Goal: Communication & Community: Share content

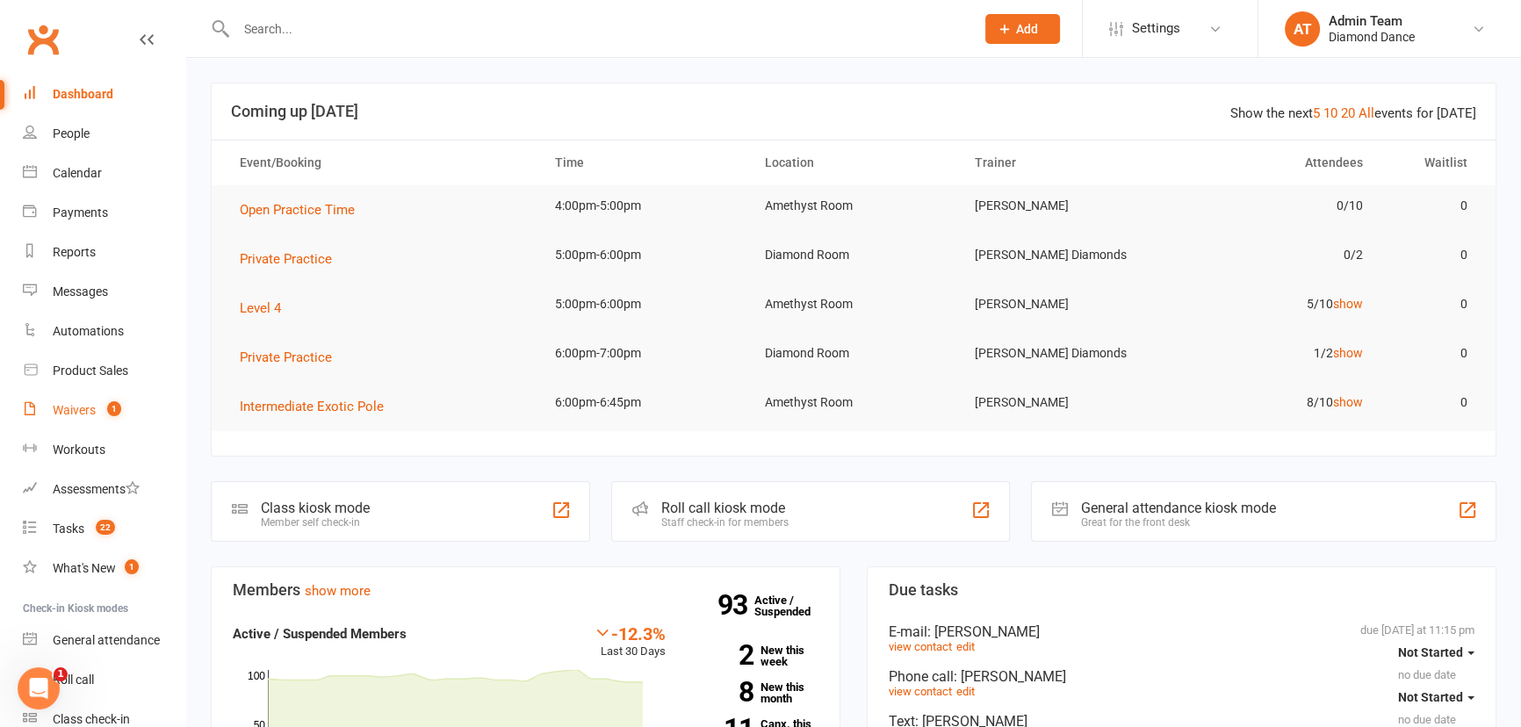
click at [126, 417] on link "Waivers 1" at bounding box center [104, 411] width 162 height 40
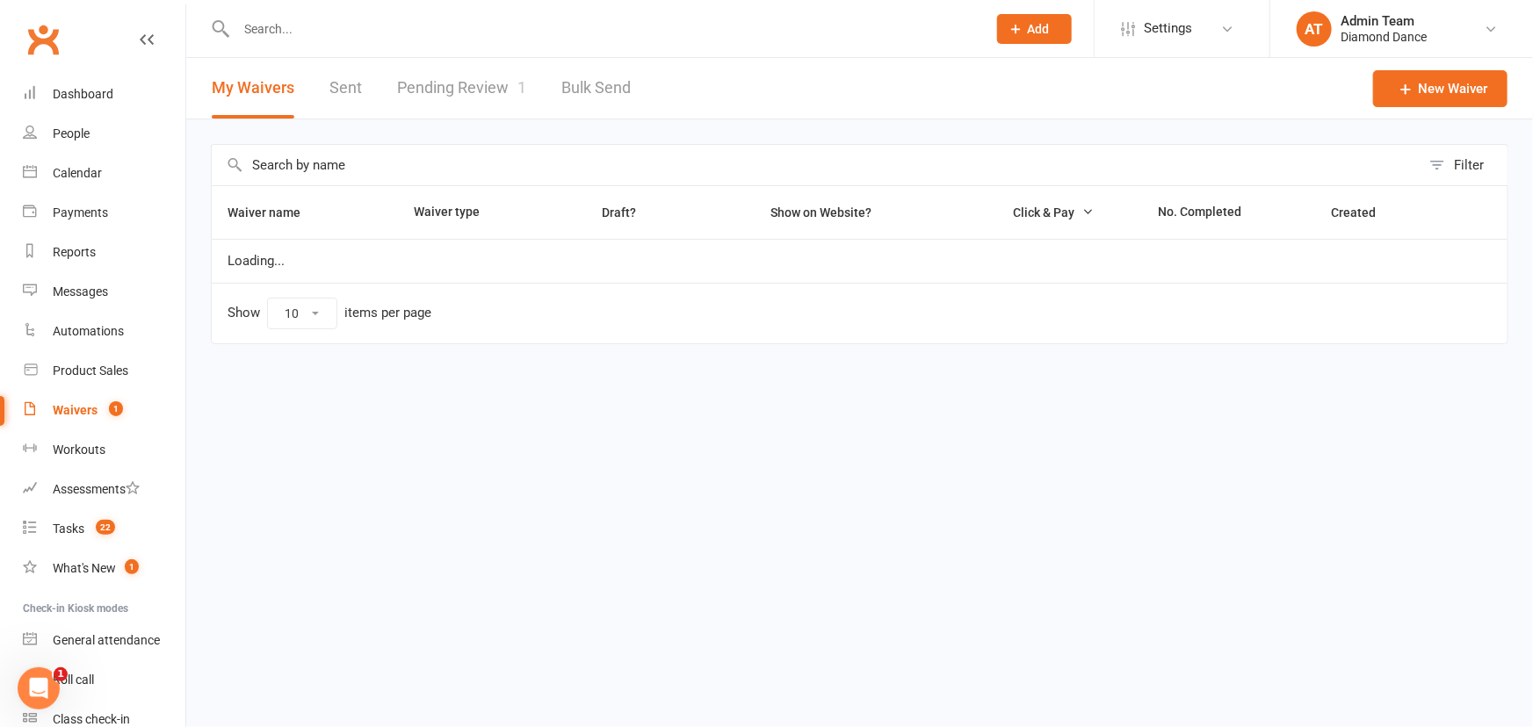
select select "100"
click at [446, 95] on link "Pending Review 1" at bounding box center [461, 88] width 129 height 61
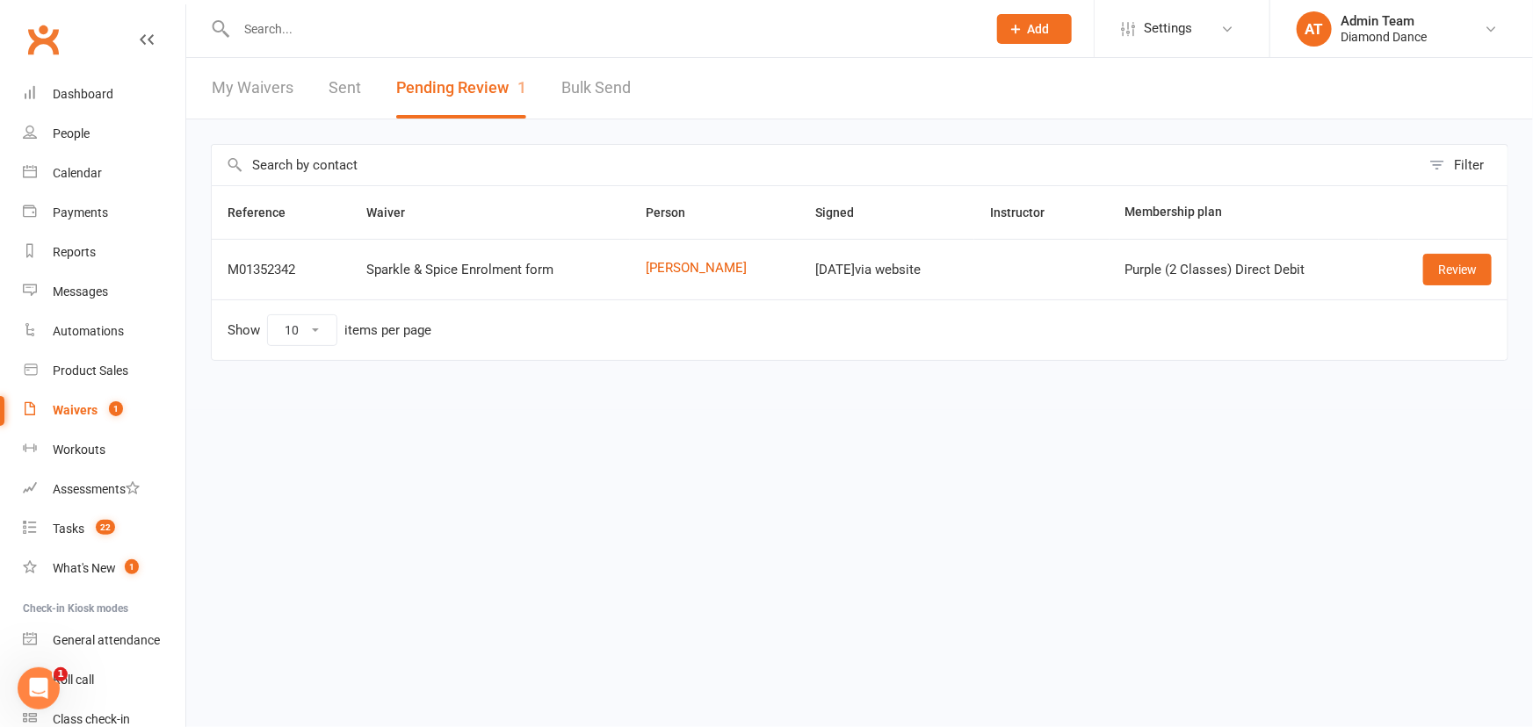
click at [321, 32] on input "text" at bounding box center [602, 29] width 743 height 25
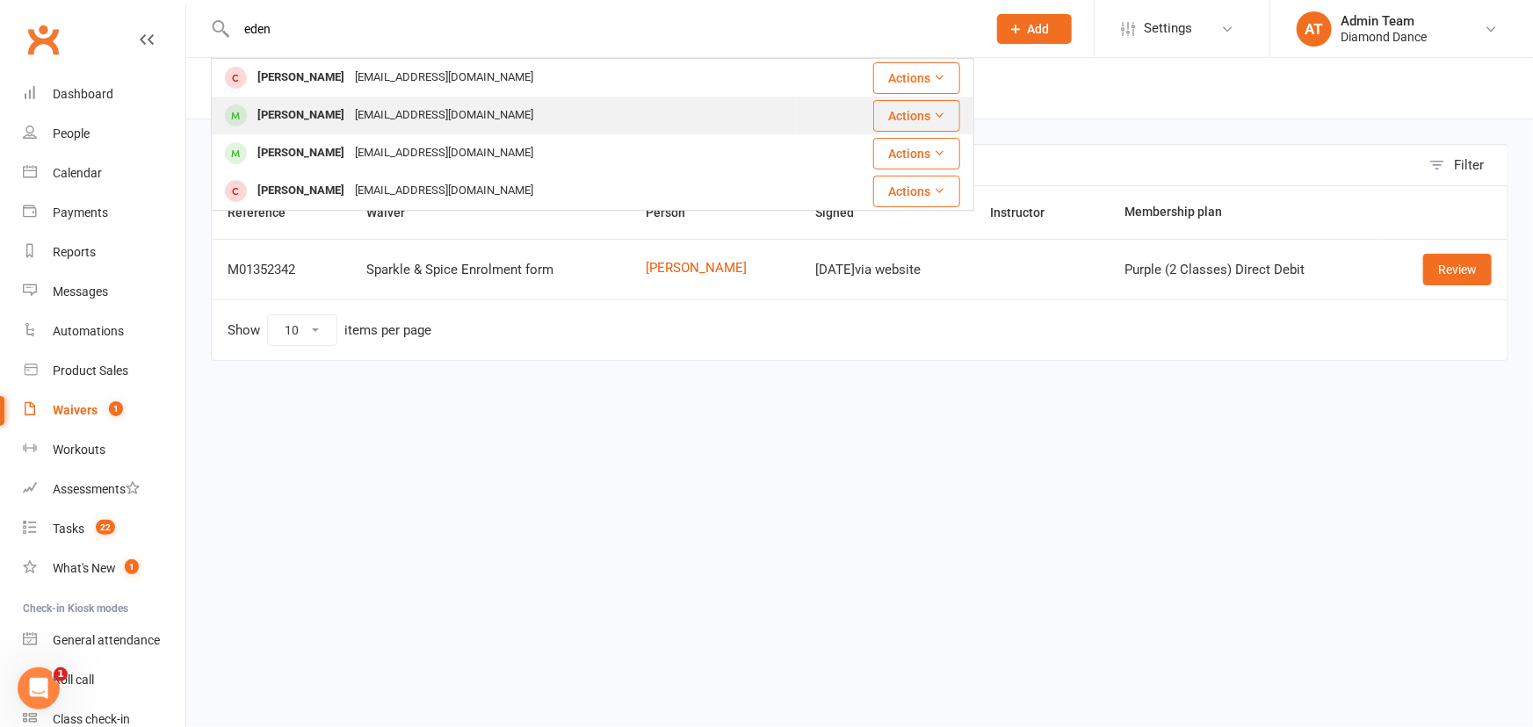
type input "eden"
click at [350, 113] on div "[EMAIL_ADDRESS][DOMAIN_NAME]" at bounding box center [444, 115] width 189 height 25
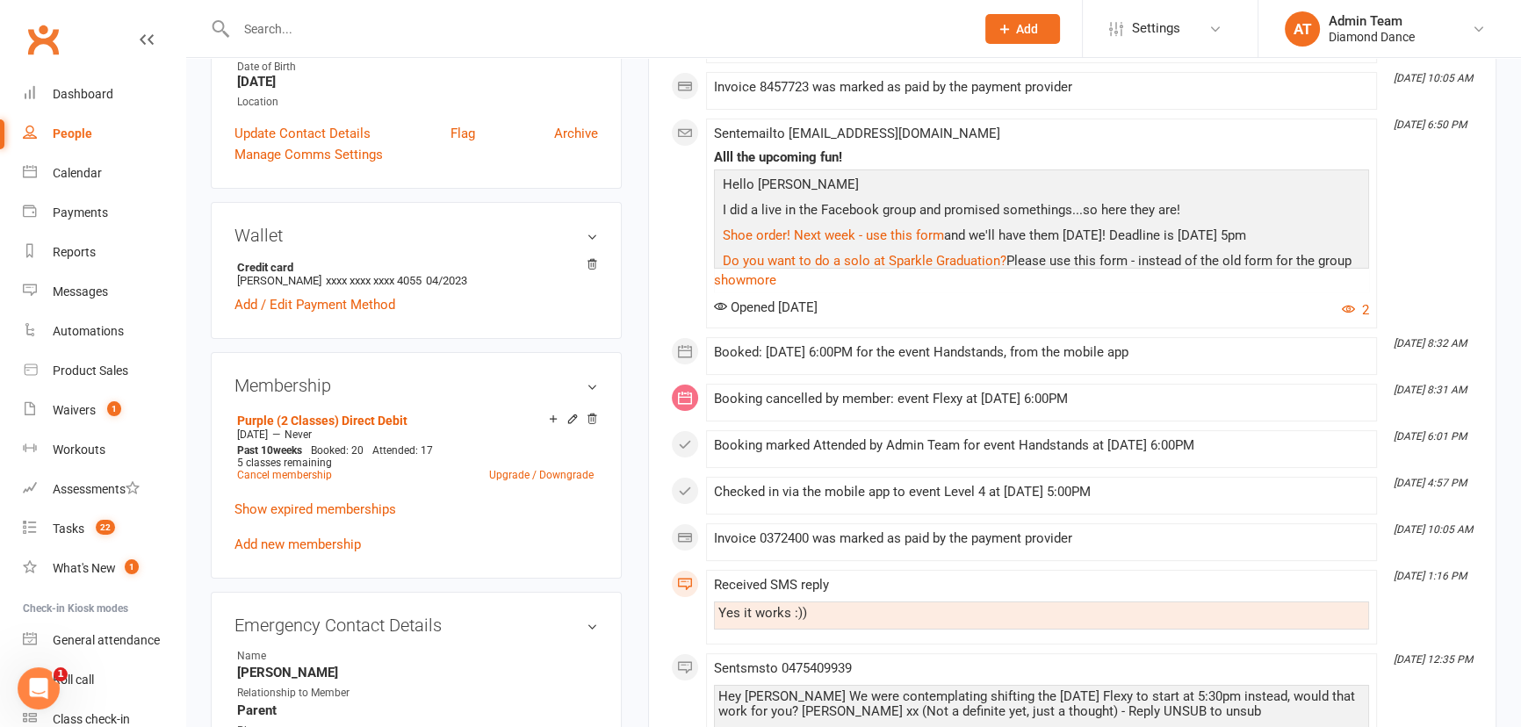
scroll to position [239, 0]
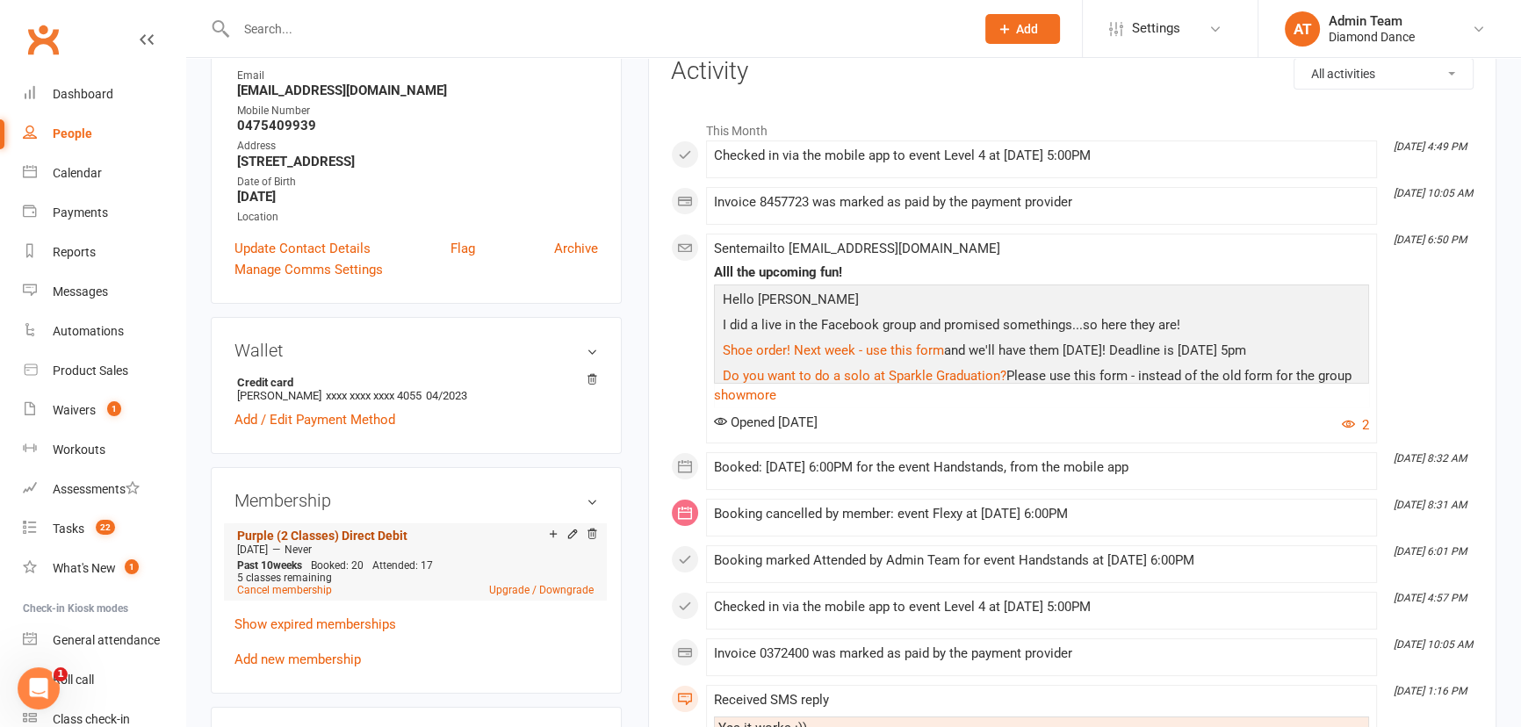
click at [385, 534] on link "Purple (2 Classes) Direct Debit" at bounding box center [322, 536] width 170 height 14
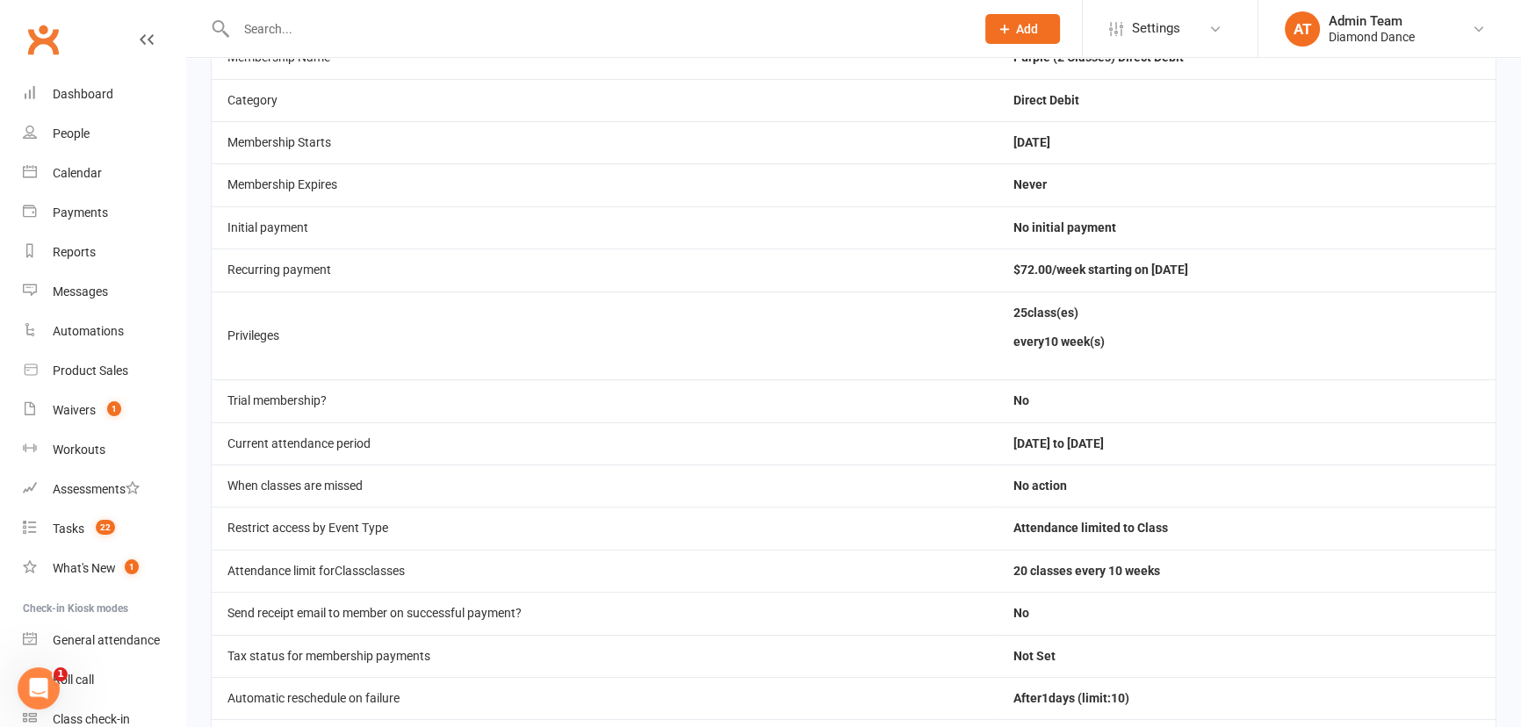
scroll to position [319, 0]
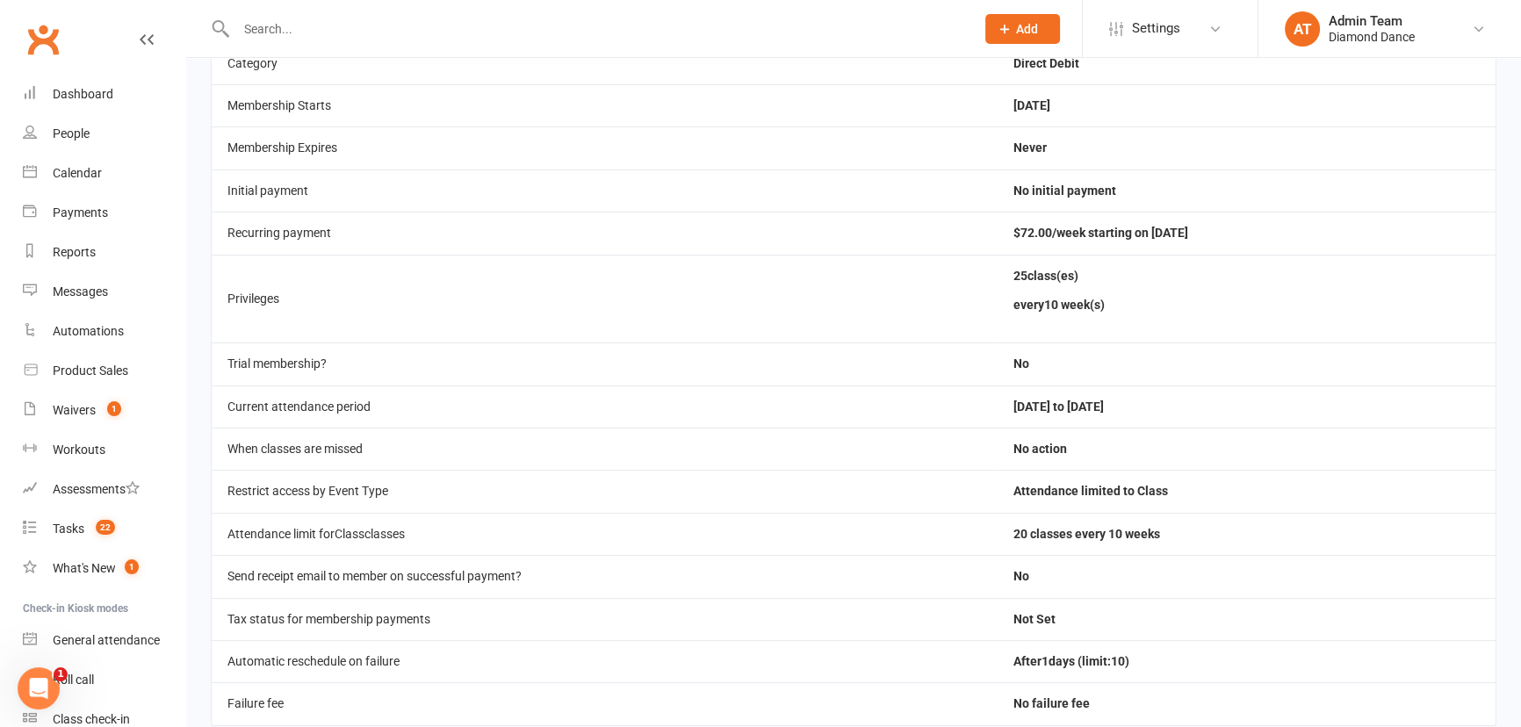
click at [708, 497] on td "Restrict access by Event Type" at bounding box center [605, 491] width 786 height 42
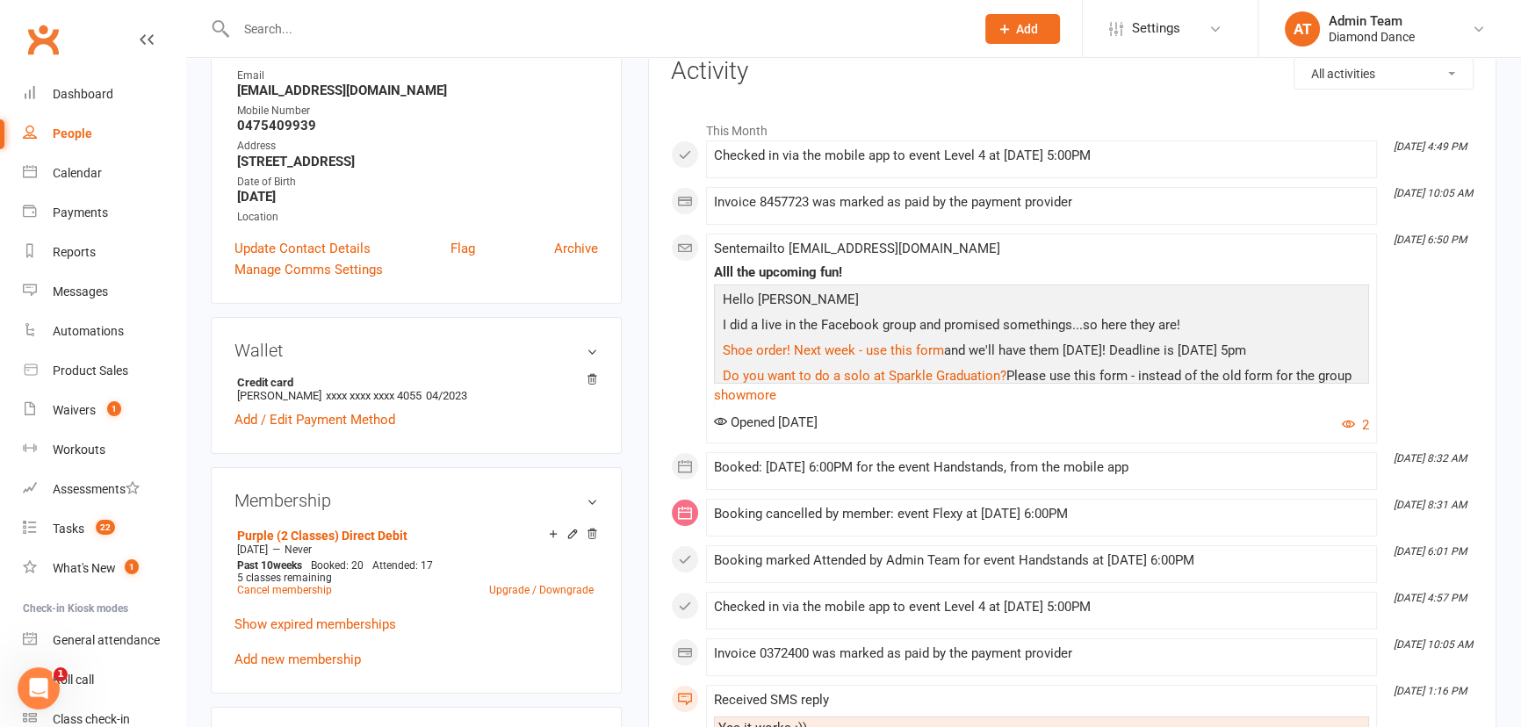
scroll to position [399, 0]
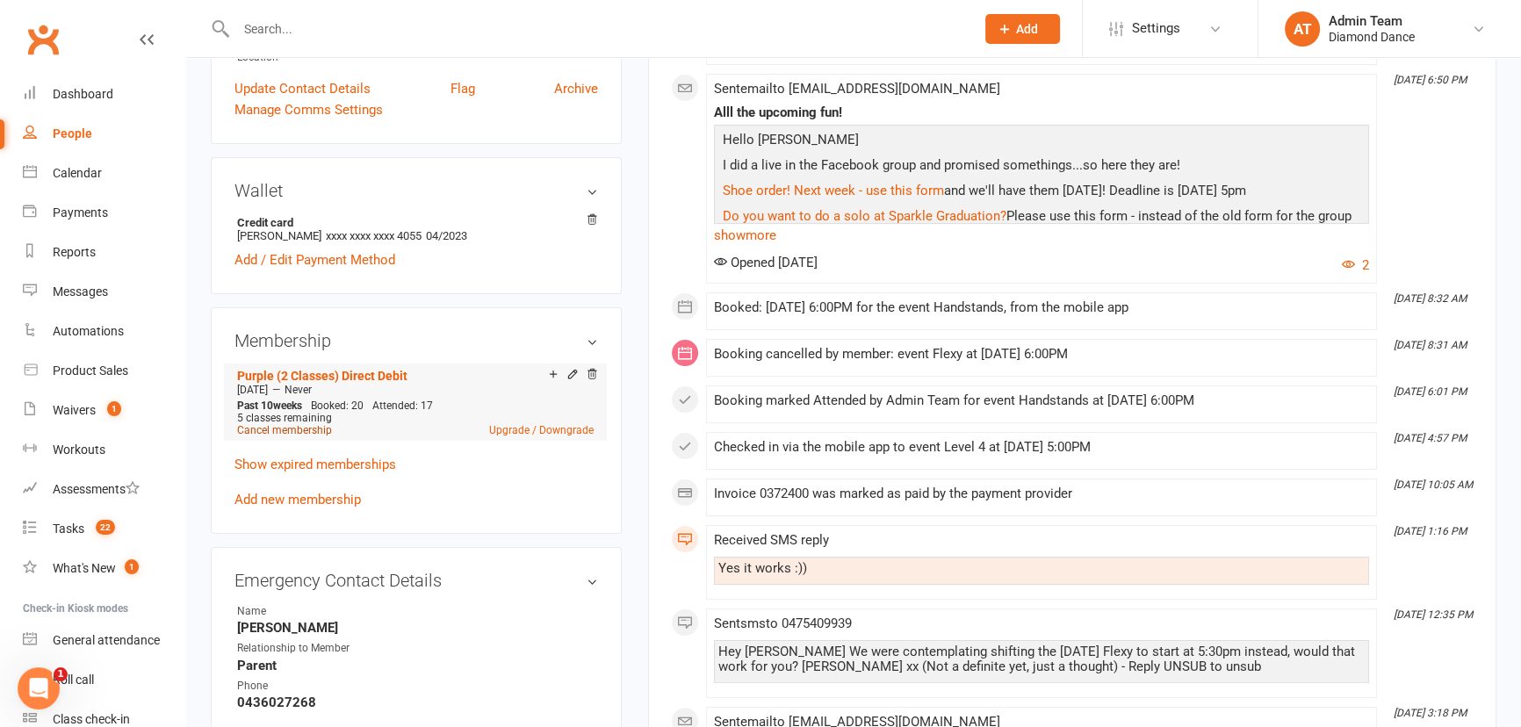
click at [322, 432] on link "Cancel membership" at bounding box center [284, 430] width 95 height 12
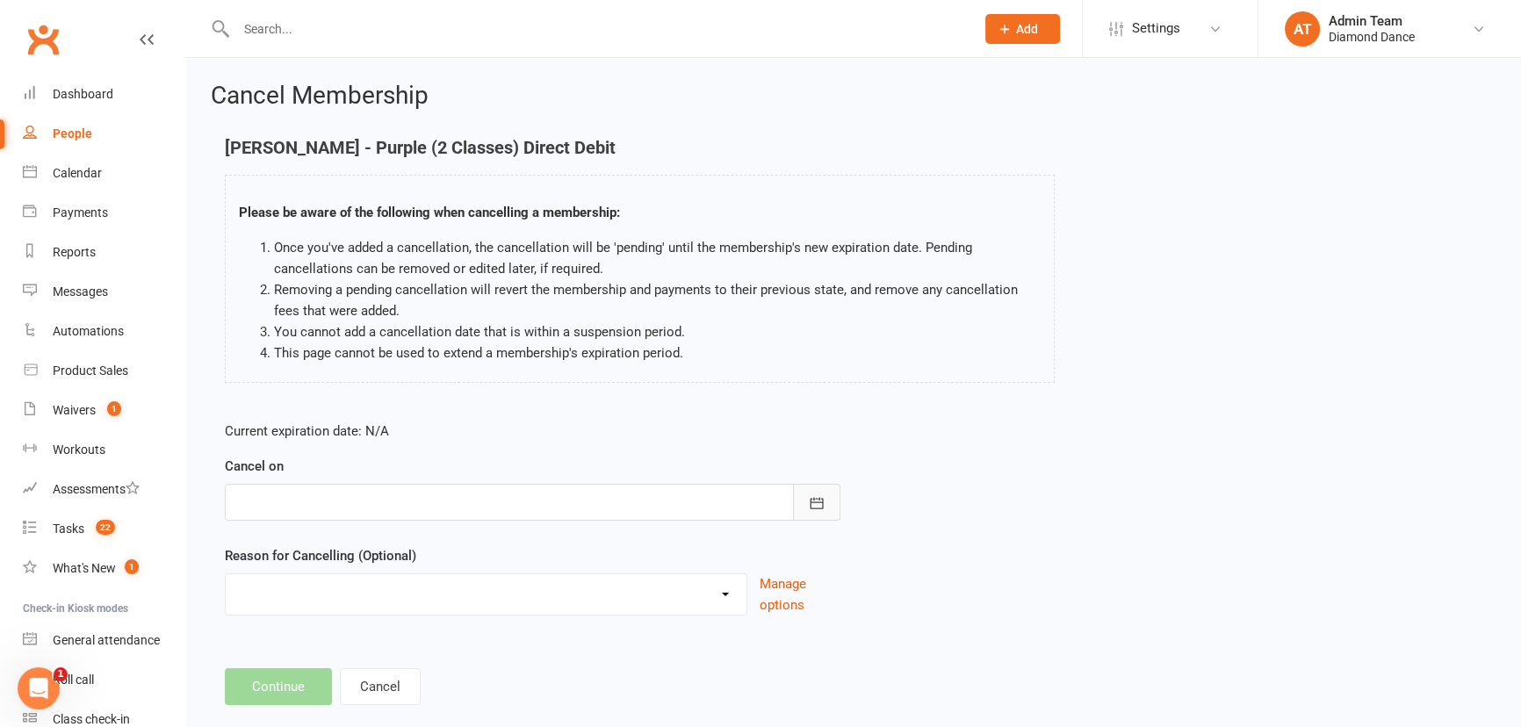
click at [832, 502] on button "button" at bounding box center [816, 502] width 47 height 37
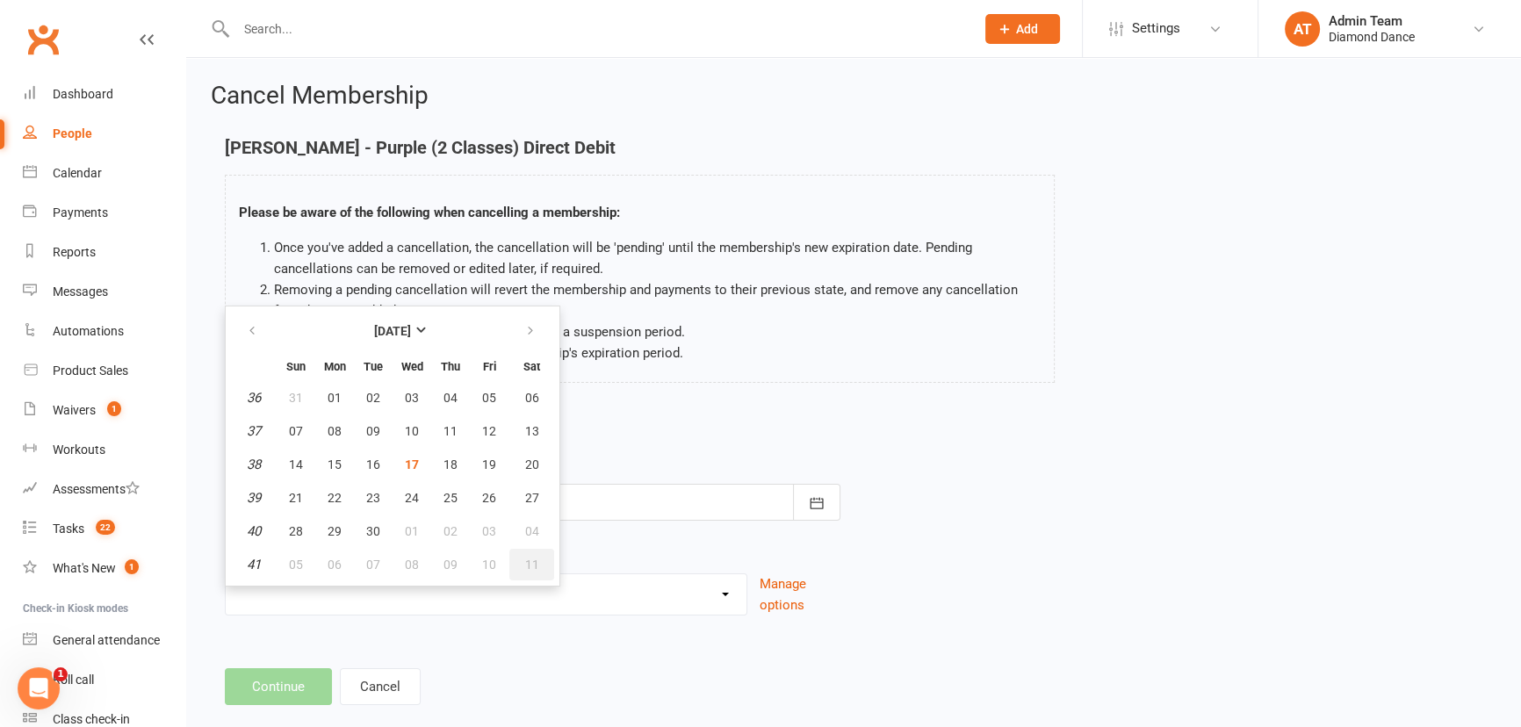
click at [526, 569] on span "11" at bounding box center [532, 565] width 14 height 14
type input "[DATE]"
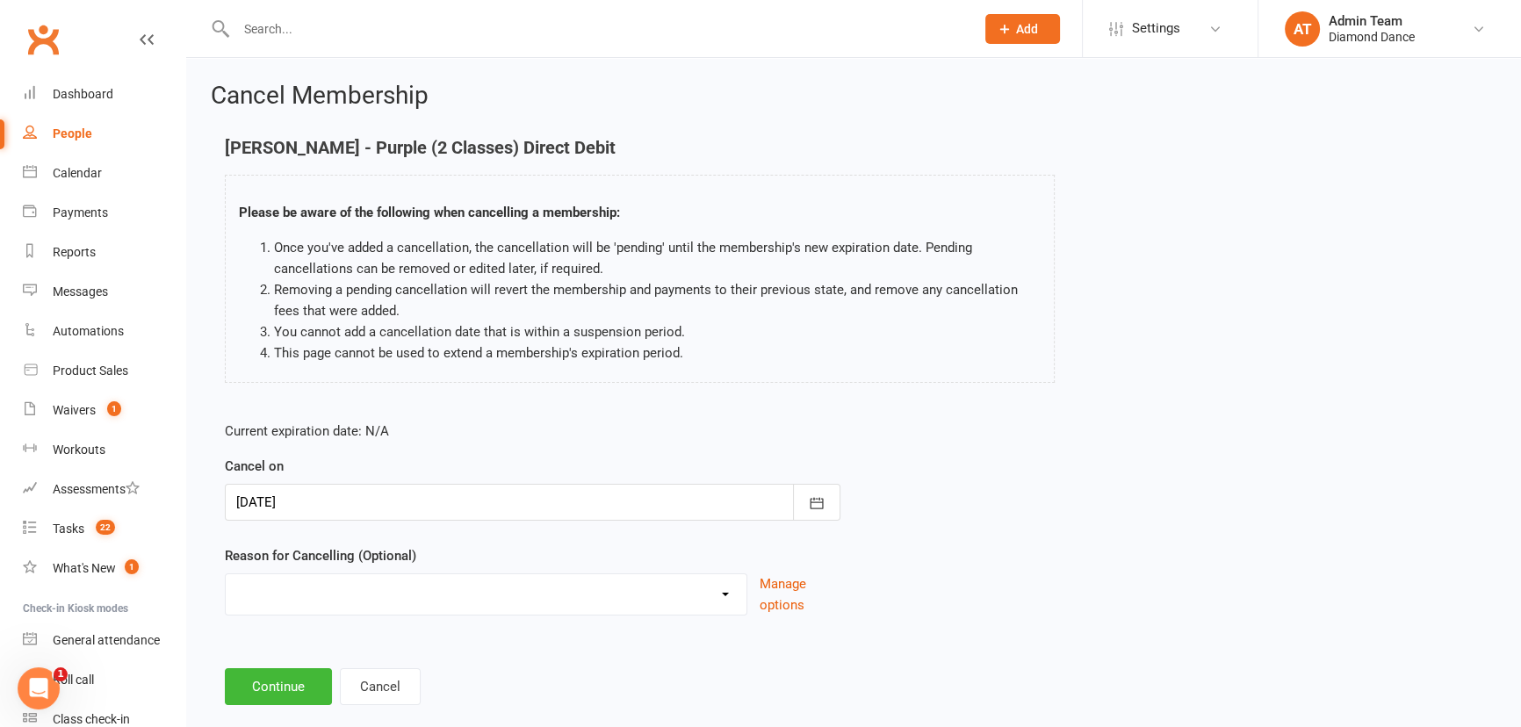
click at [700, 583] on select "Holiday Injury Lost job Membership adjustment Money issues Moved away Pregnant …" at bounding box center [486, 591] width 521 height 35
select select "10"
click at [226, 574] on select "Holiday Injury Lost job Membership adjustment Money issues Moved away Pregnant …" at bounding box center [486, 591] width 521 height 35
click at [467, 686] on input at bounding box center [533, 686] width 616 height 37
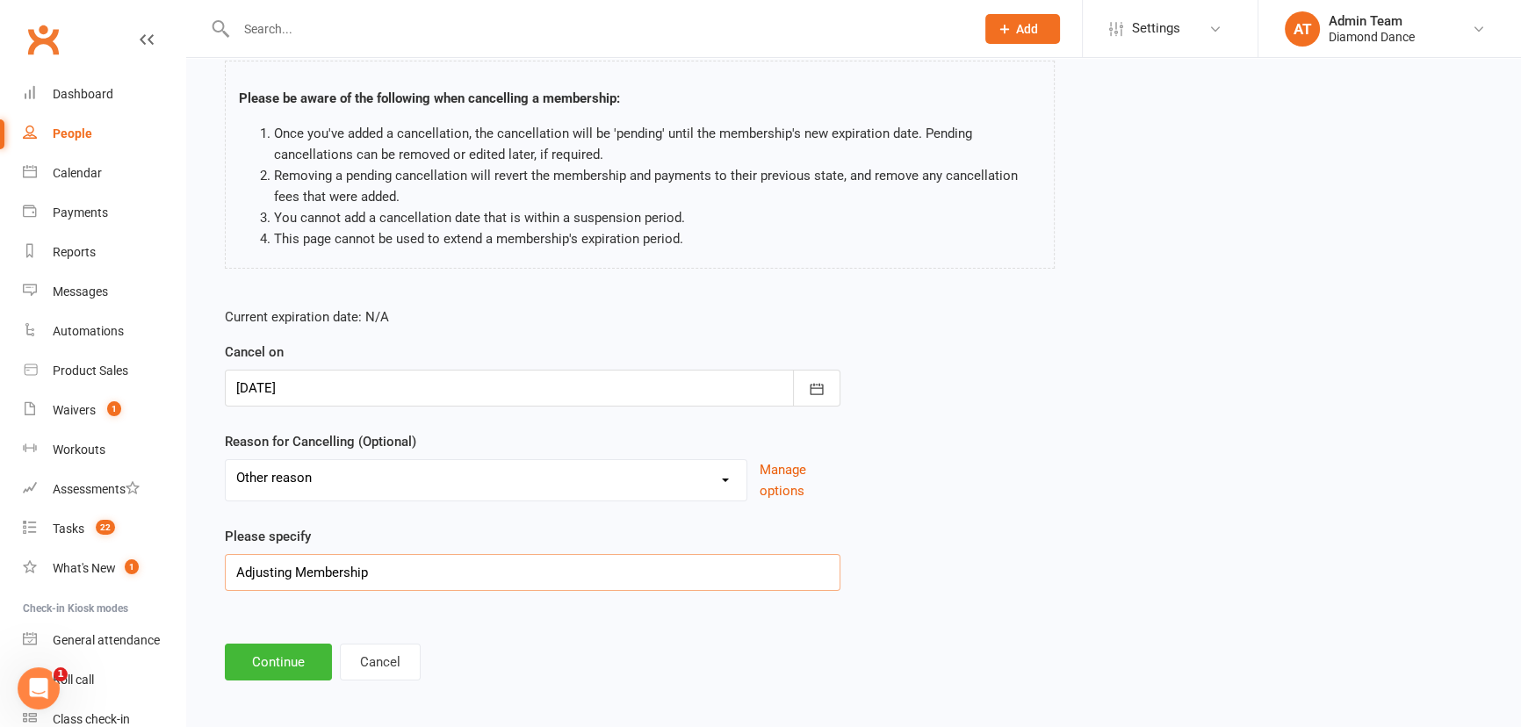
scroll to position [119, 0]
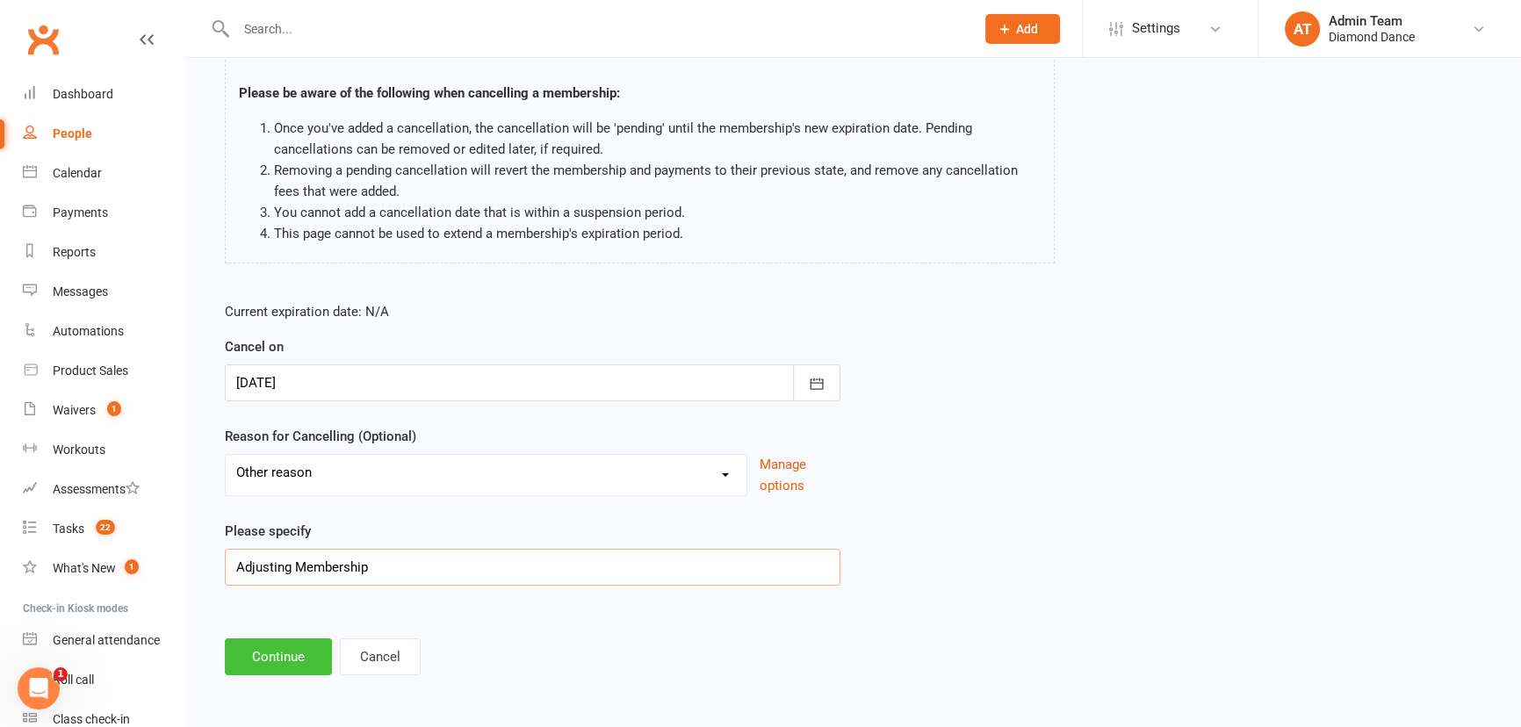
type input "Adjusting Membership"
click at [297, 657] on button "Continue" at bounding box center [278, 657] width 107 height 37
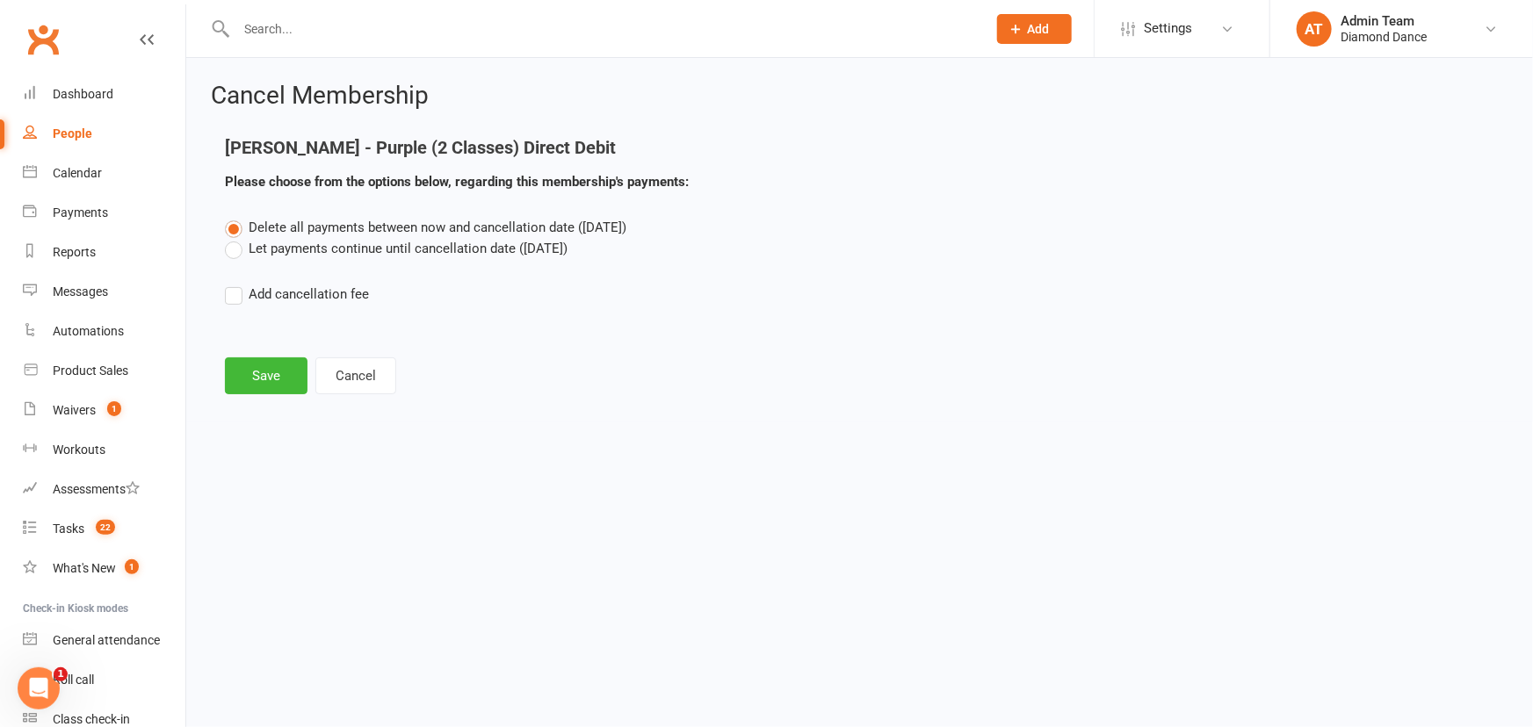
click at [237, 246] on label "Let payments continue until cancellation date ([DATE])" at bounding box center [396, 248] width 343 height 21
click at [236, 238] on input "Let payments continue until cancellation date ([DATE])" at bounding box center [230, 238] width 11 height 0
click at [245, 376] on button "Save" at bounding box center [266, 375] width 83 height 37
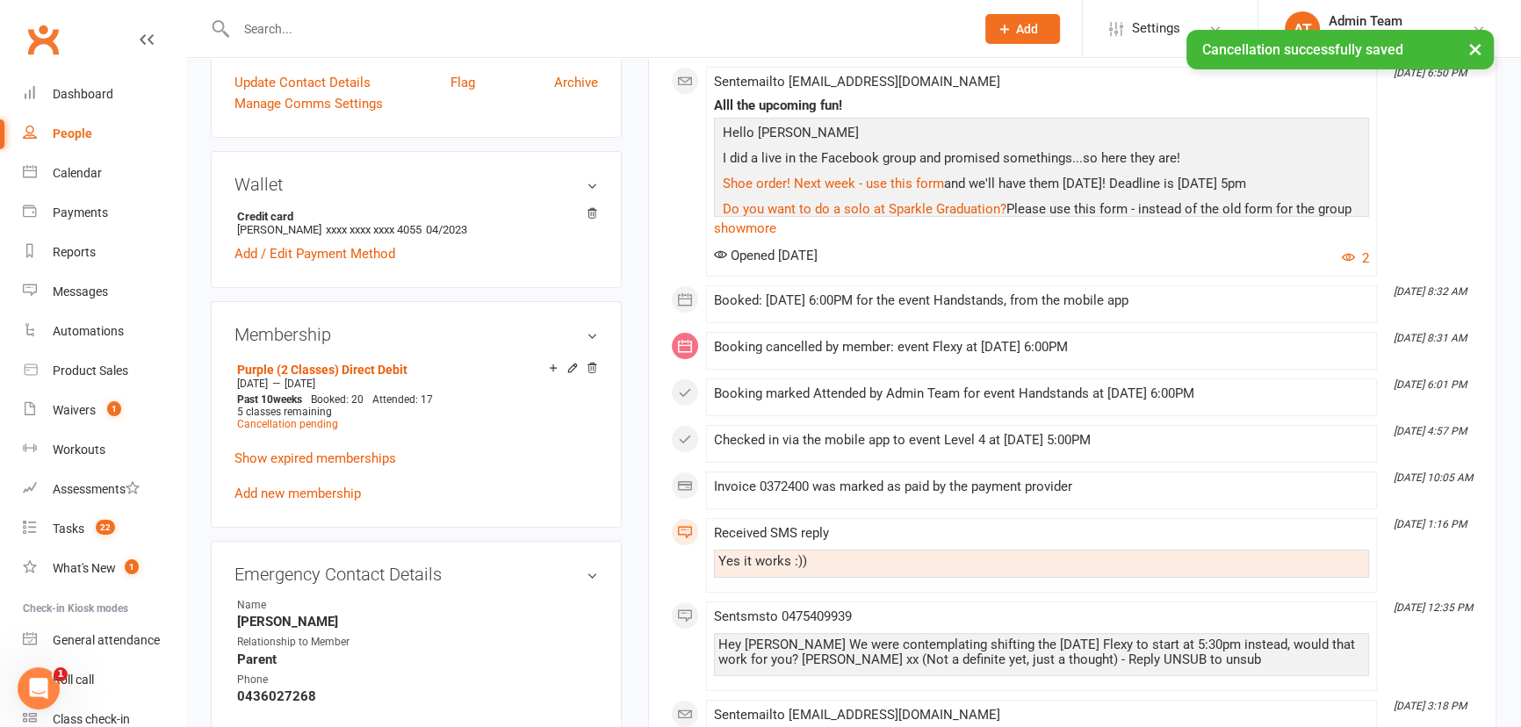
scroll to position [559, 0]
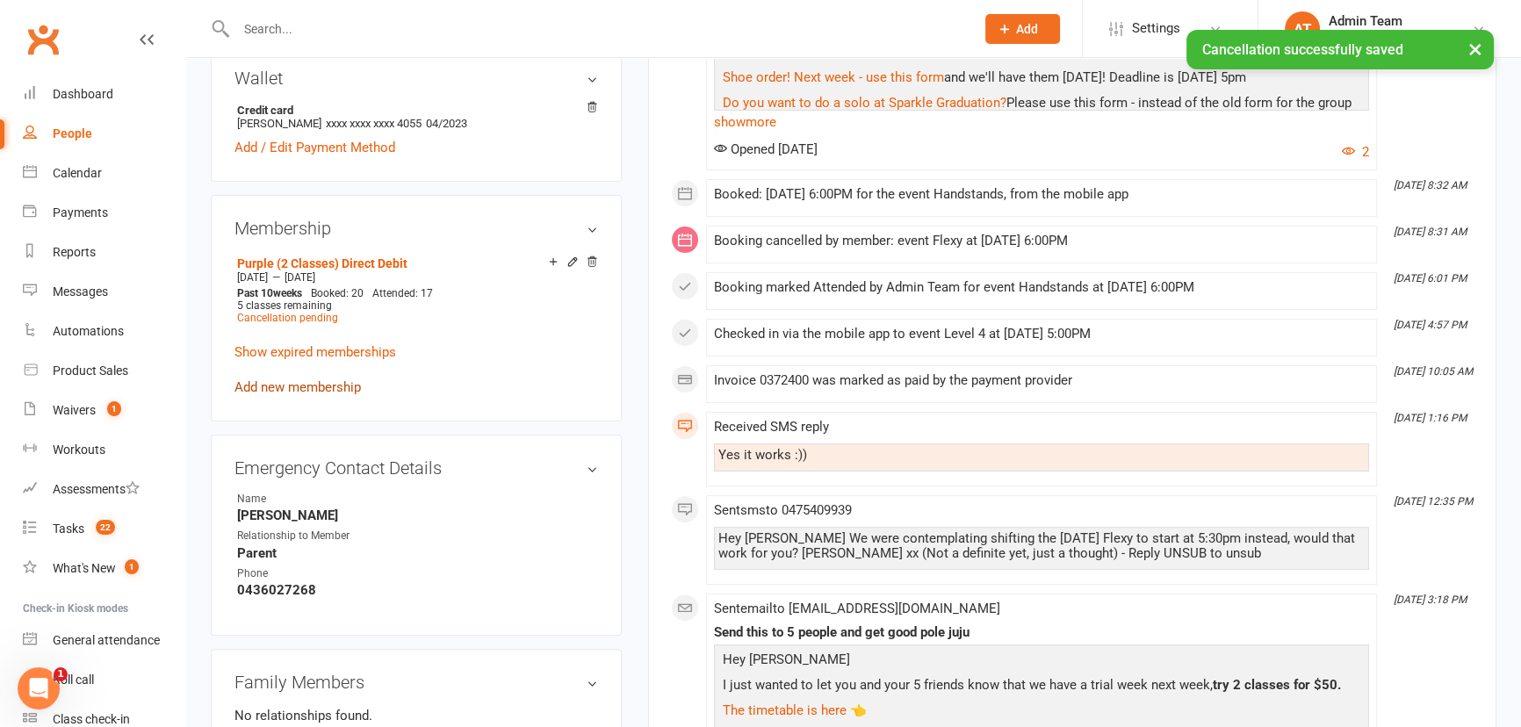
click at [301, 387] on link "Add new membership" at bounding box center [298, 387] width 126 height 16
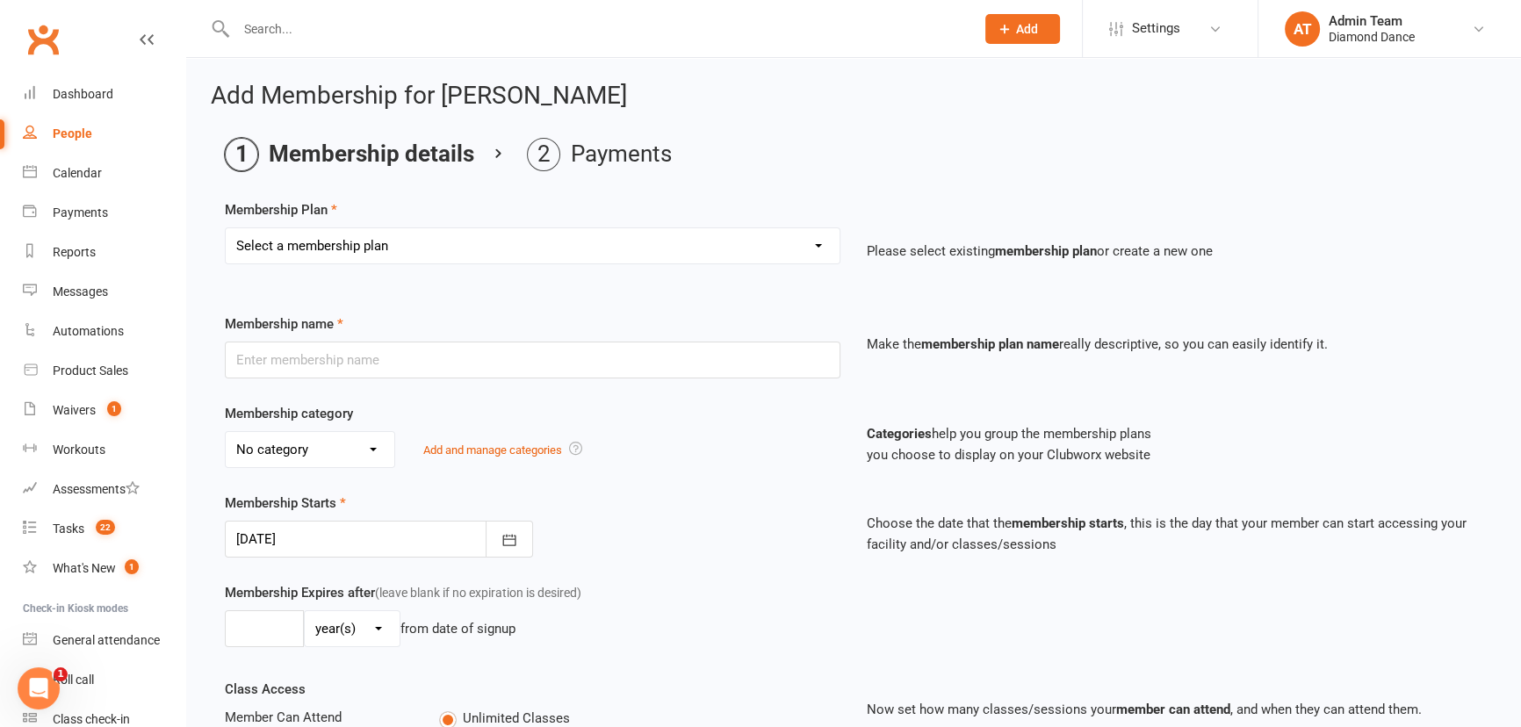
click at [391, 249] on select "Select a membership plan Create new Membership Plan Practice Time 1 Private Pra…" at bounding box center [533, 245] width 614 height 35
select select "9"
click at [226, 228] on select "Select a membership plan Create new Membership Plan Practice Time 1 Private Pra…" at bounding box center [533, 245] width 614 height 35
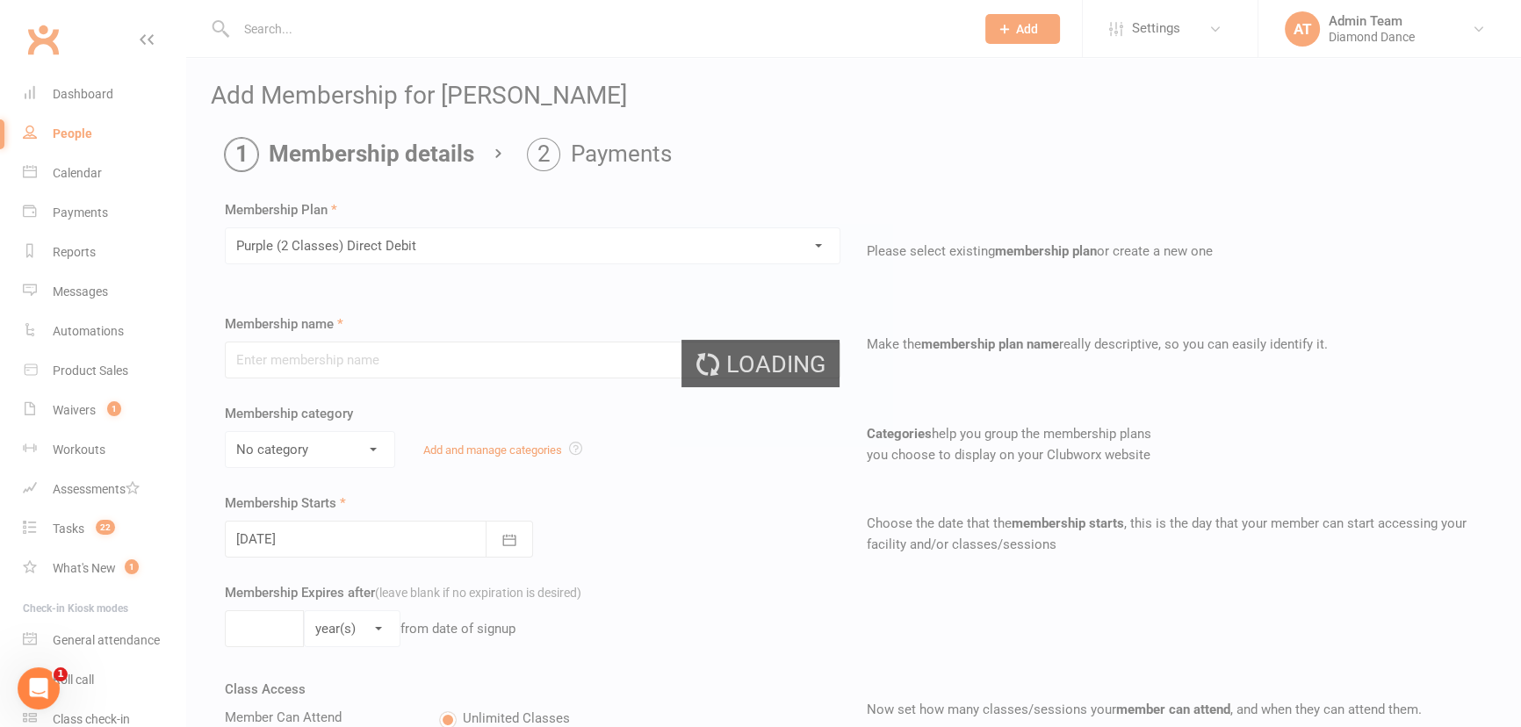
type input "Purple (2 Classes) Direct Debit"
select select "3"
select select "2"
type input "25"
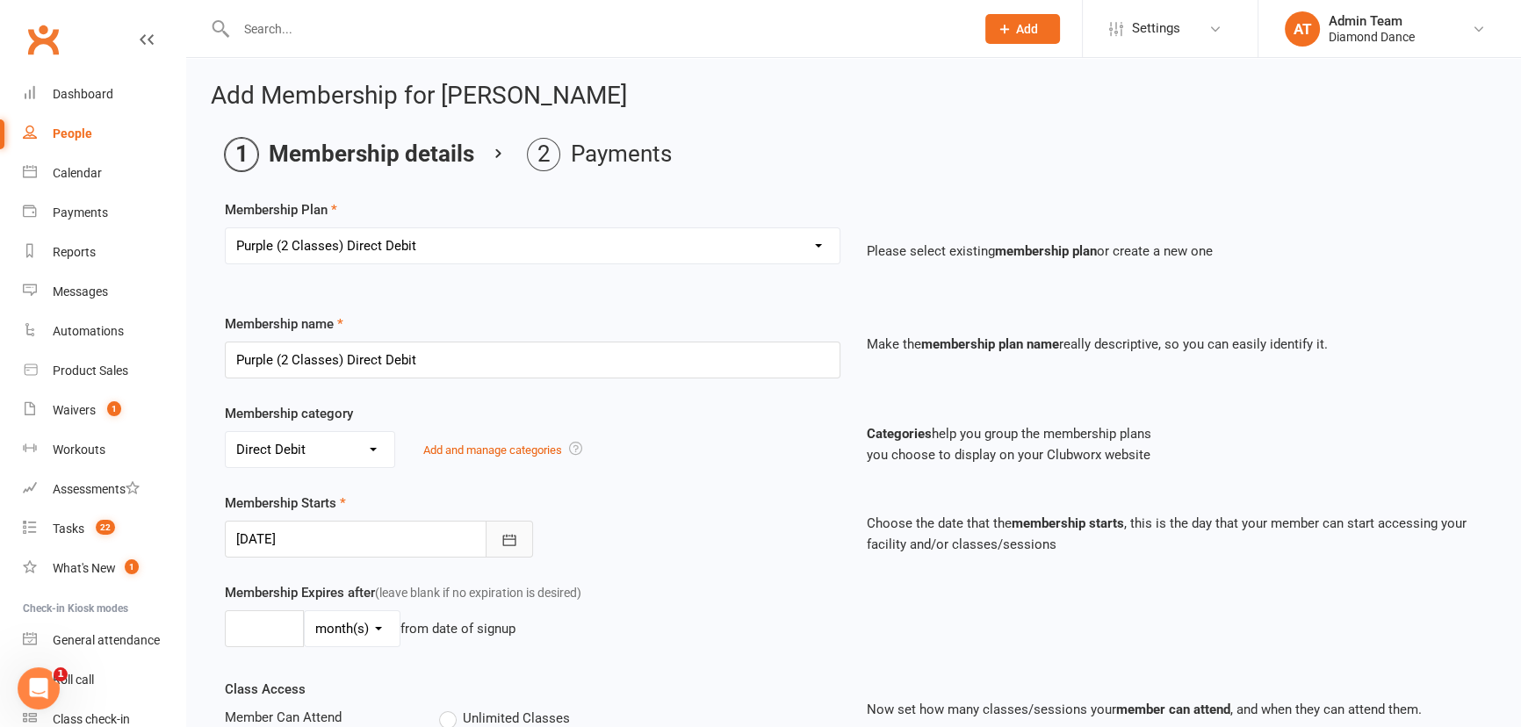
click at [504, 539] on icon "button" at bounding box center [510, 540] width 18 height 18
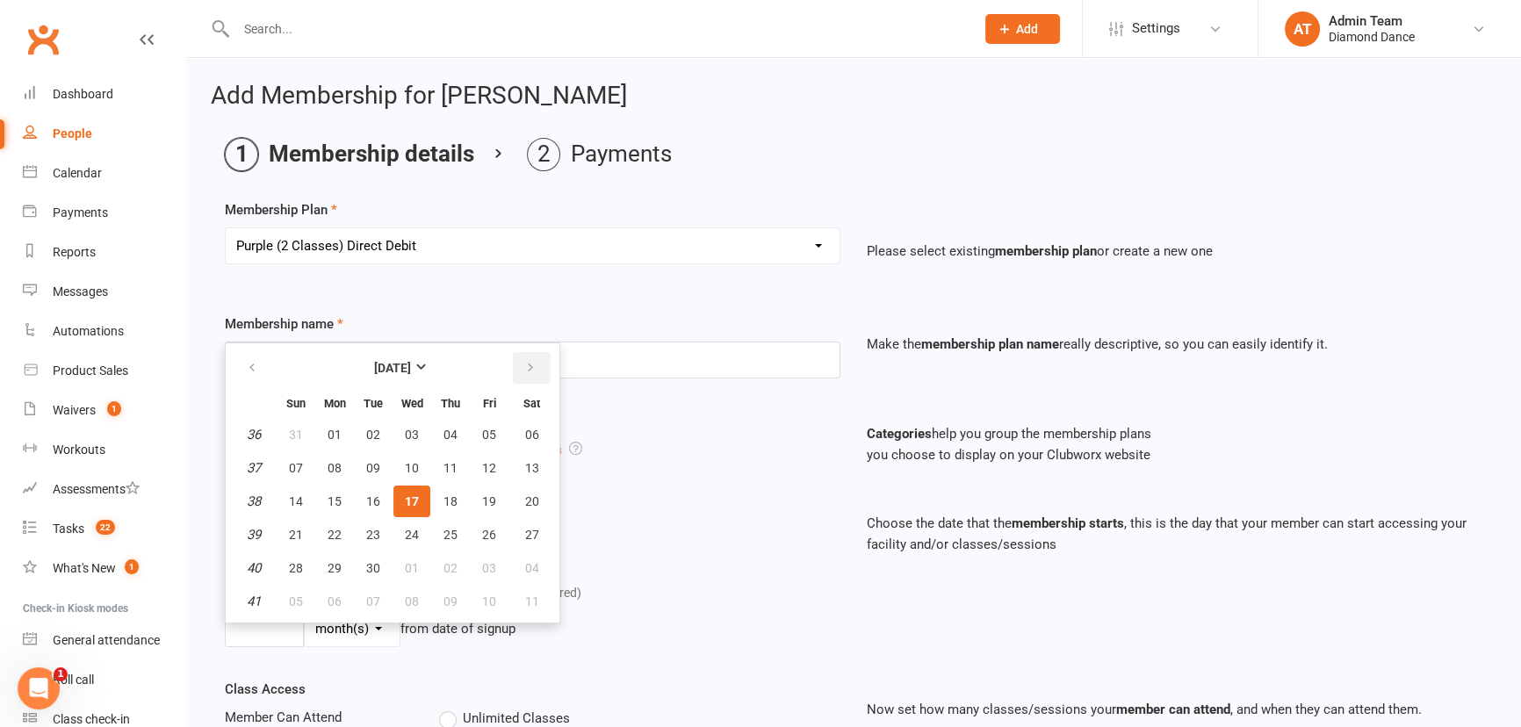
click at [538, 361] on button "button" at bounding box center [532, 368] width 38 height 32
click at [338, 498] on span "13" at bounding box center [335, 502] width 14 height 14
type input "[DATE]"
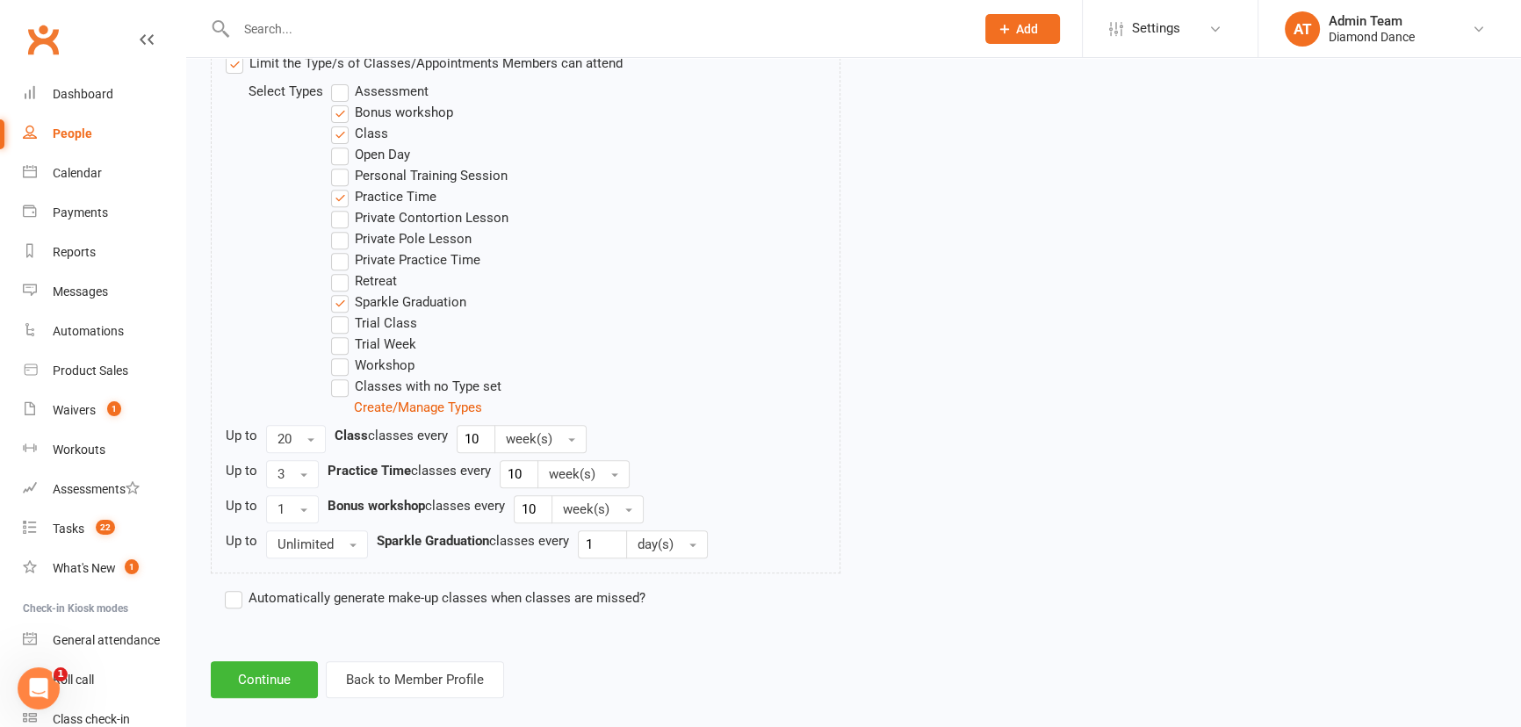
scroll to position [919, 0]
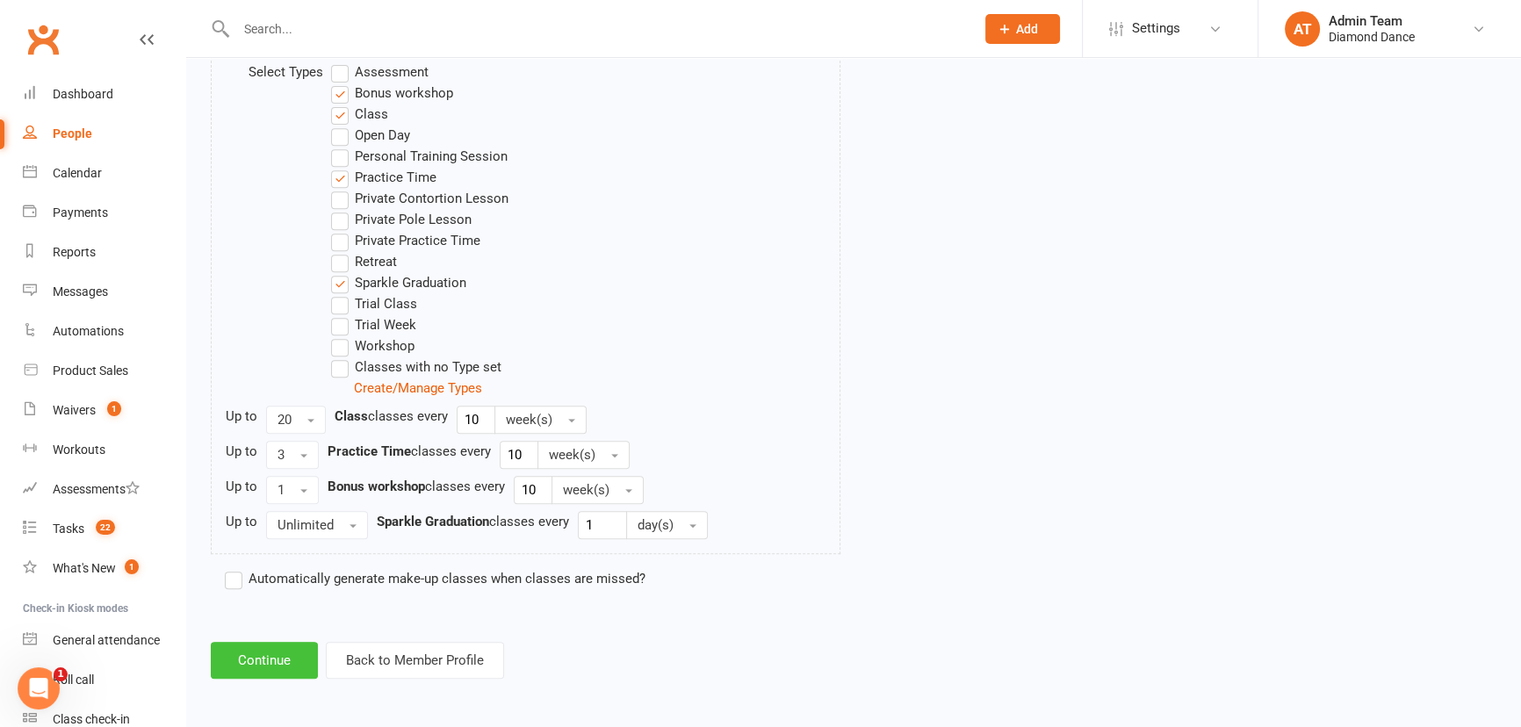
click at [271, 659] on button "Continue" at bounding box center [264, 660] width 107 height 37
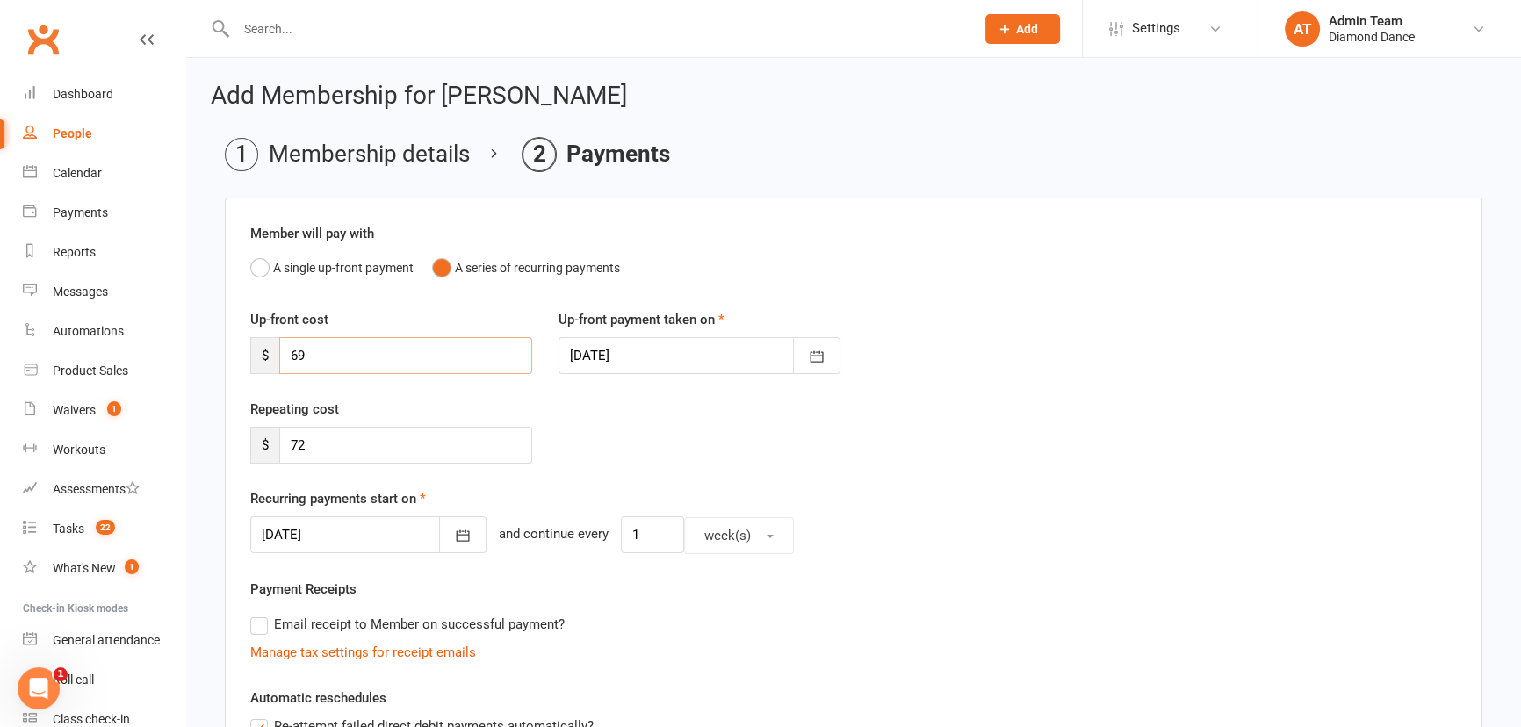
click at [437, 352] on input "69" at bounding box center [405, 355] width 253 height 37
type input "6"
click at [454, 536] on icon "button" at bounding box center [463, 536] width 18 height 18
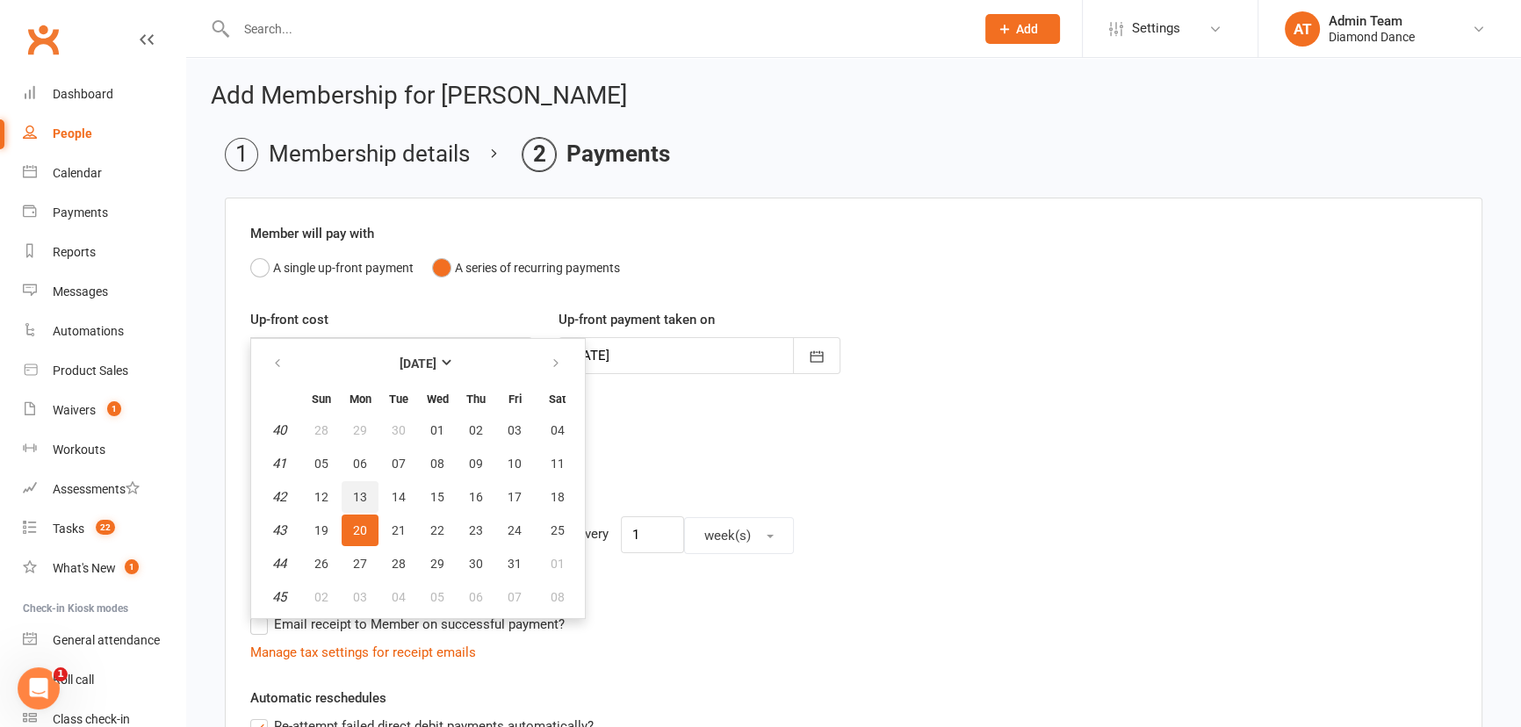
click at [360, 496] on span "13" at bounding box center [360, 497] width 14 height 14
type input "[DATE]"
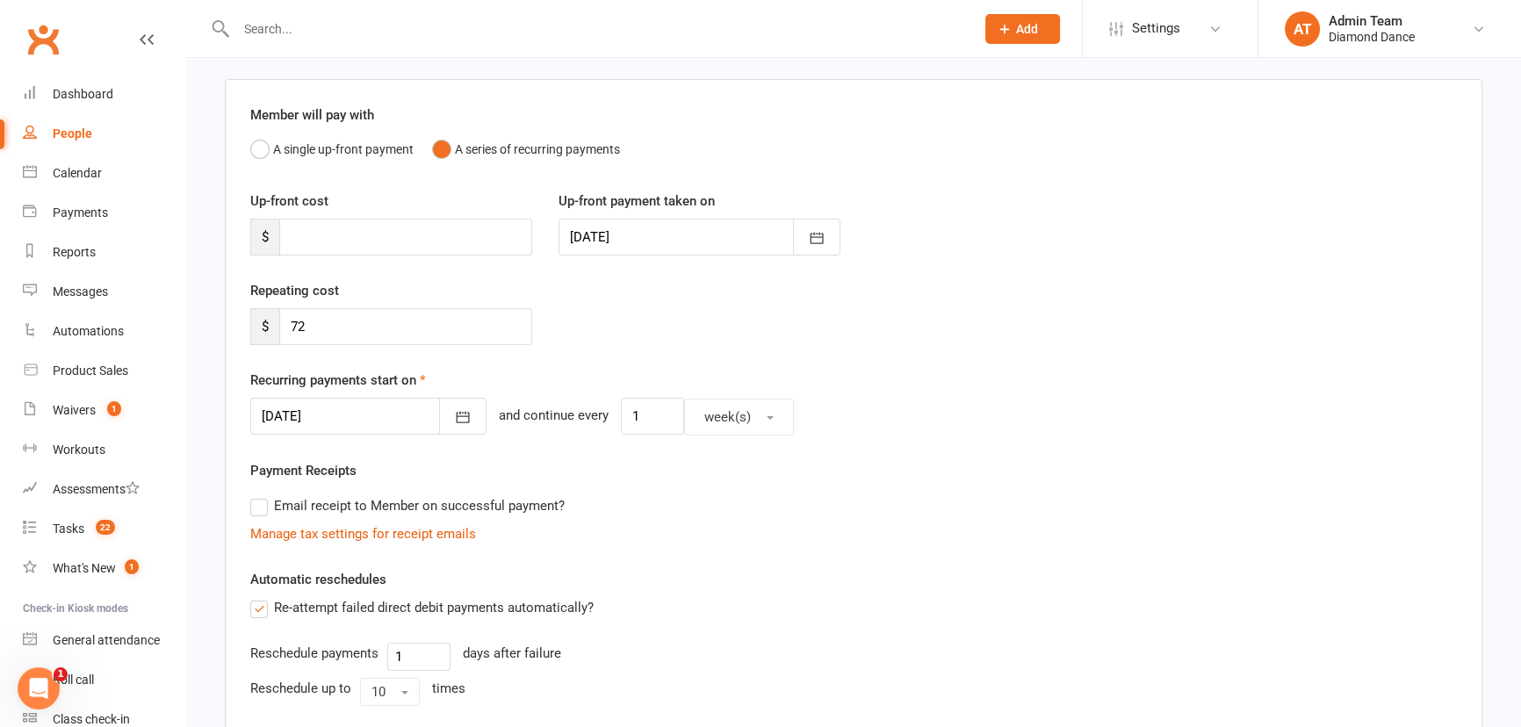
scroll to position [478, 0]
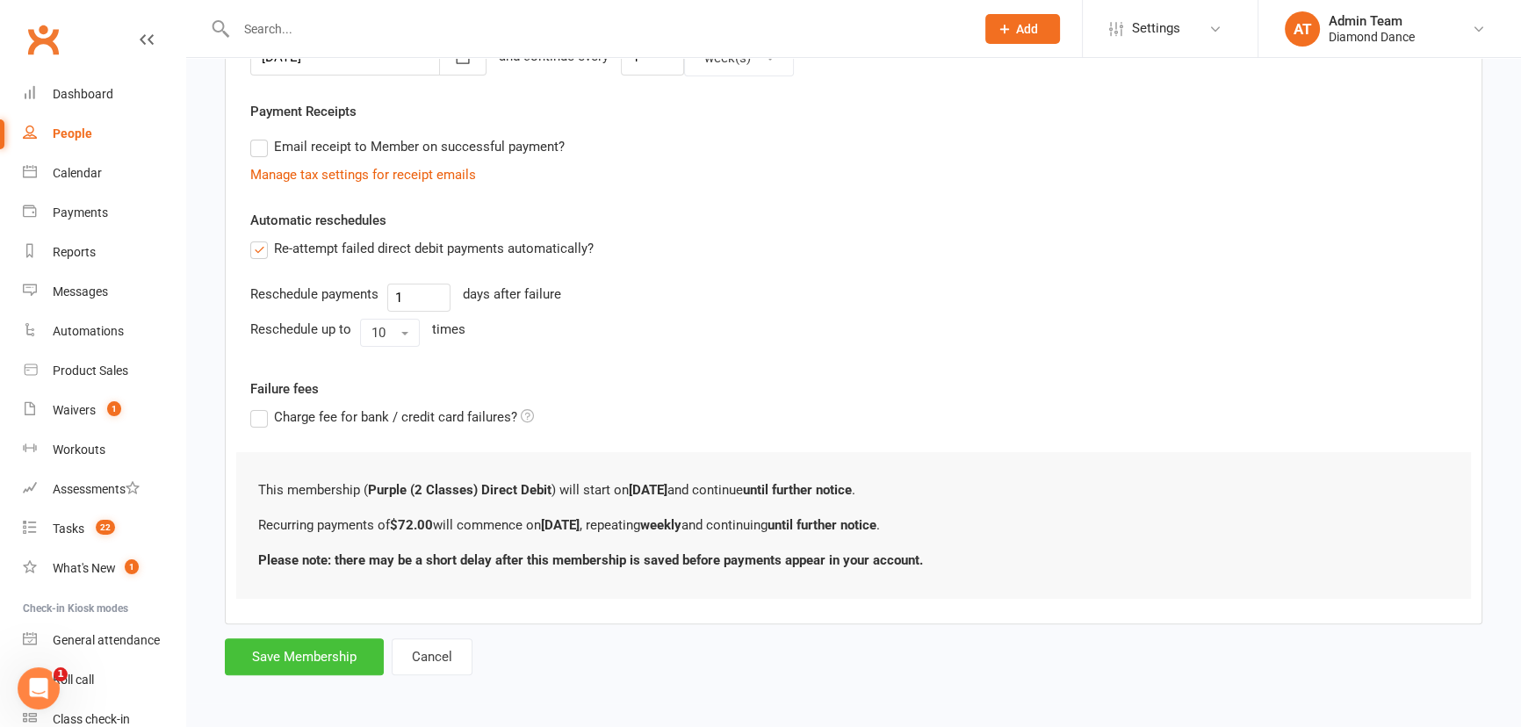
click at [304, 656] on button "Save Membership" at bounding box center [304, 657] width 159 height 37
type input "0"
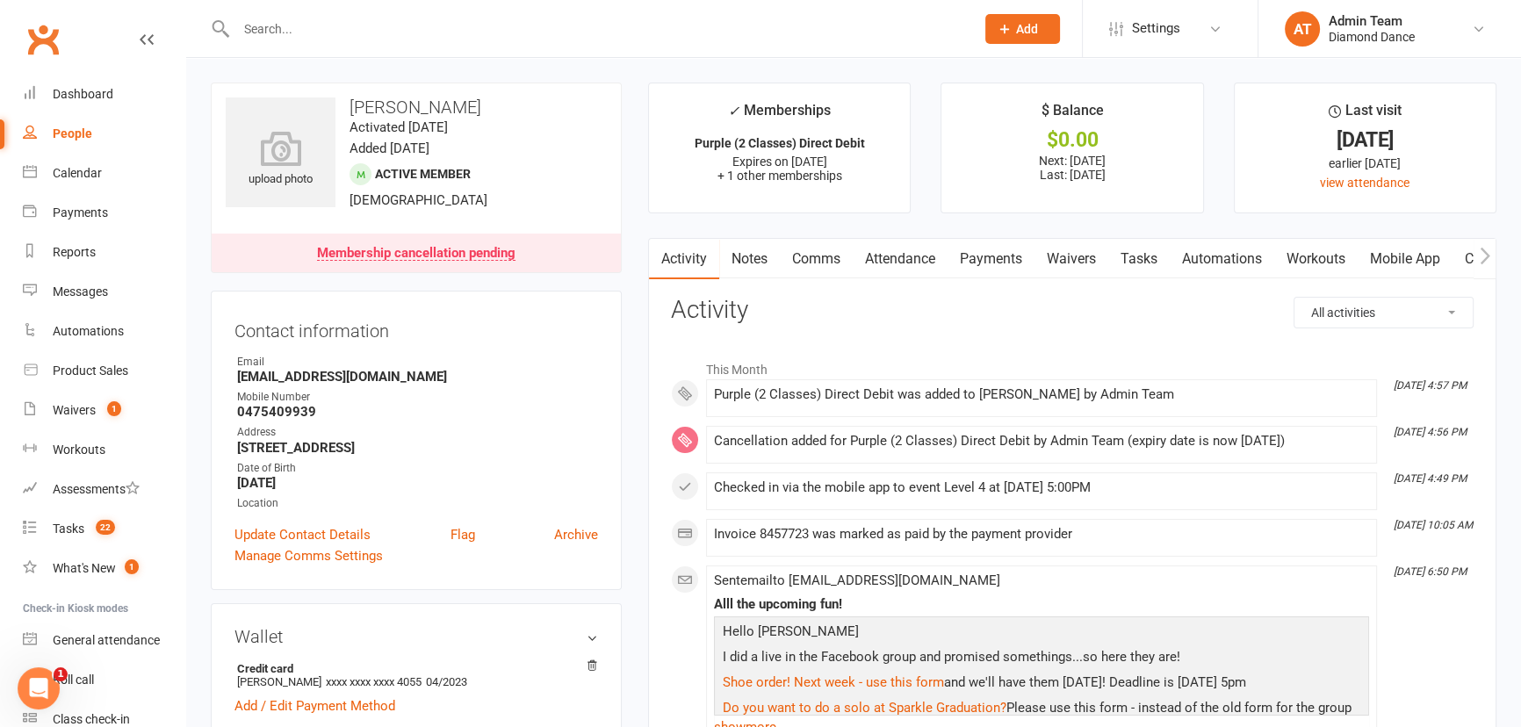
click at [290, 29] on input "text" at bounding box center [597, 29] width 732 height 25
type input "[PERSON_NAME]"
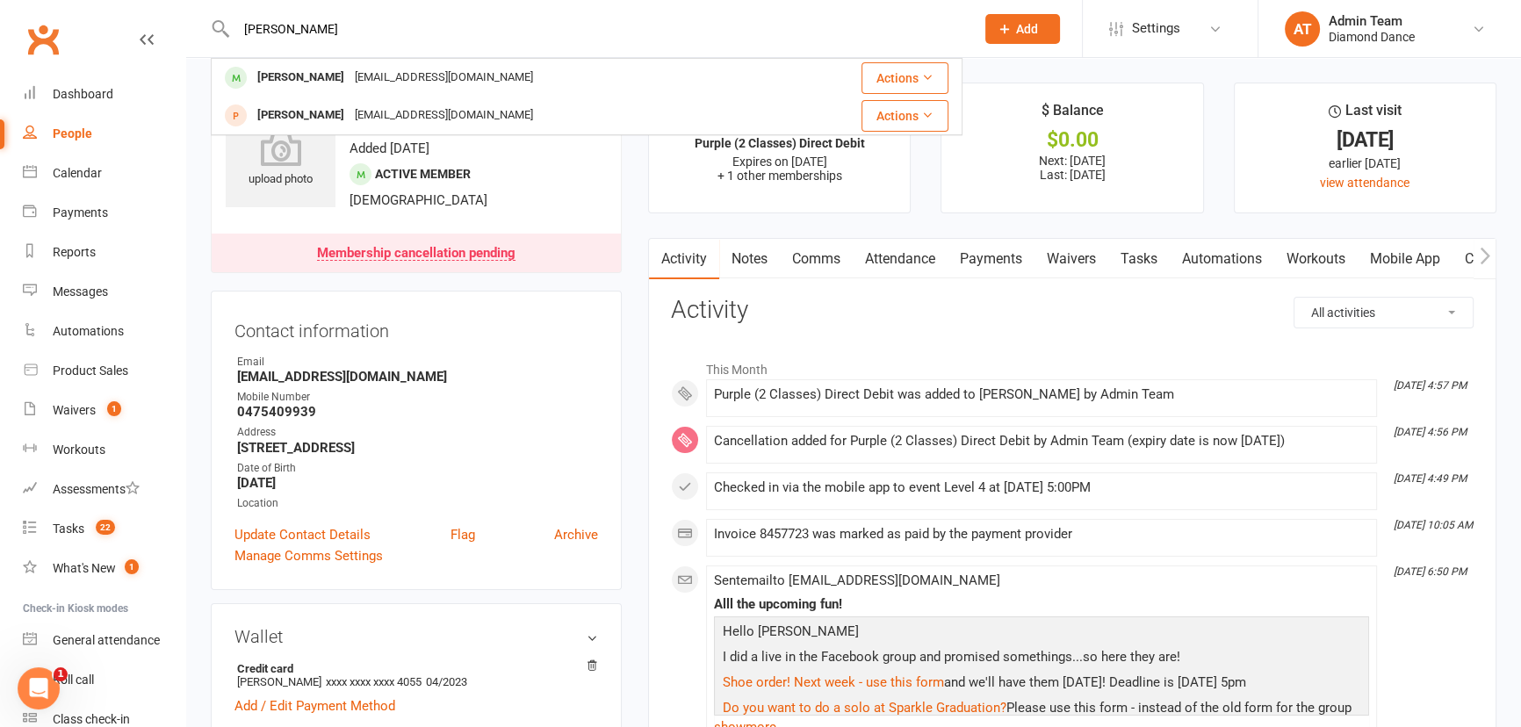
click at [765, 252] on link "Notes" at bounding box center [749, 259] width 61 height 40
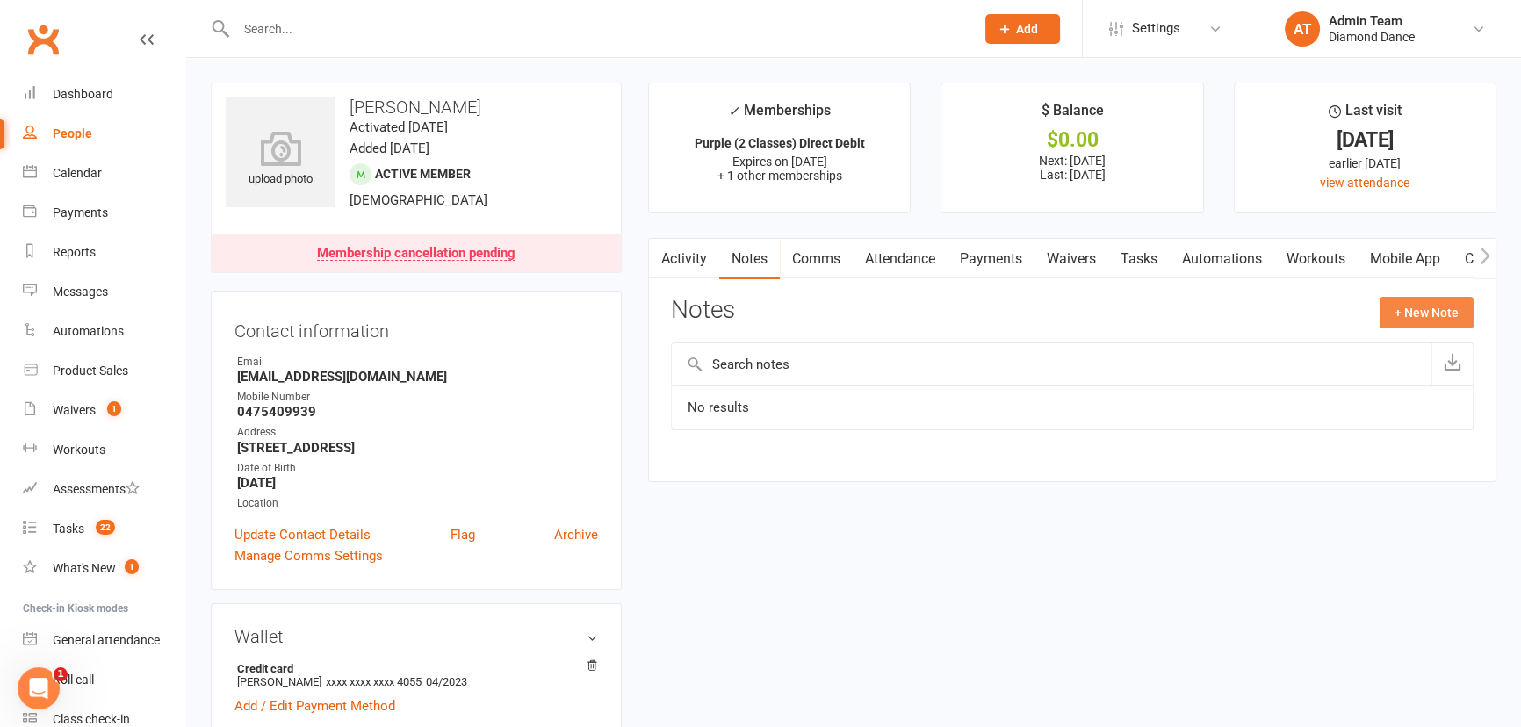
click at [1398, 307] on button "+ New Note" at bounding box center [1427, 313] width 94 height 32
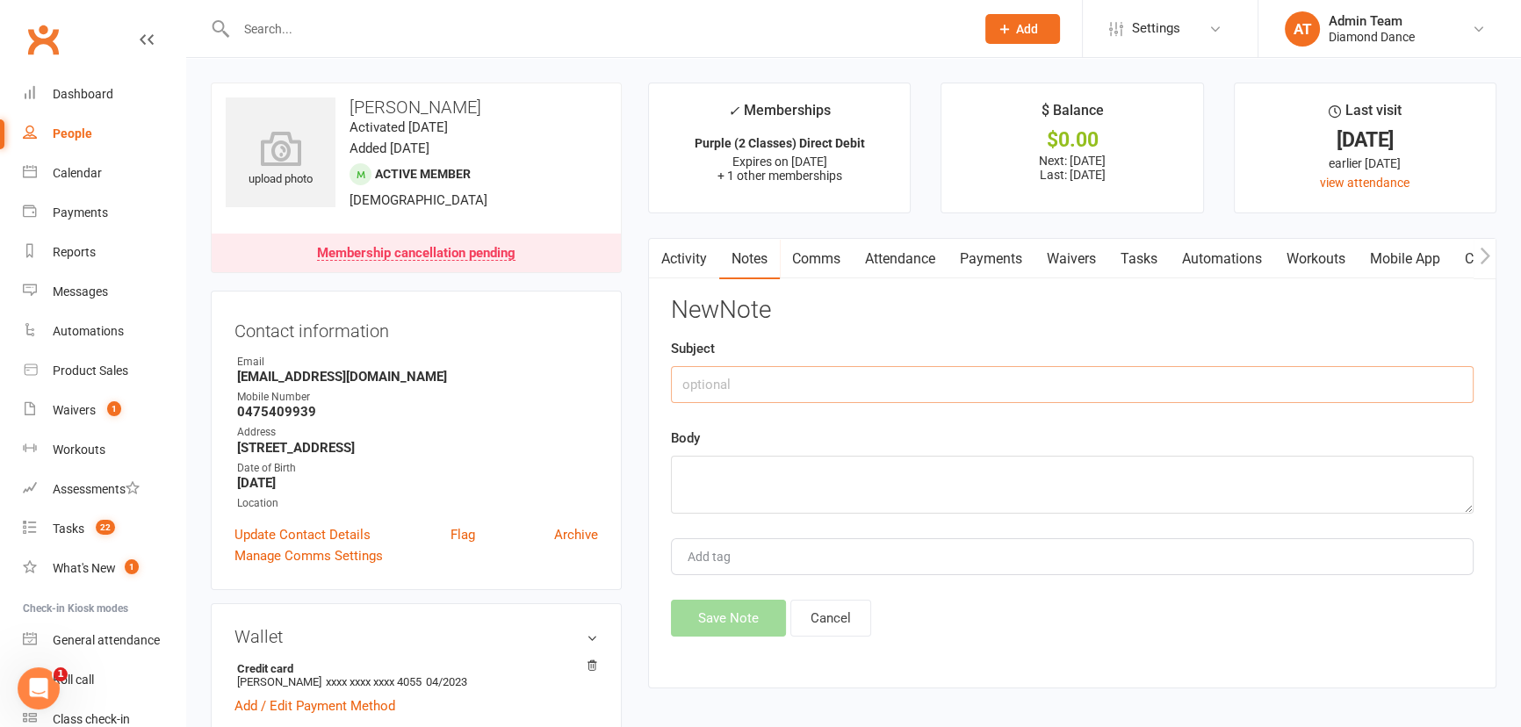
click at [897, 387] on input "text" at bounding box center [1072, 384] width 803 height 37
type input "Membership"
click at [852, 475] on textarea at bounding box center [1072, 485] width 803 height 58
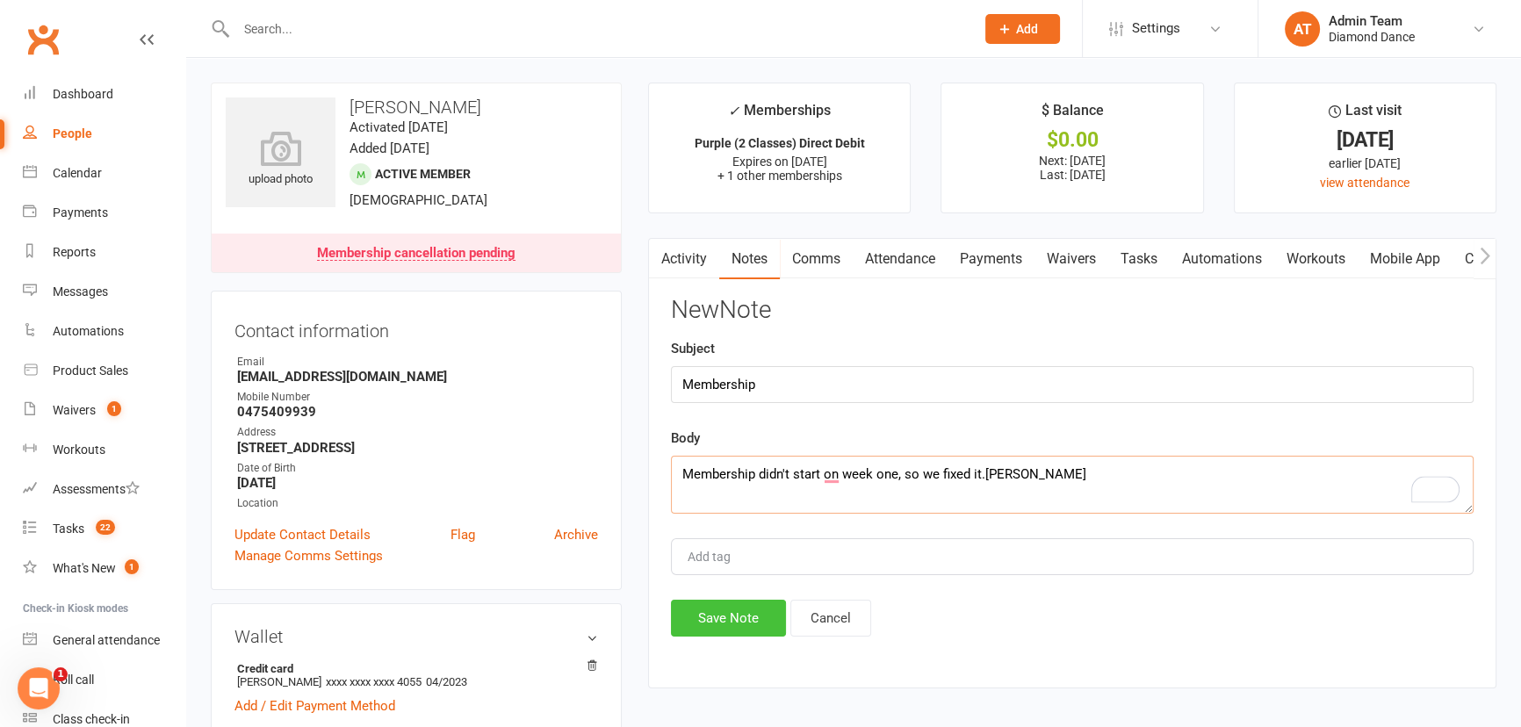
type textarea "Membership didn't start on week one, so we fixed it.[PERSON_NAME]"
click at [737, 616] on button "Save Note" at bounding box center [728, 618] width 115 height 37
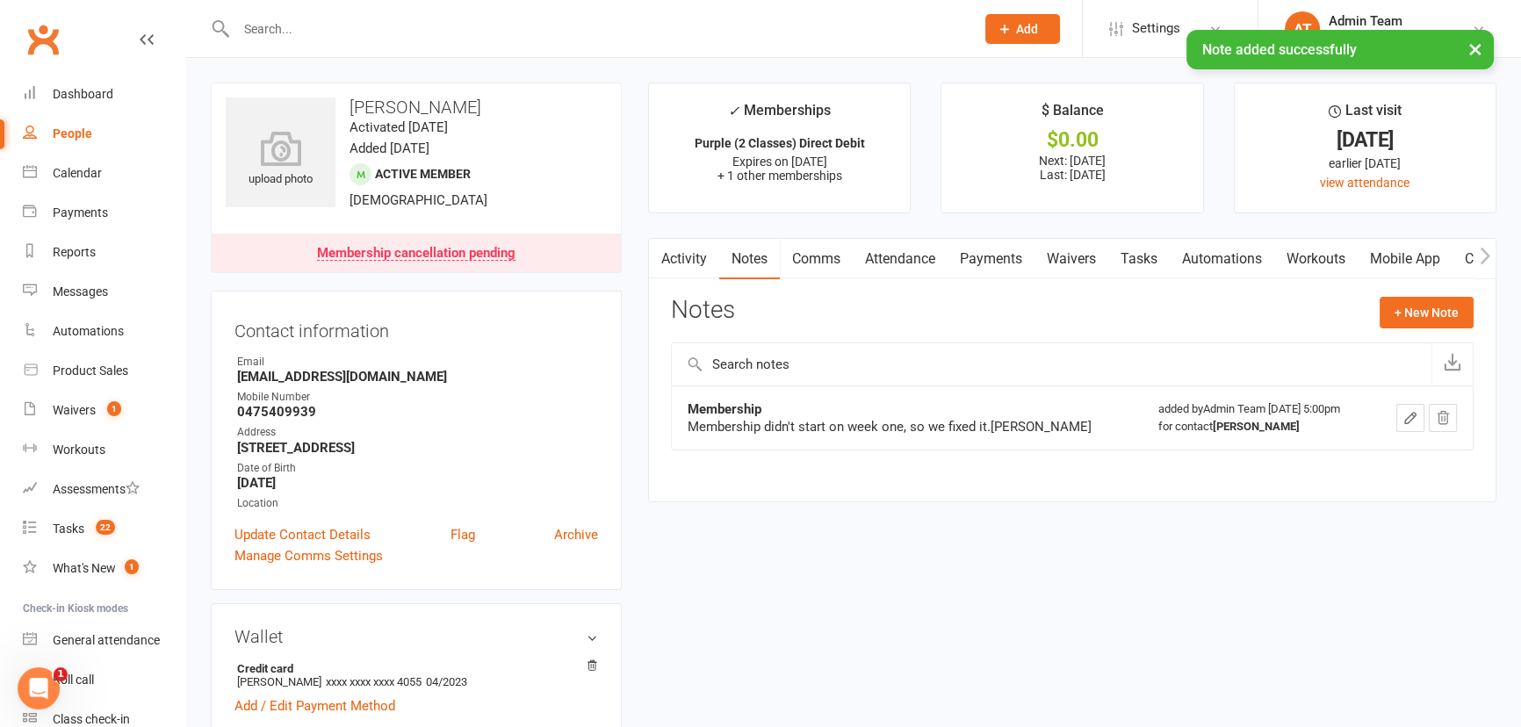
click at [408, 21] on input "text" at bounding box center [597, 29] width 732 height 25
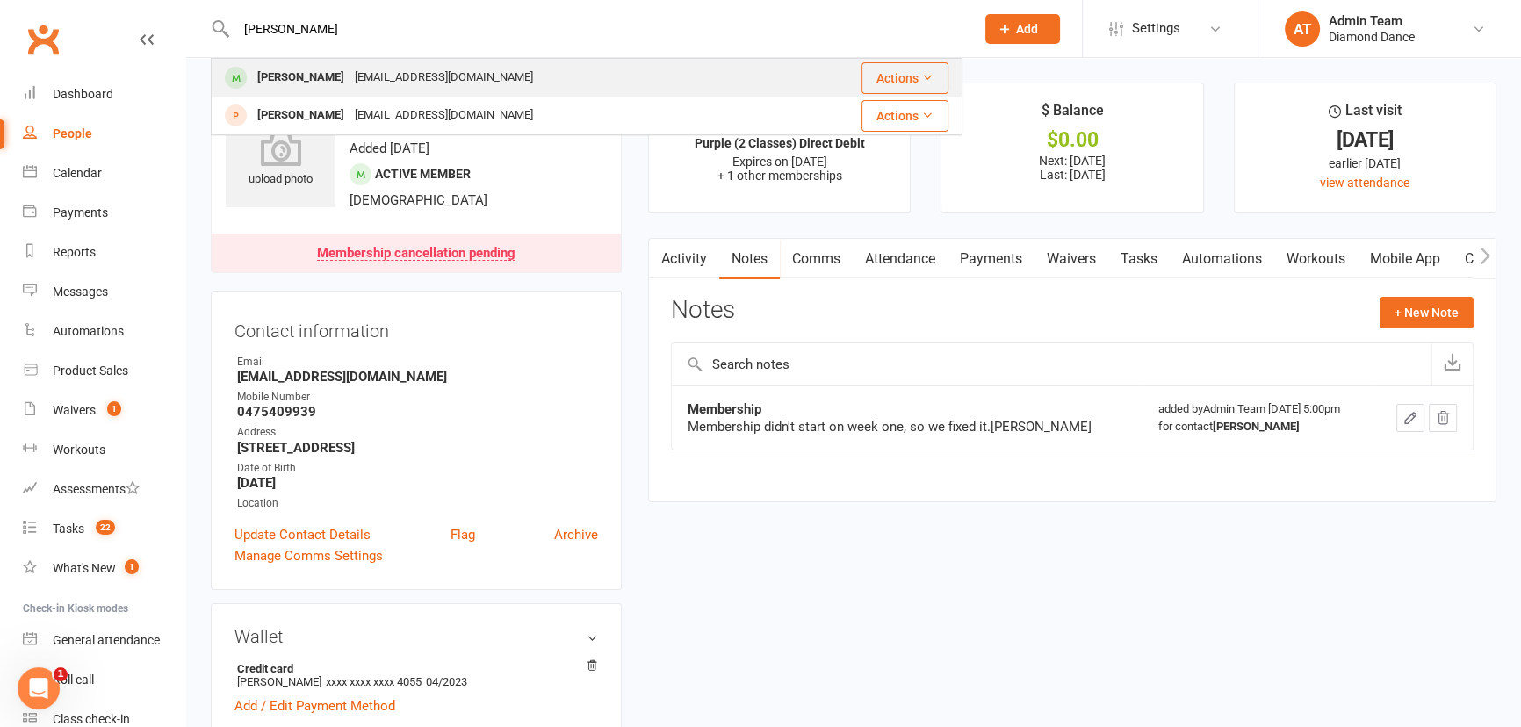
type input "[PERSON_NAME]"
click at [517, 67] on div "[PERSON_NAME] [PERSON_NAME][EMAIL_ADDRESS][DOMAIN_NAME]" at bounding box center [500, 78] width 574 height 36
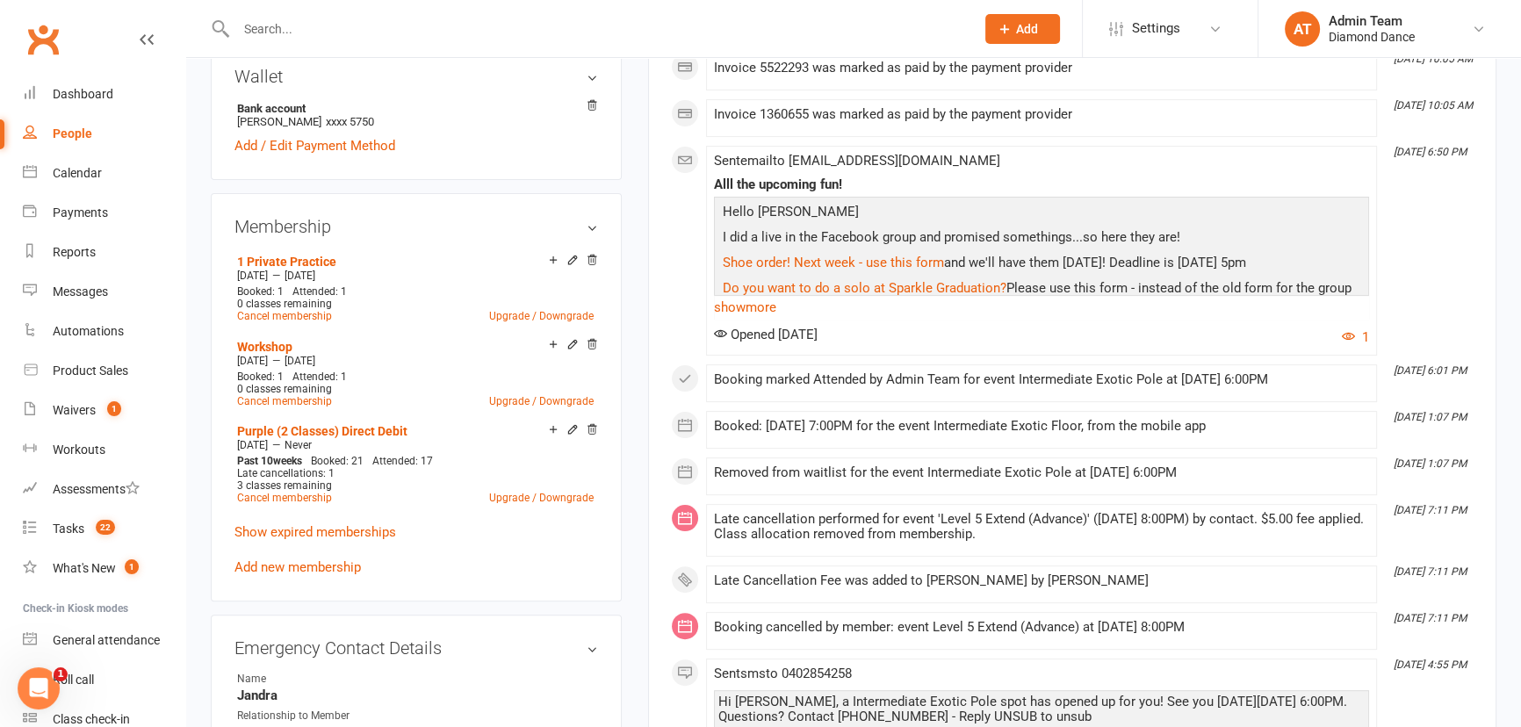
scroll to position [559, 0]
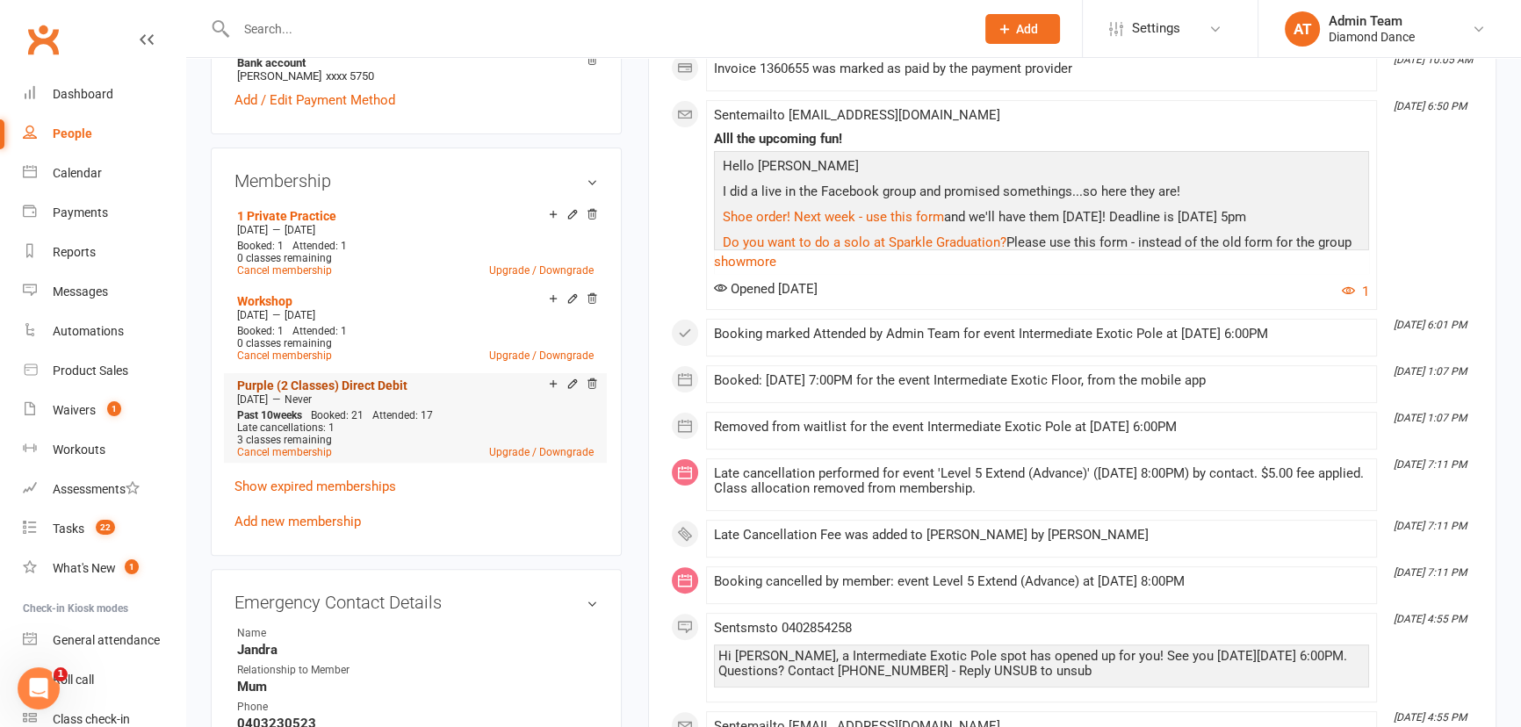
click at [351, 388] on link "Purple (2 Classes) Direct Debit" at bounding box center [322, 386] width 170 height 14
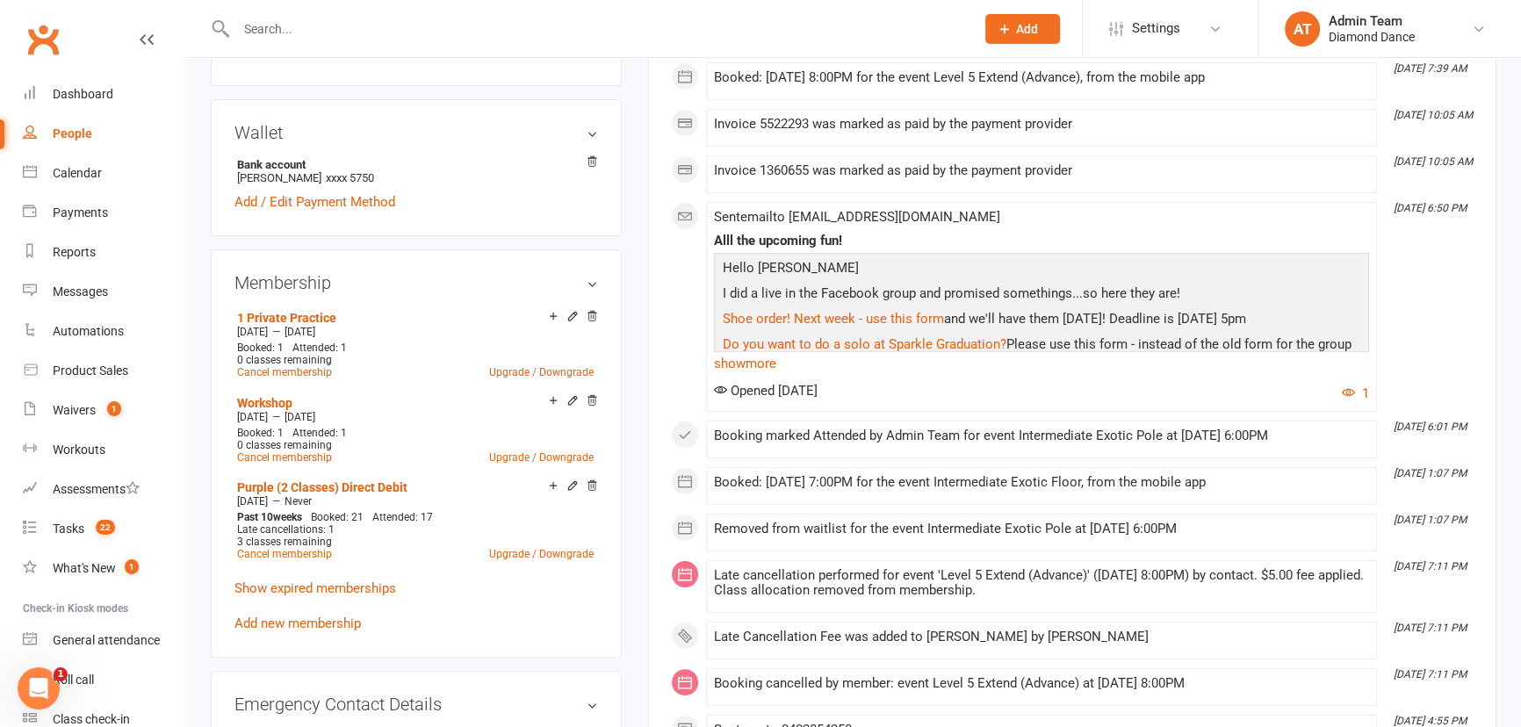
scroll to position [559, 0]
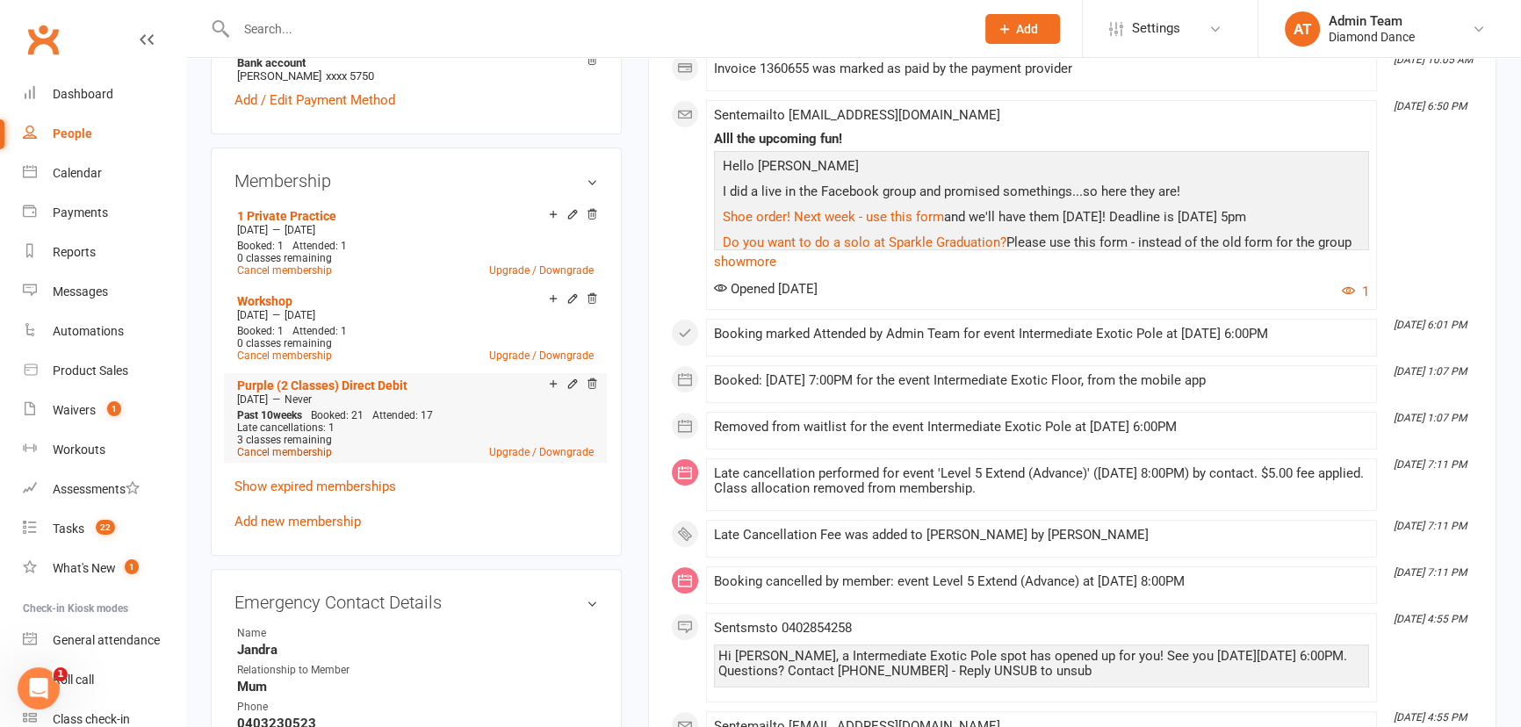
click at [291, 452] on link "Cancel membership" at bounding box center [284, 452] width 95 height 12
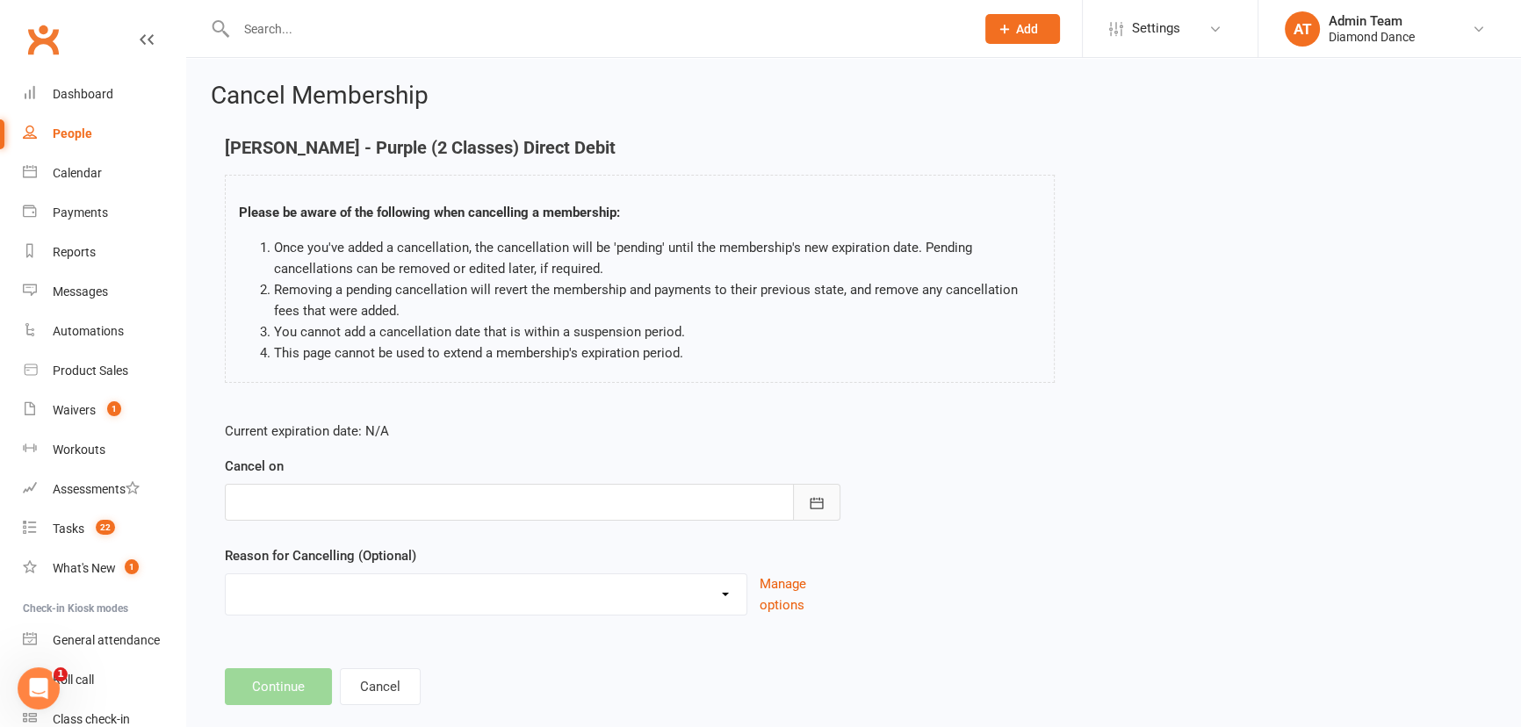
click at [794, 498] on button "button" at bounding box center [816, 502] width 47 height 37
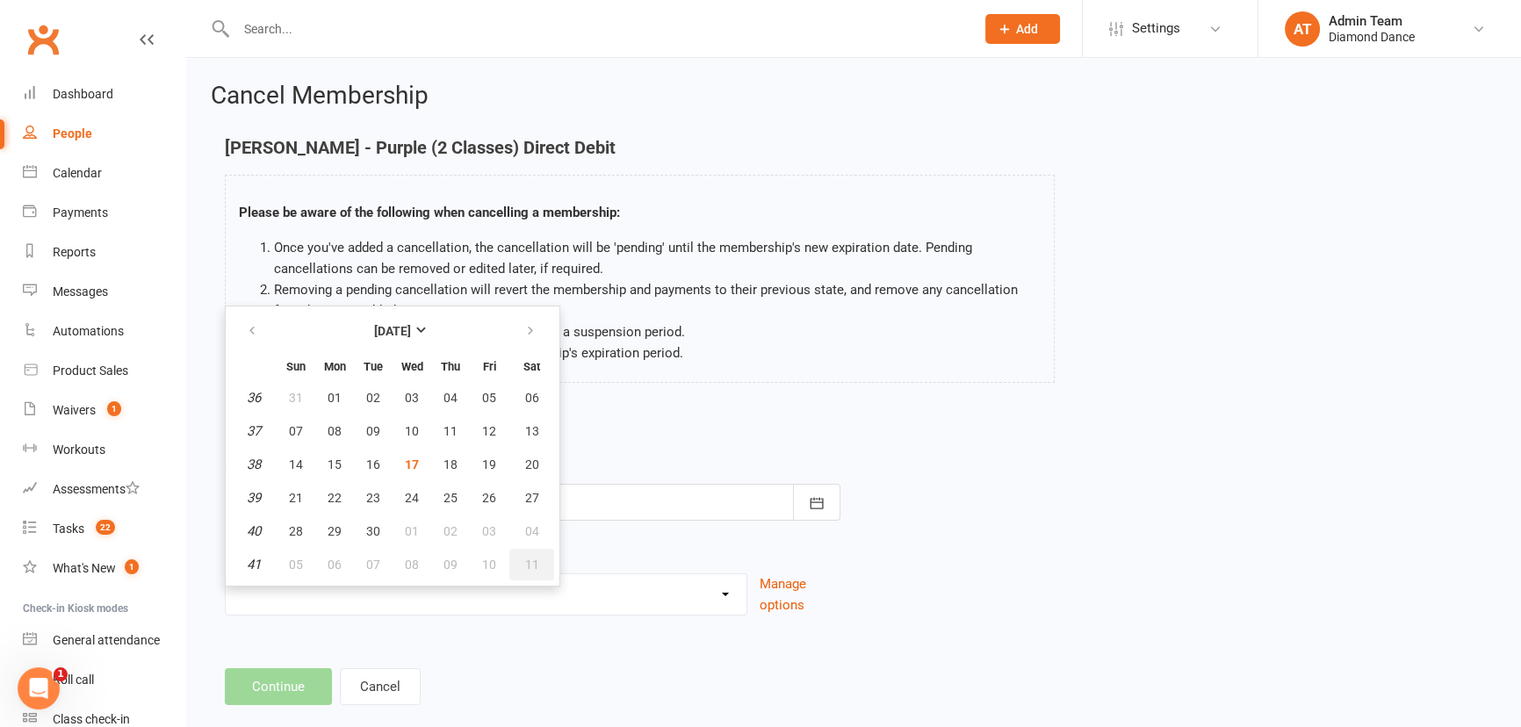
click at [535, 559] on span "11" at bounding box center [532, 565] width 14 height 14
type input "[DATE]"
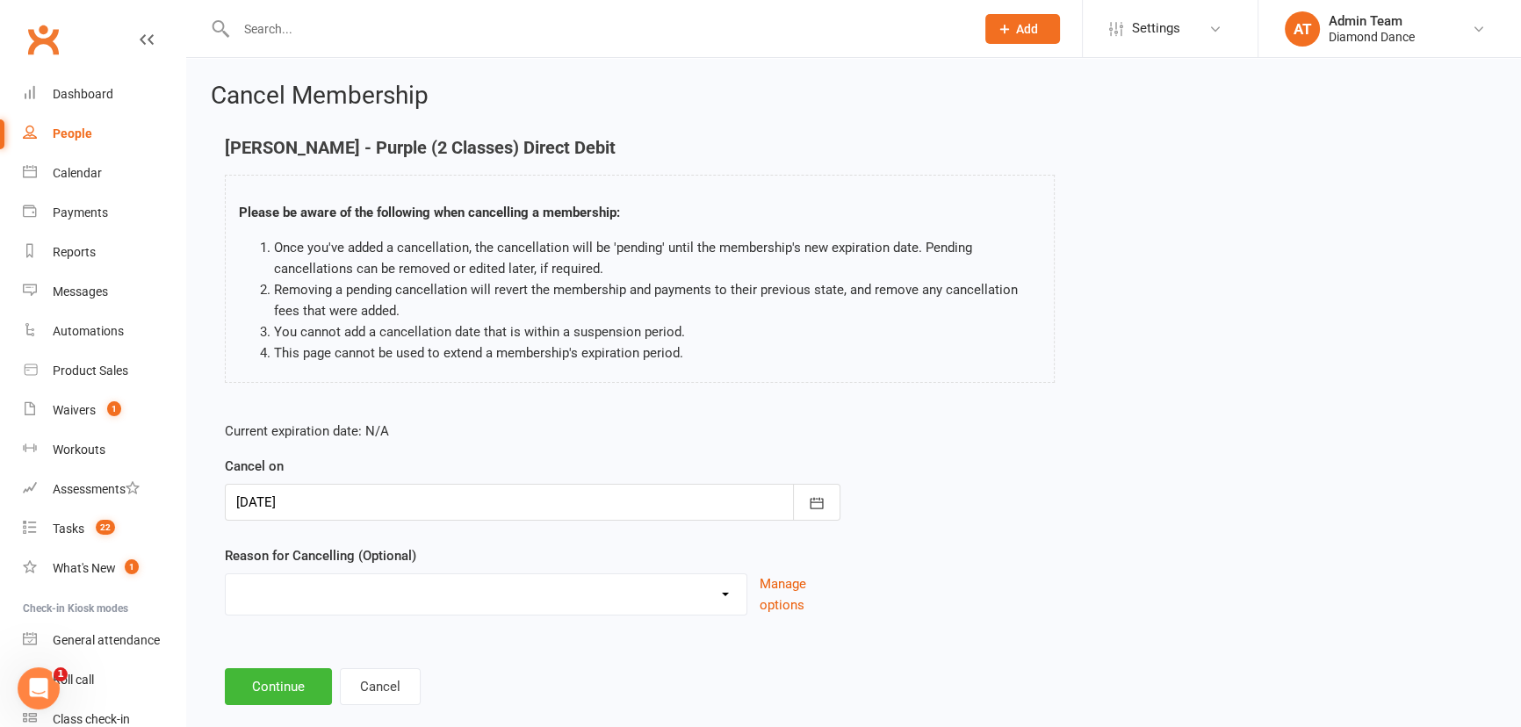
click at [487, 596] on select "Holiday Injury Lost job Membership adjustment Money issues Moved away Pregnant …" at bounding box center [486, 591] width 521 height 35
select select "10"
click at [226, 574] on select "Holiday Injury Lost job Membership adjustment Money issues Moved away Pregnant …" at bounding box center [486, 591] width 521 height 35
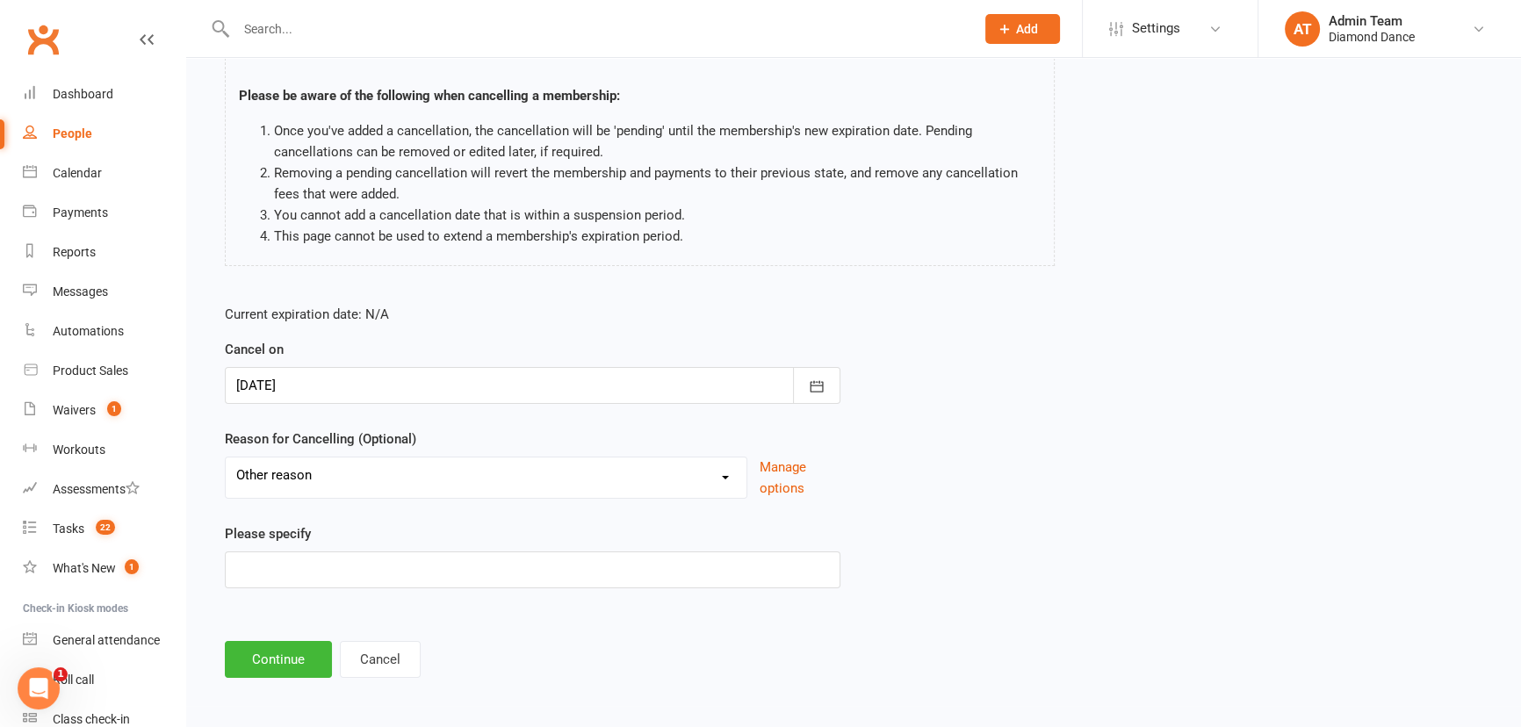
scroll to position [119, 0]
click at [433, 562] on input at bounding box center [533, 567] width 616 height 37
type input "Membership Adjustment"
click at [275, 655] on button "Continue" at bounding box center [278, 657] width 107 height 37
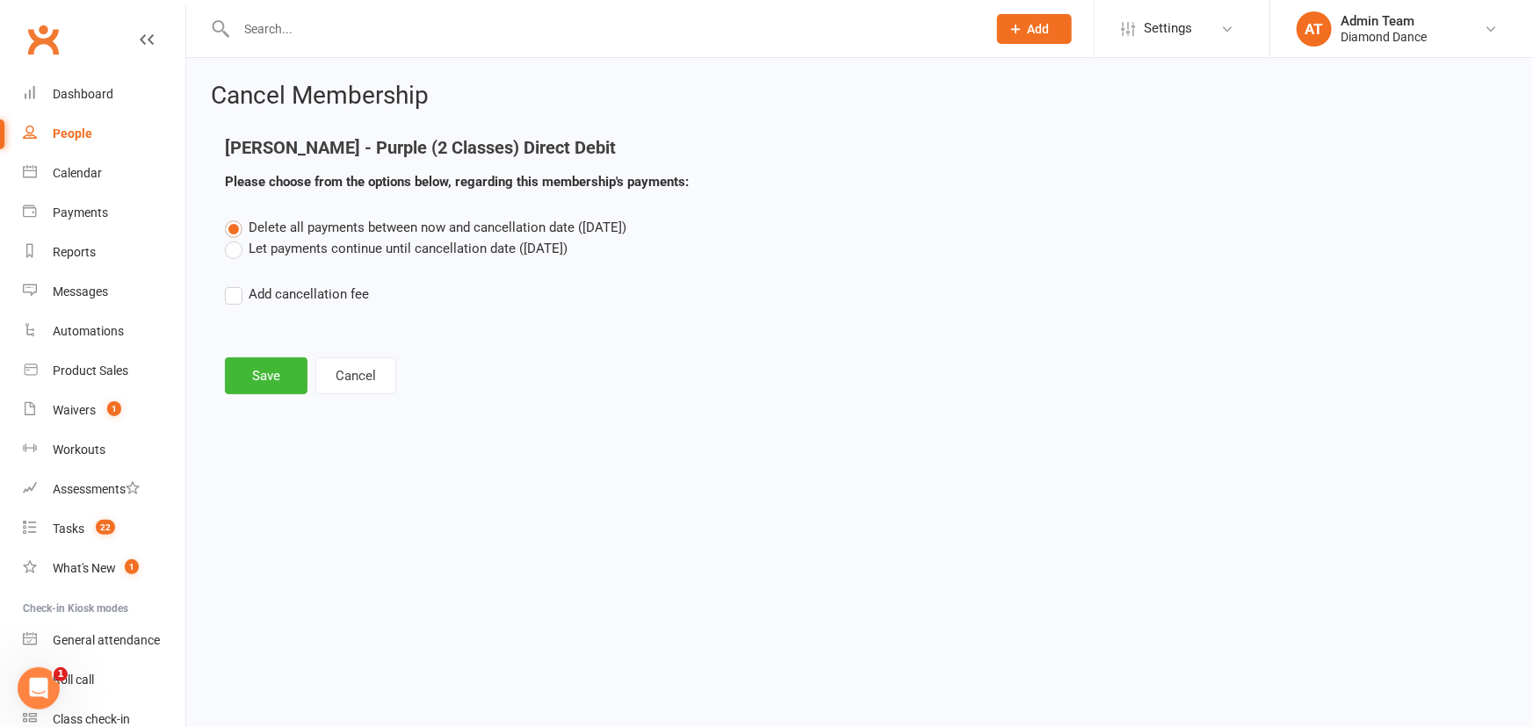
click at [238, 235] on label "Delete all payments between now and cancellation date ([DATE])" at bounding box center [425, 227] width 401 height 21
click at [236, 217] on input "Delete all payments between now and cancellation date ([DATE])" at bounding box center [230, 217] width 11 height 0
click at [239, 249] on label "Let payments continue until cancellation date ([DATE])" at bounding box center [396, 248] width 343 height 21
click at [236, 238] on input "Let payments continue until cancellation date ([DATE])" at bounding box center [230, 238] width 11 height 0
click at [285, 385] on button "Save" at bounding box center [266, 375] width 83 height 37
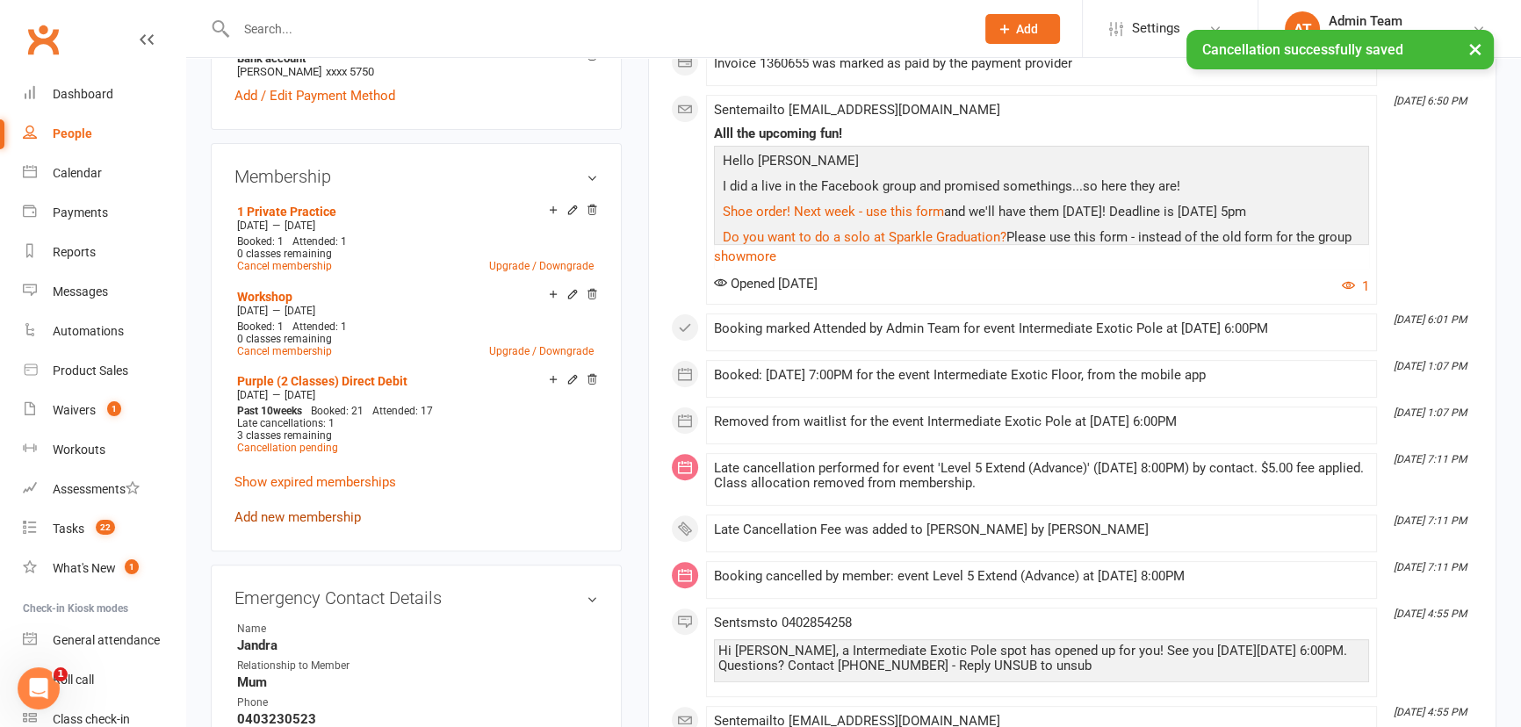
scroll to position [639, 0]
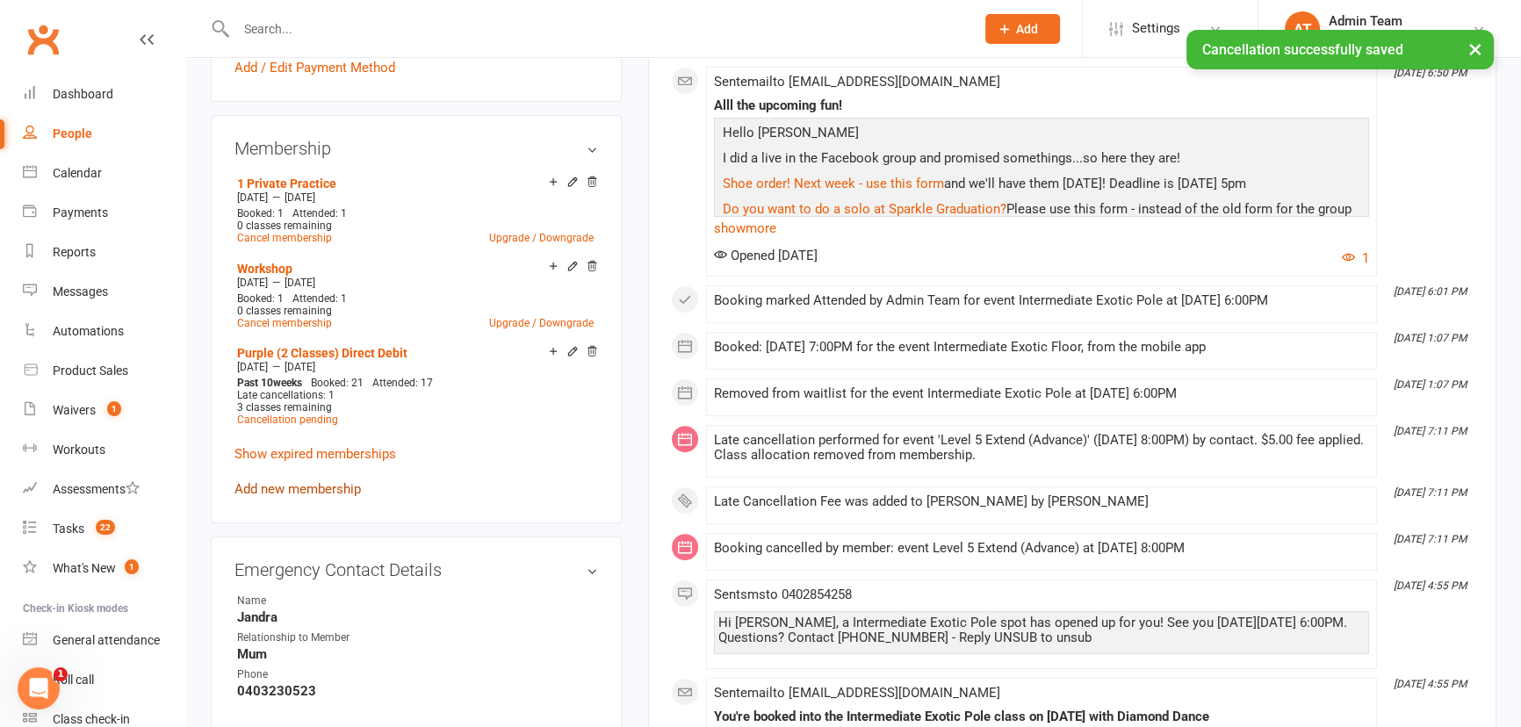
click at [332, 487] on link "Add new membership" at bounding box center [298, 489] width 126 height 16
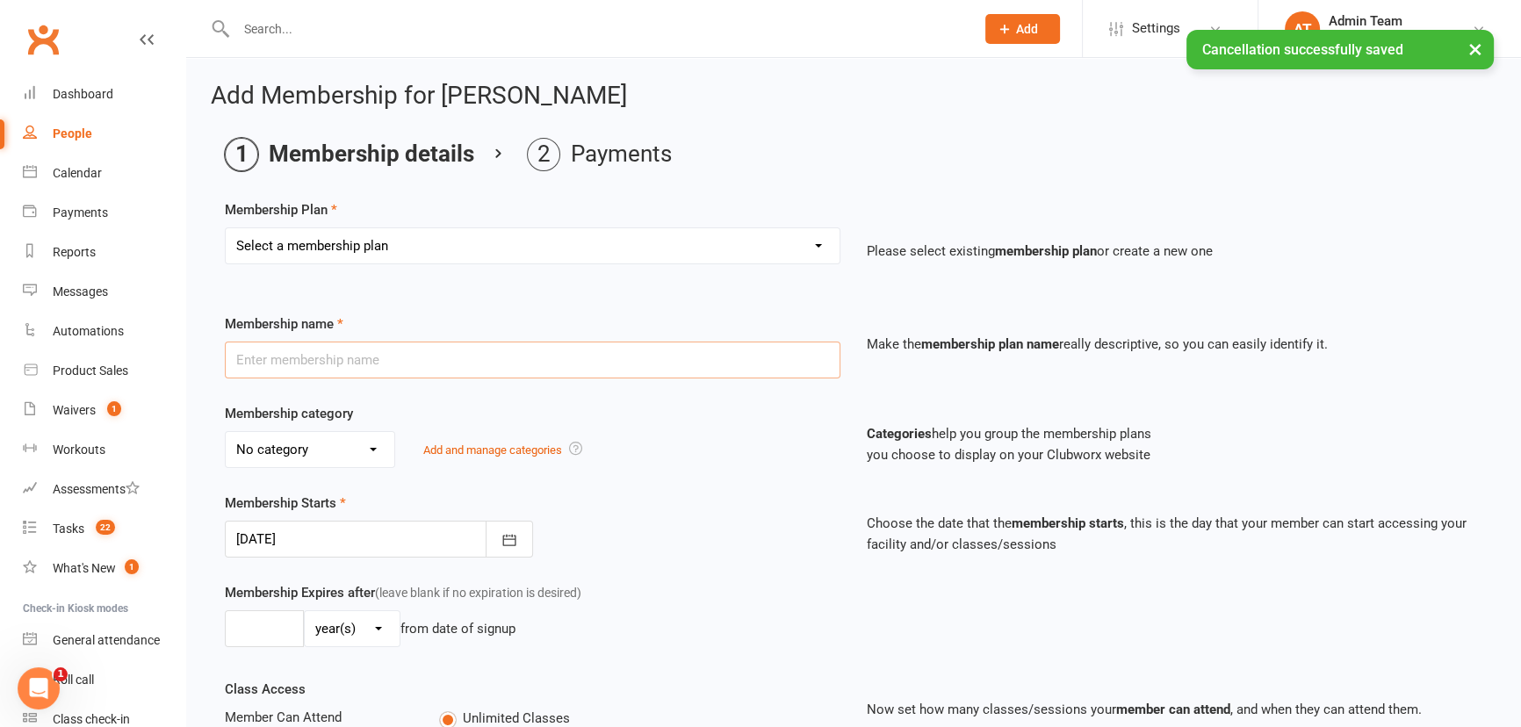
click at [463, 360] on input "text" at bounding box center [533, 360] width 616 height 37
click at [460, 256] on select "Select a membership plan Create new Membership Plan Practice Time 1 Private Pra…" at bounding box center [533, 245] width 614 height 35
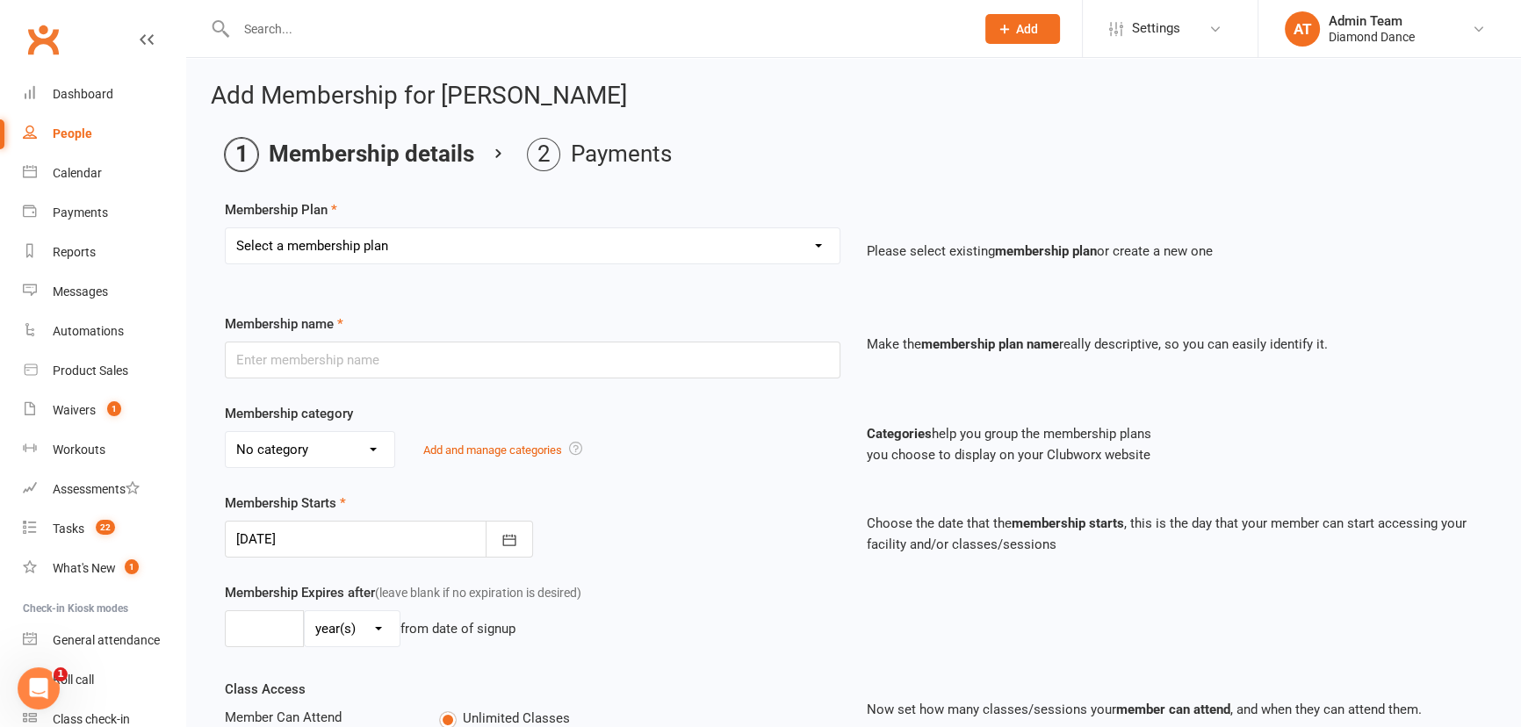
select select "9"
click at [226, 228] on select "Select a membership plan Create new Membership Plan Practice Time 1 Private Pra…" at bounding box center [533, 245] width 614 height 35
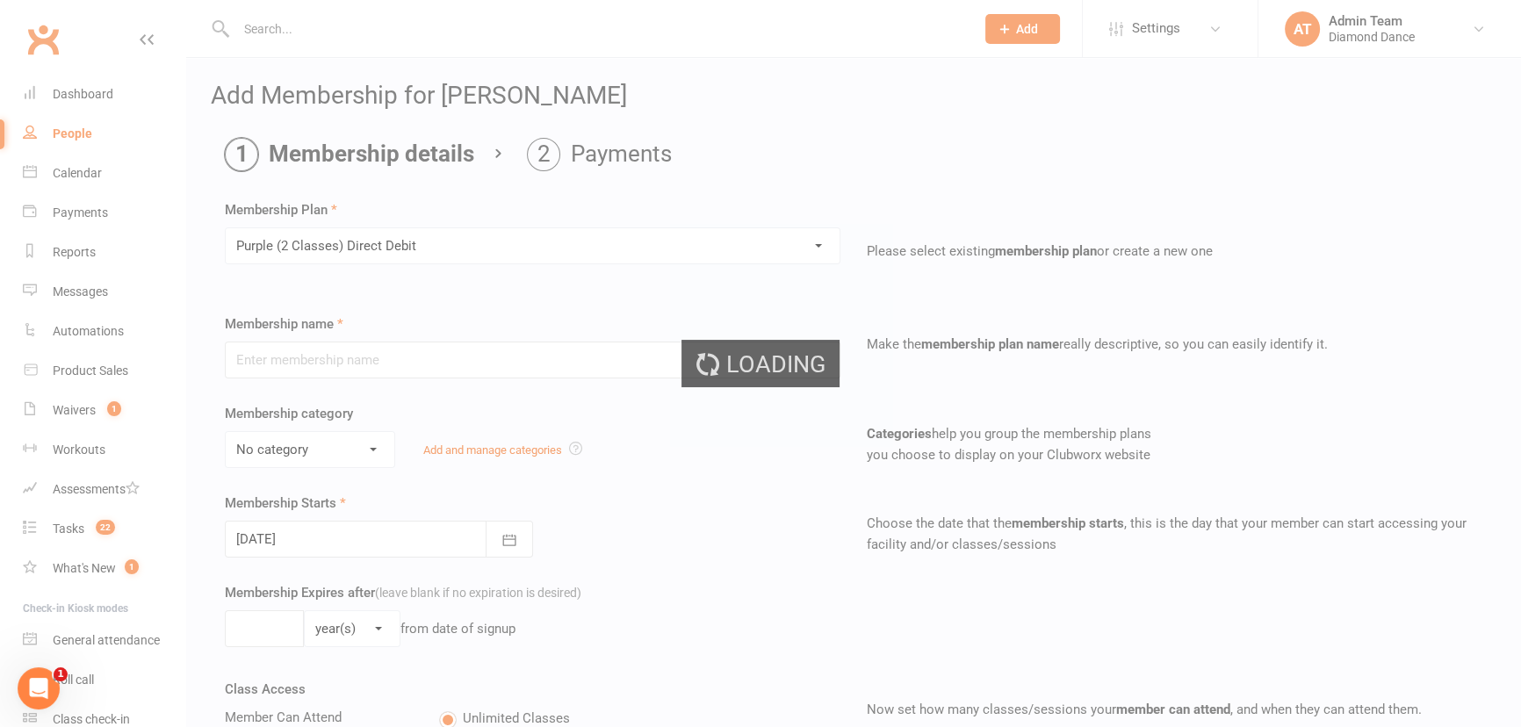
type input "Purple (2 Classes) Direct Debit"
select select "3"
select select "2"
type input "25"
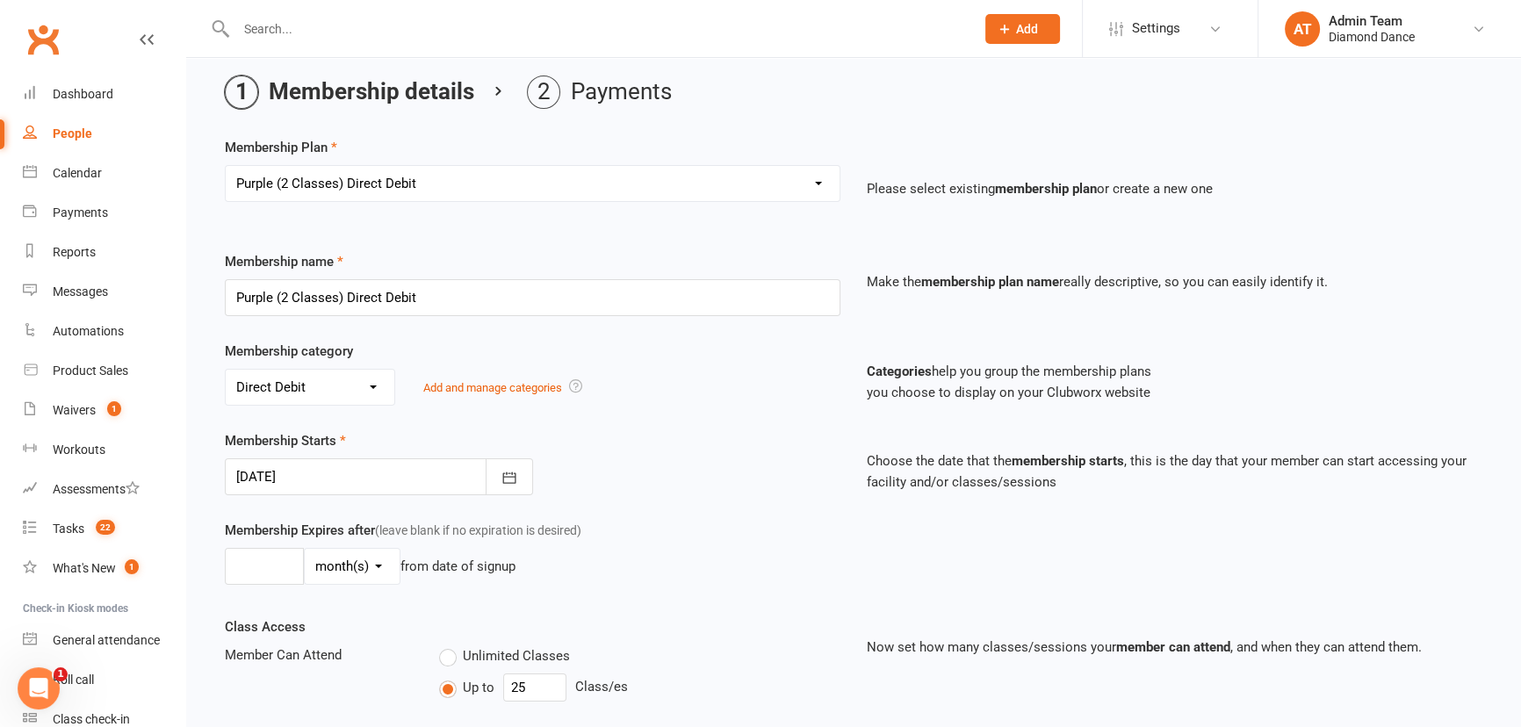
scroll to position [159, 0]
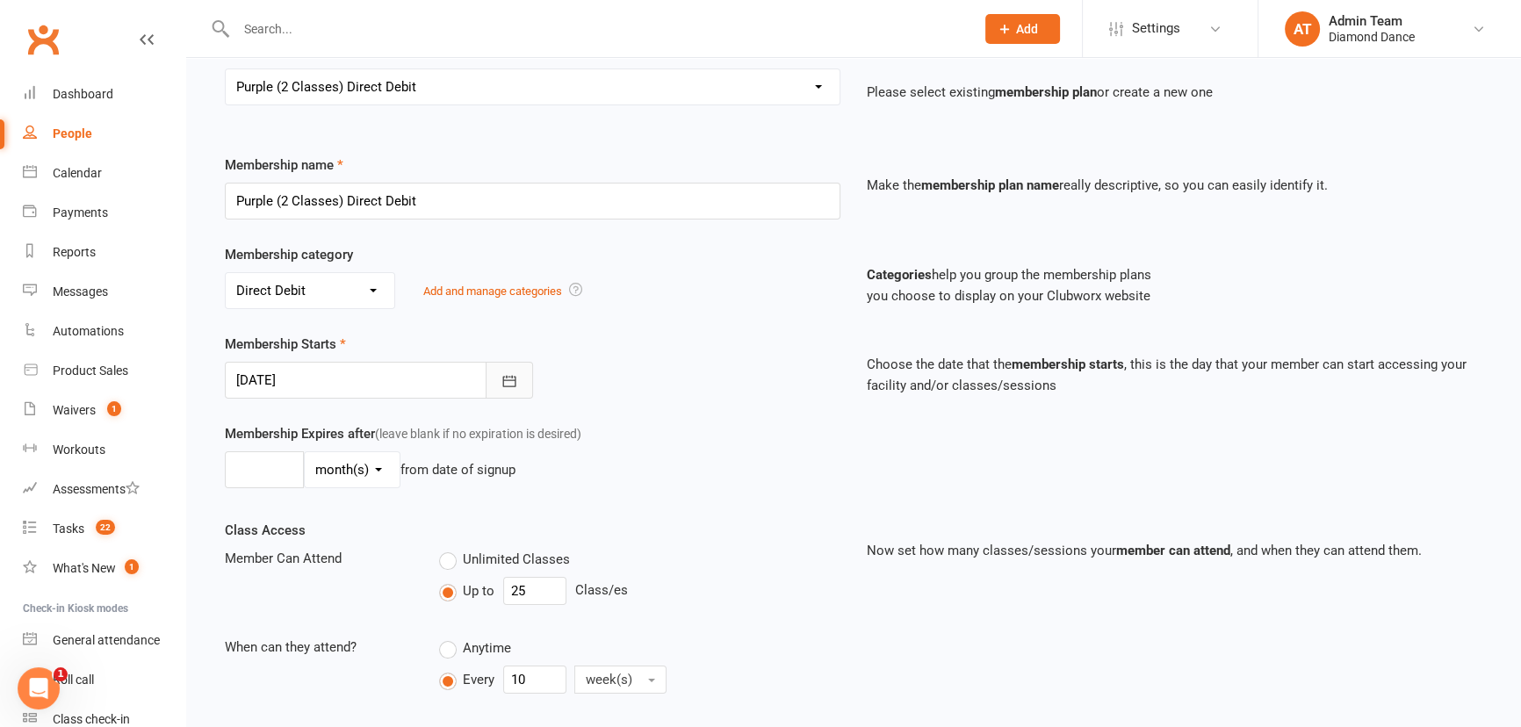
click at [516, 375] on icon "button" at bounding box center [510, 381] width 18 height 18
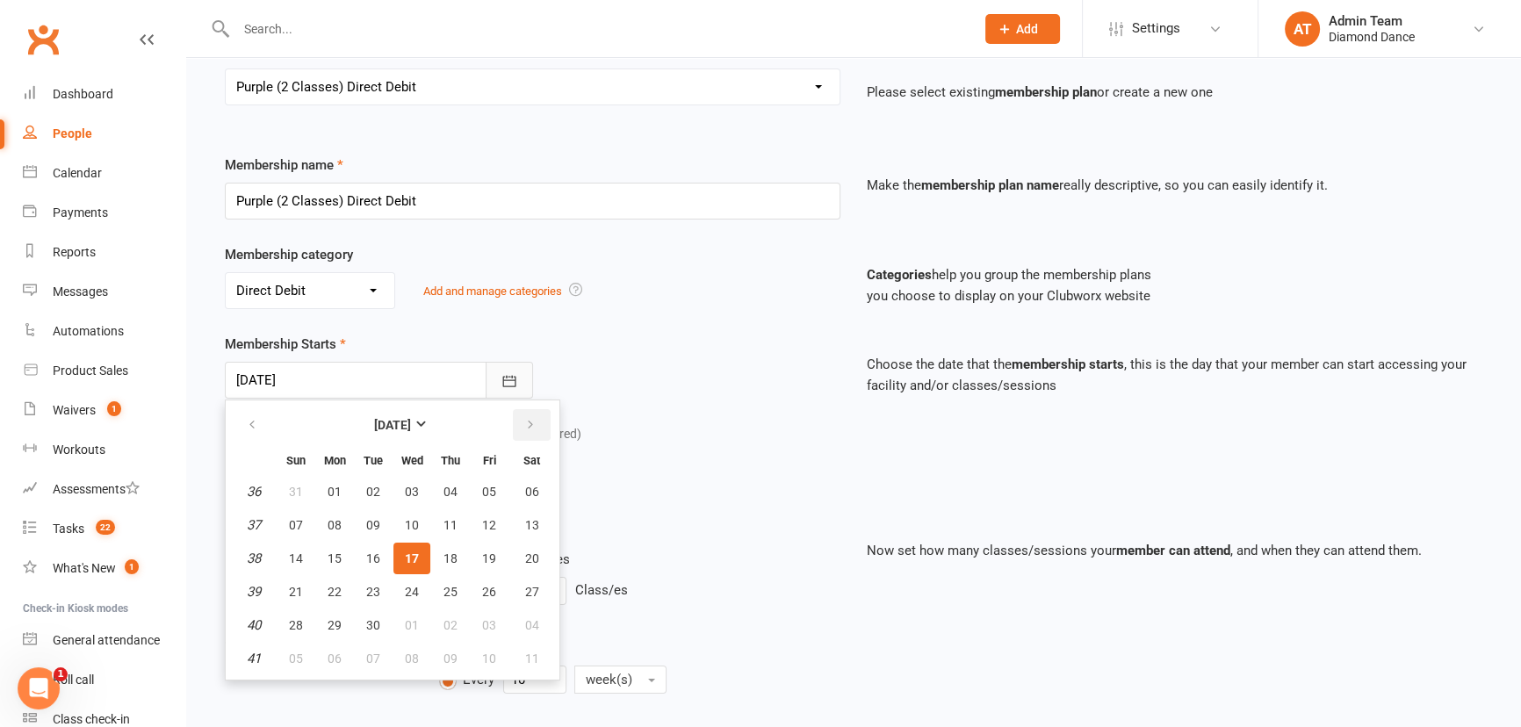
click at [531, 422] on icon "button" at bounding box center [530, 425] width 12 height 14
click at [331, 554] on span "13" at bounding box center [335, 559] width 14 height 14
type input "[DATE]"
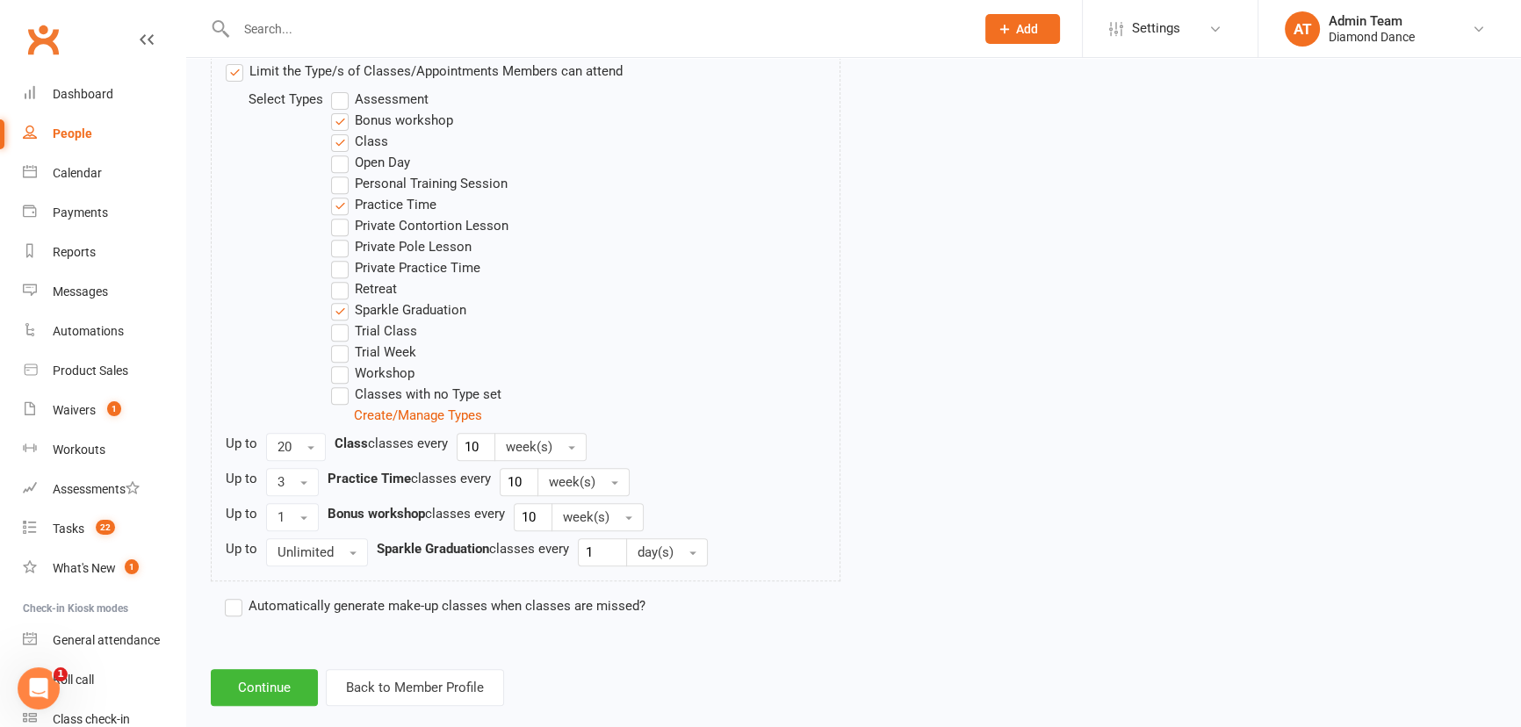
scroll to position [919, 0]
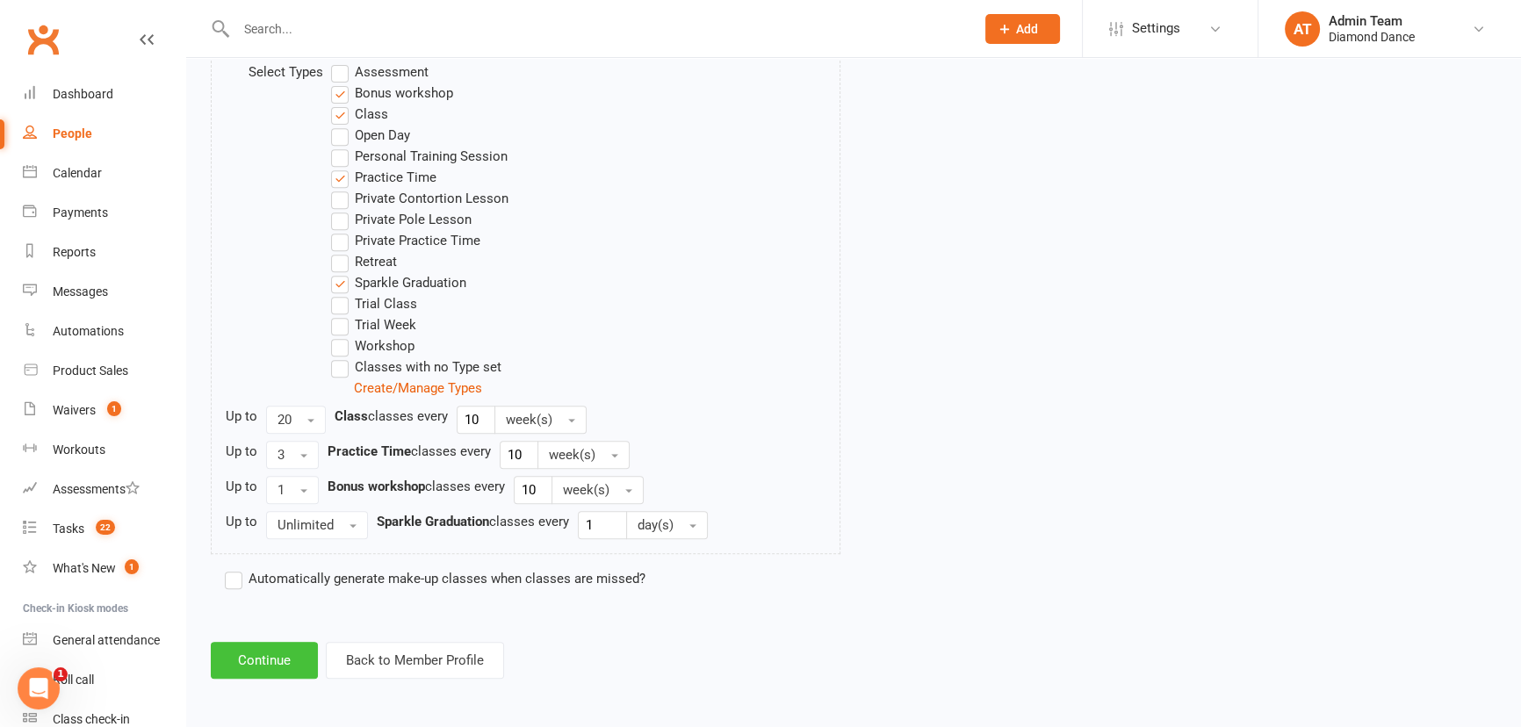
click at [290, 647] on button "Continue" at bounding box center [264, 660] width 107 height 37
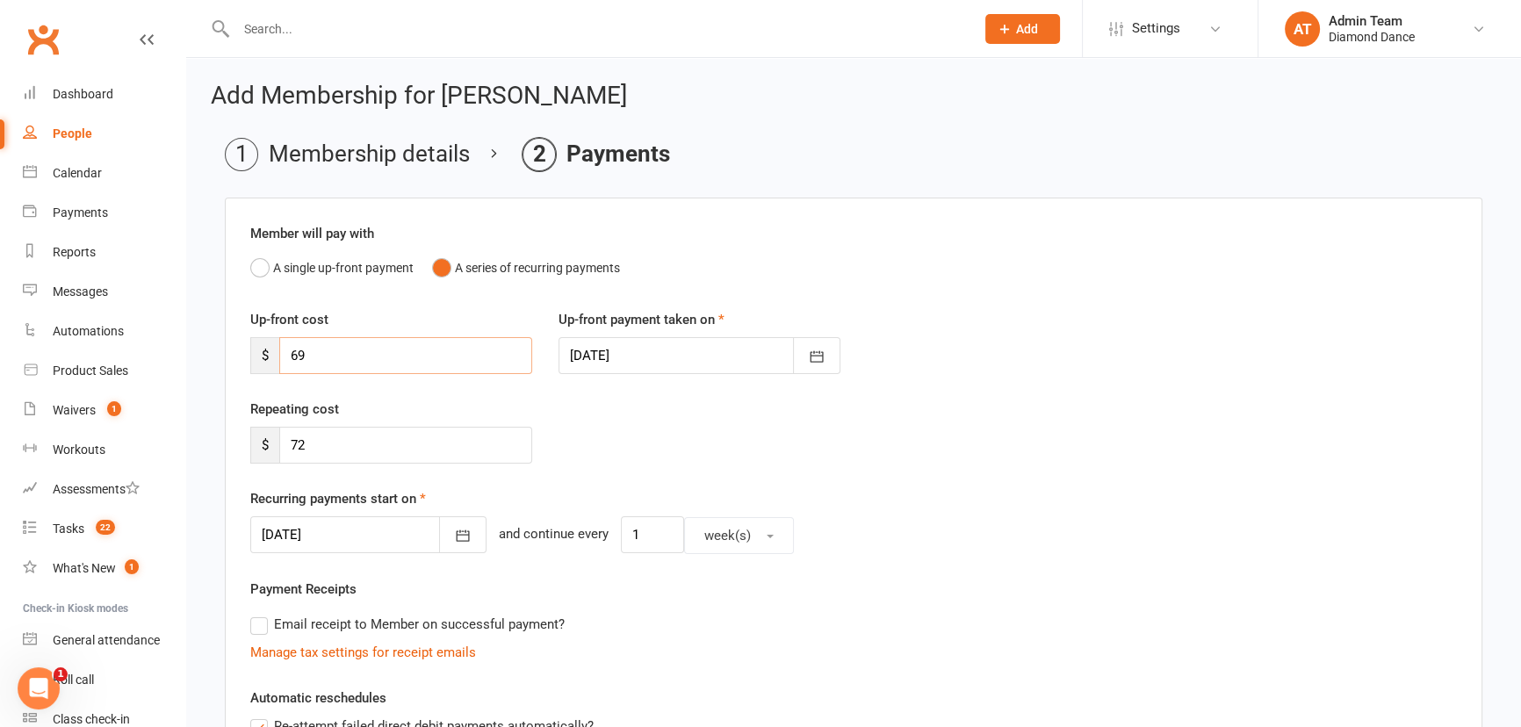
click at [403, 360] on input "69" at bounding box center [405, 355] width 253 height 37
type input "6"
click at [454, 529] on icon "button" at bounding box center [463, 536] width 18 height 18
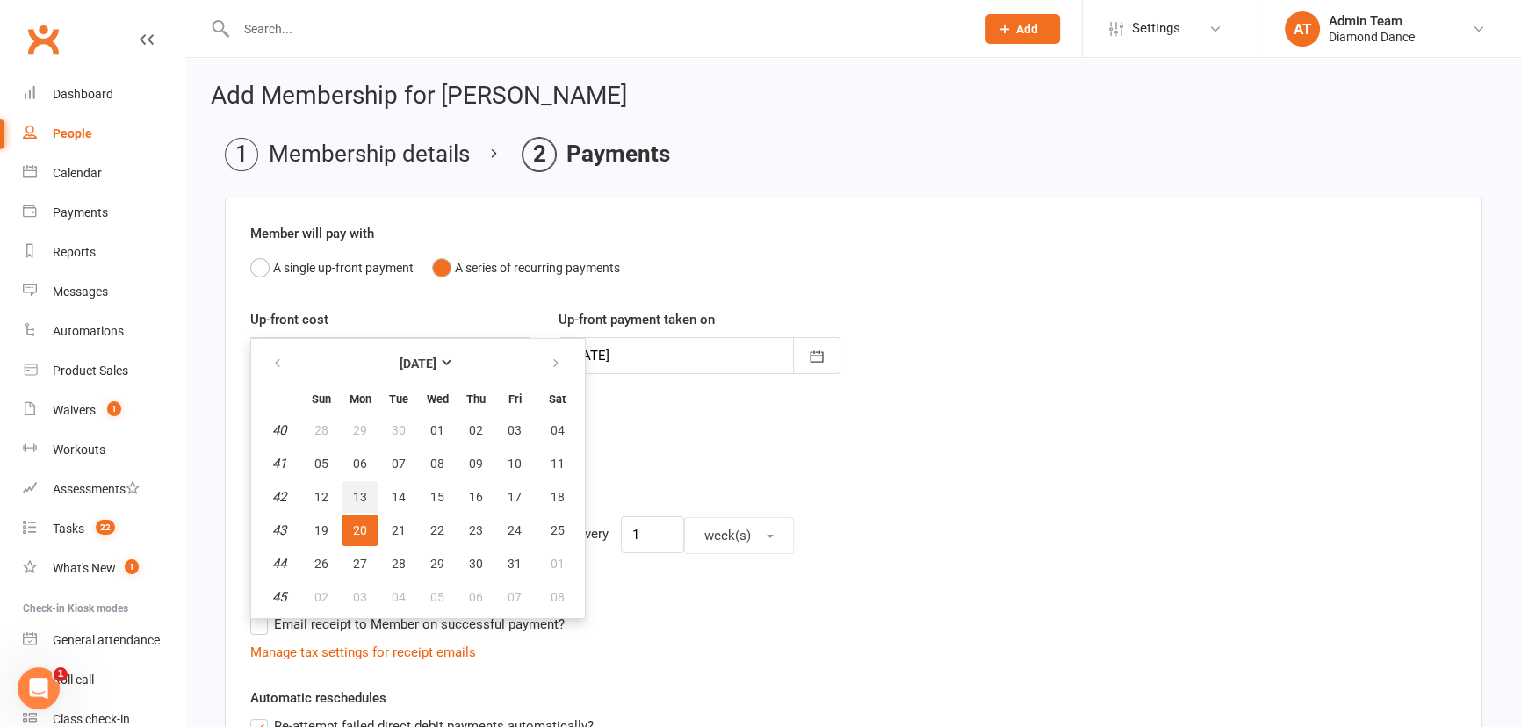
click at [358, 501] on span "13" at bounding box center [360, 497] width 14 height 14
type input "[DATE]"
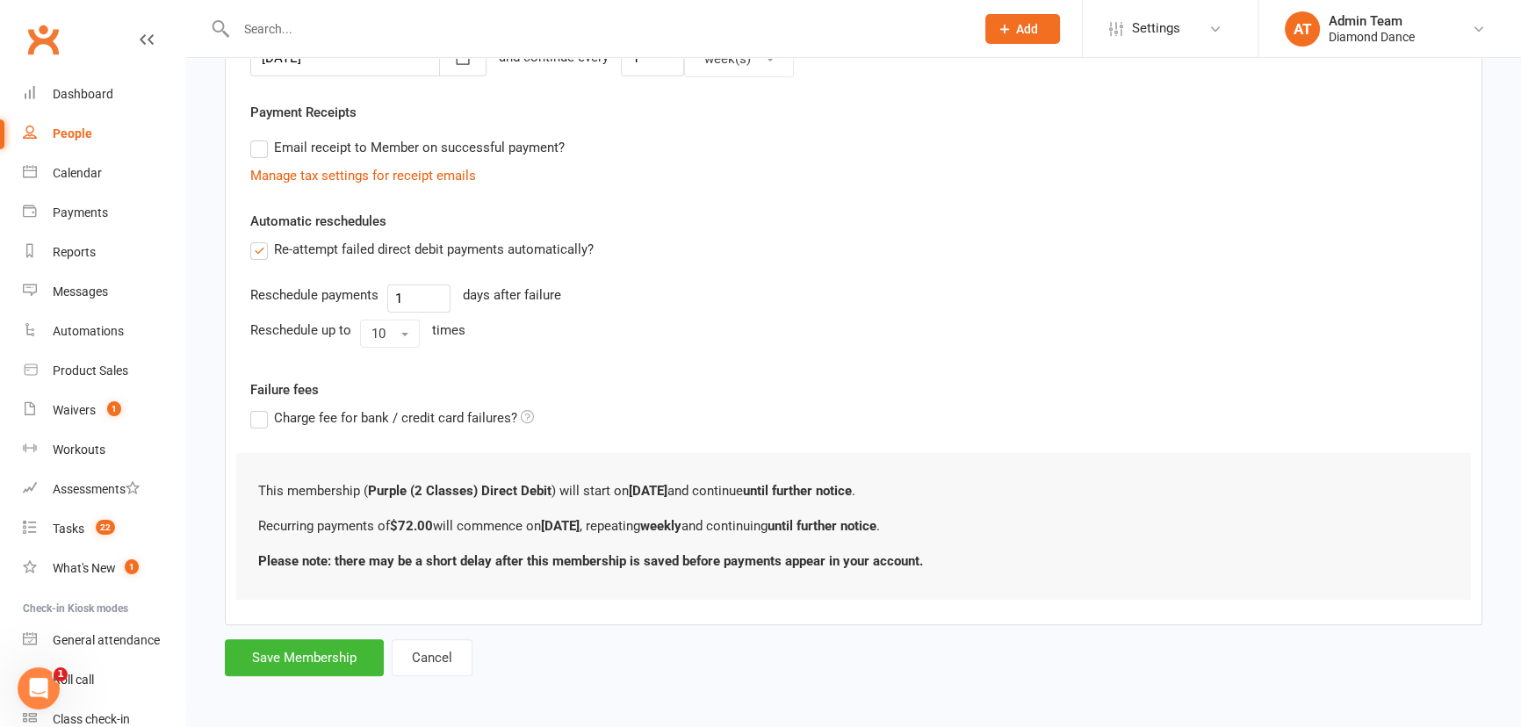
scroll to position [478, 0]
drag, startPoint x: 286, startPoint y: 653, endPoint x: 338, endPoint y: 641, distance: 53.3
click at [287, 653] on button "Save Membership" at bounding box center [304, 657] width 159 height 37
type input "0"
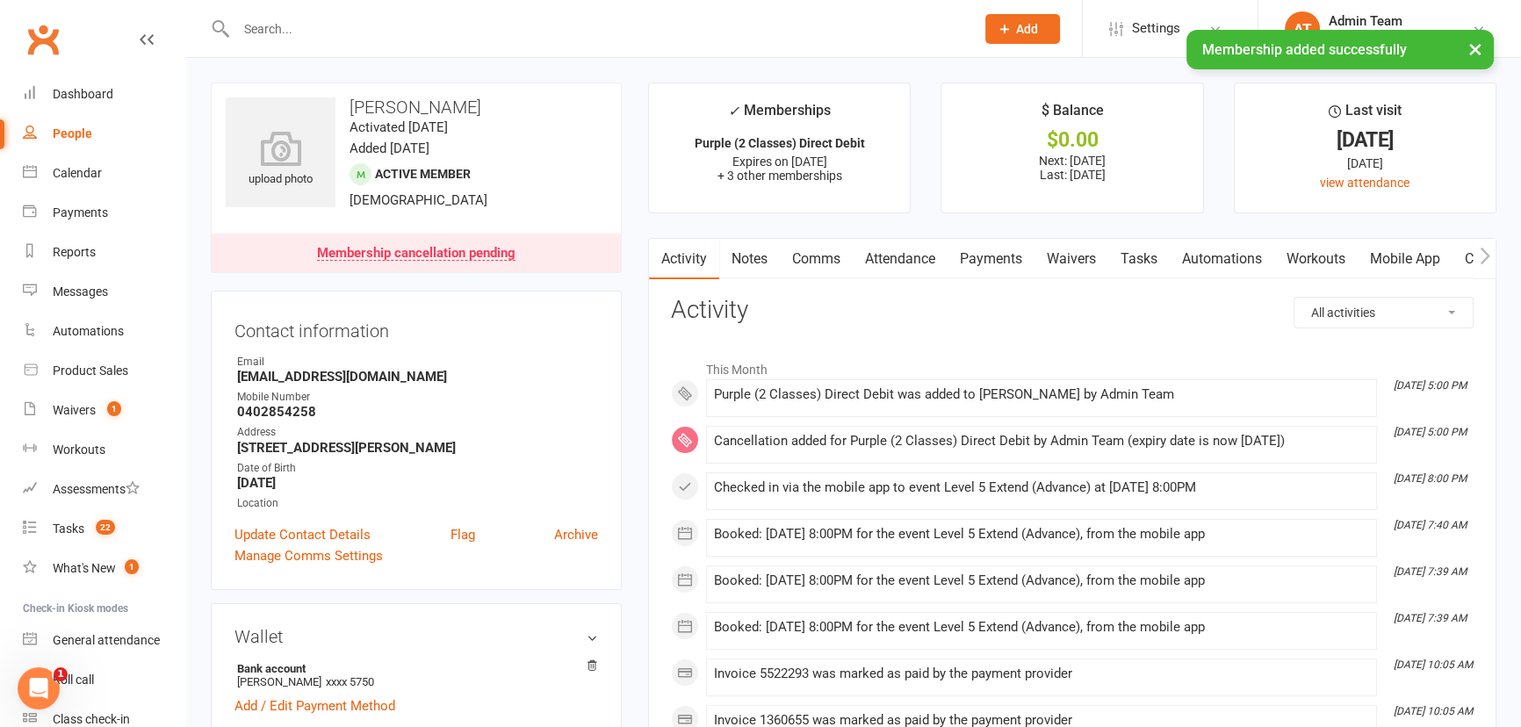
click at [748, 251] on link "Notes" at bounding box center [749, 259] width 61 height 40
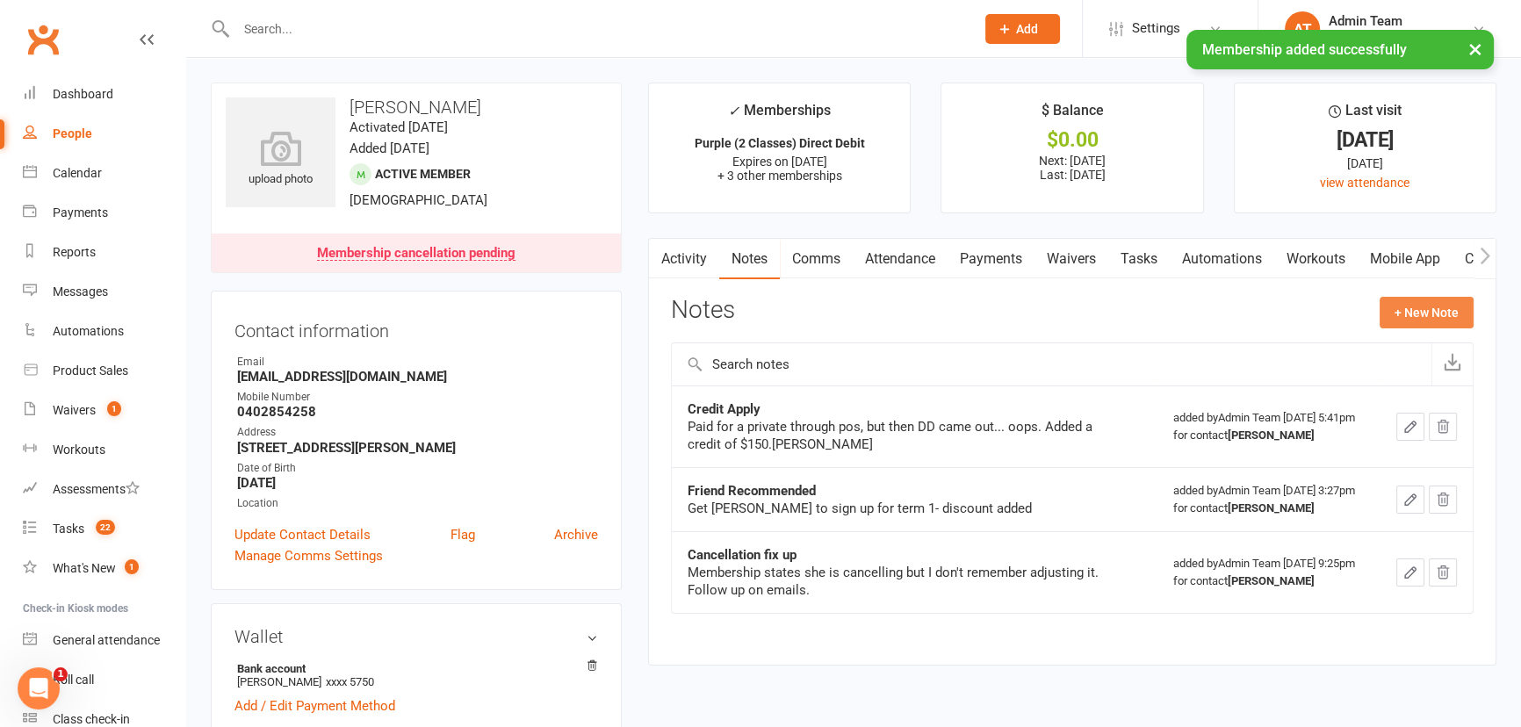
click at [1397, 309] on button "+ New Note" at bounding box center [1427, 313] width 94 height 32
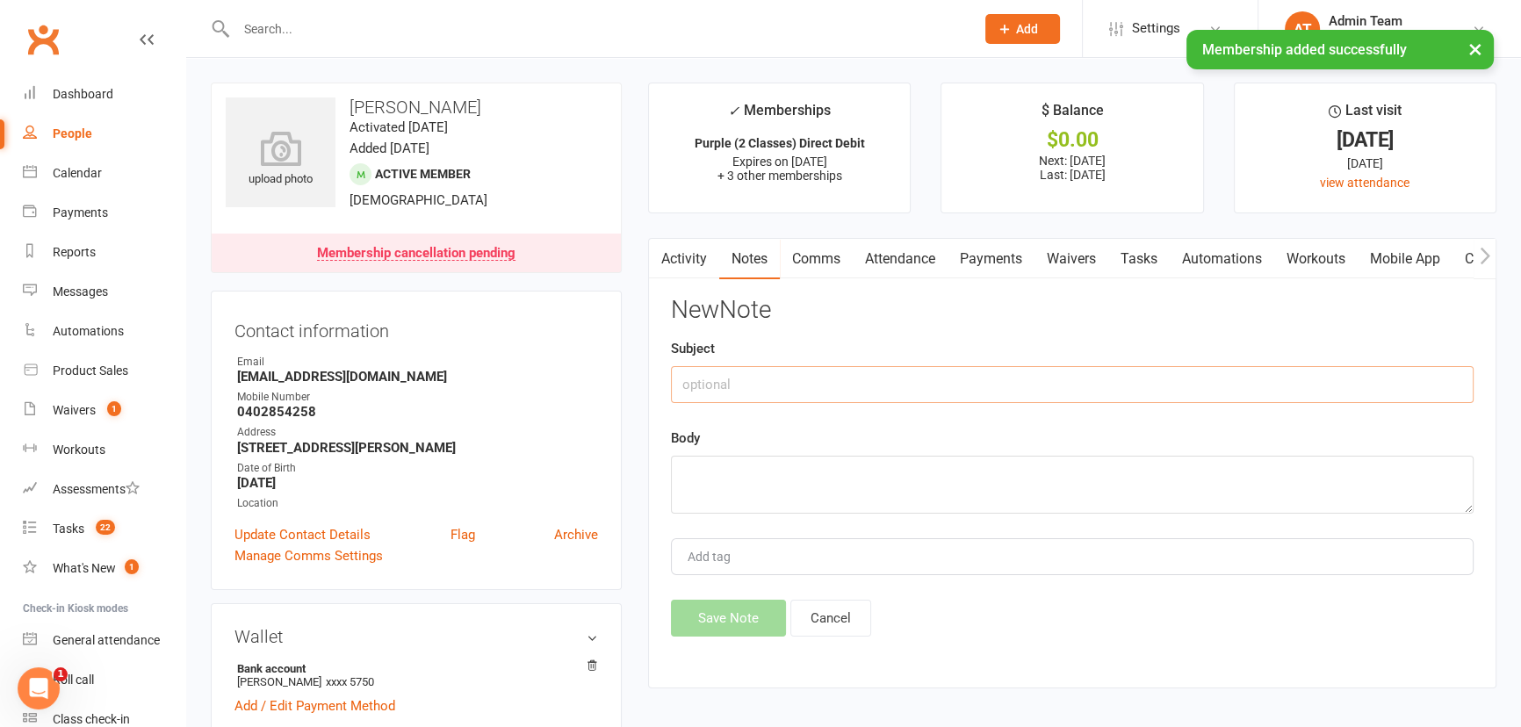
click at [865, 392] on input "text" at bounding box center [1072, 384] width 803 height 37
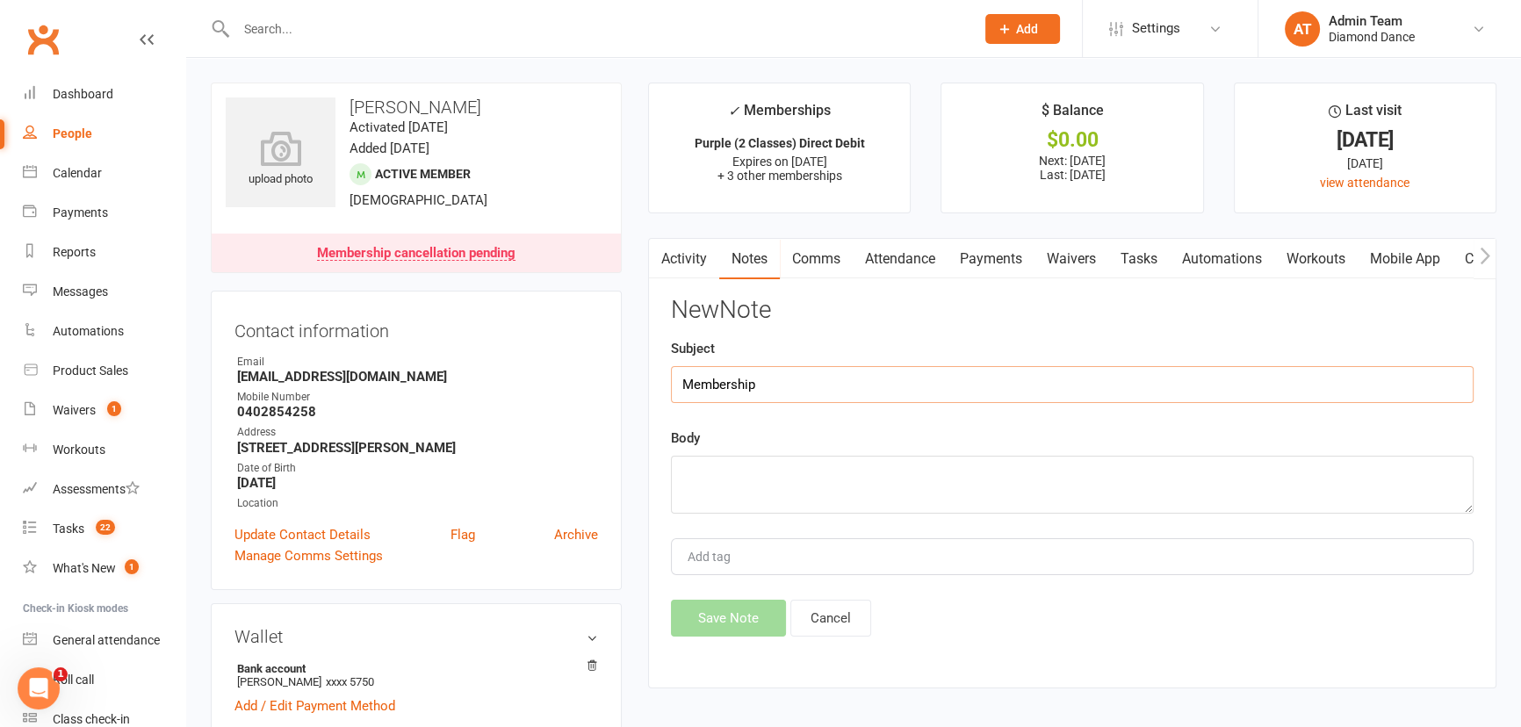
type input "Membership"
click at [870, 484] on textarea at bounding box center [1072, 485] width 803 height 58
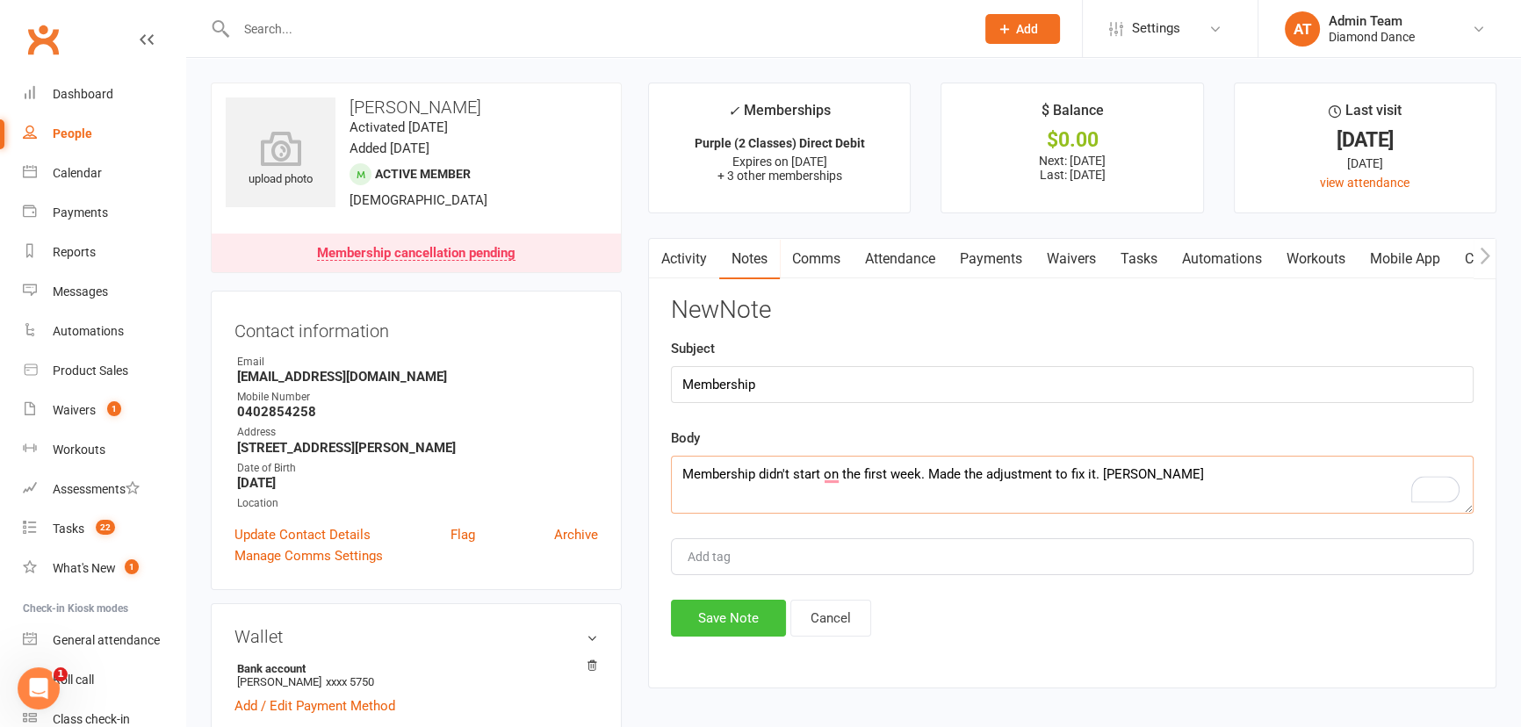
type textarea "Membership didn't start on the first week. Made the adjustment to fix it. [PERS…"
click at [743, 616] on button "Save Note" at bounding box center [728, 618] width 115 height 37
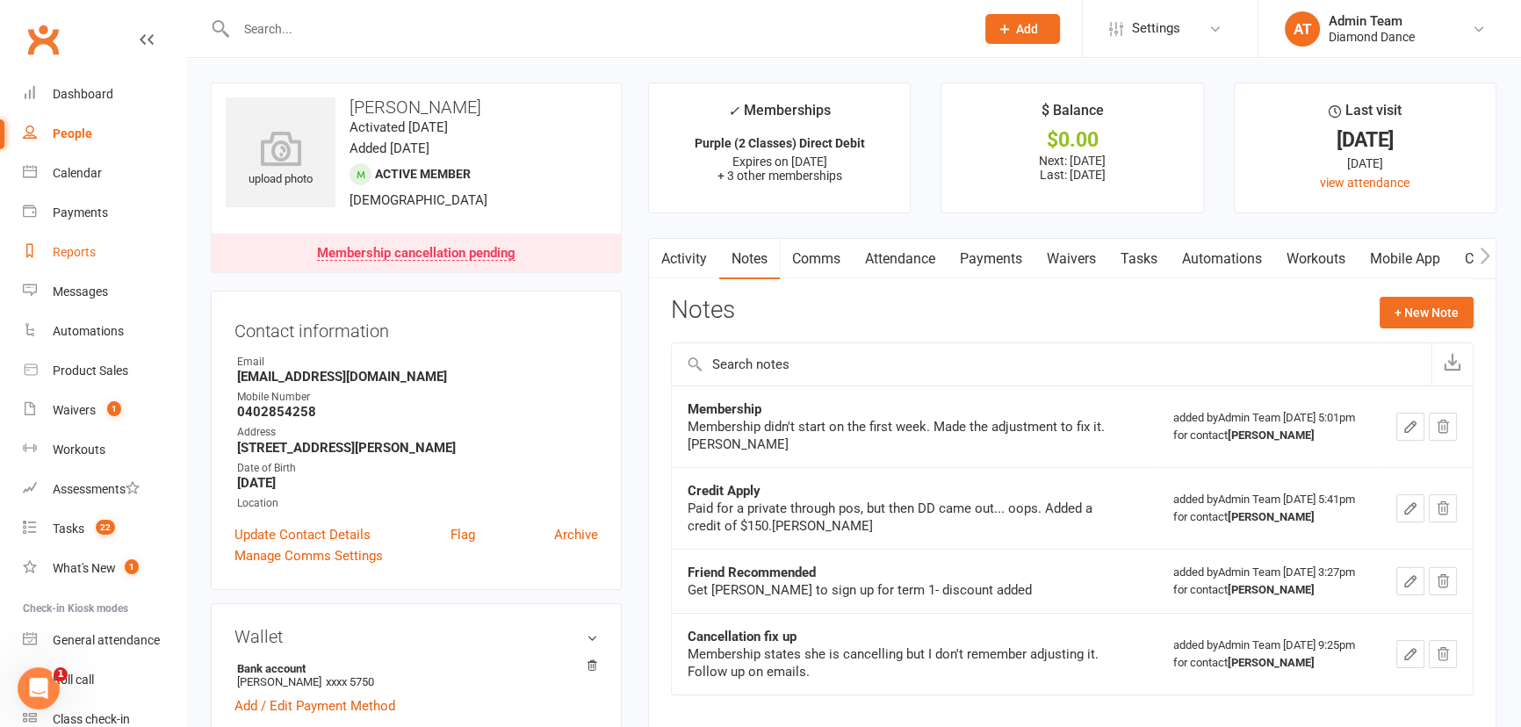
click at [71, 261] on link "Reports" at bounding box center [104, 253] width 162 height 40
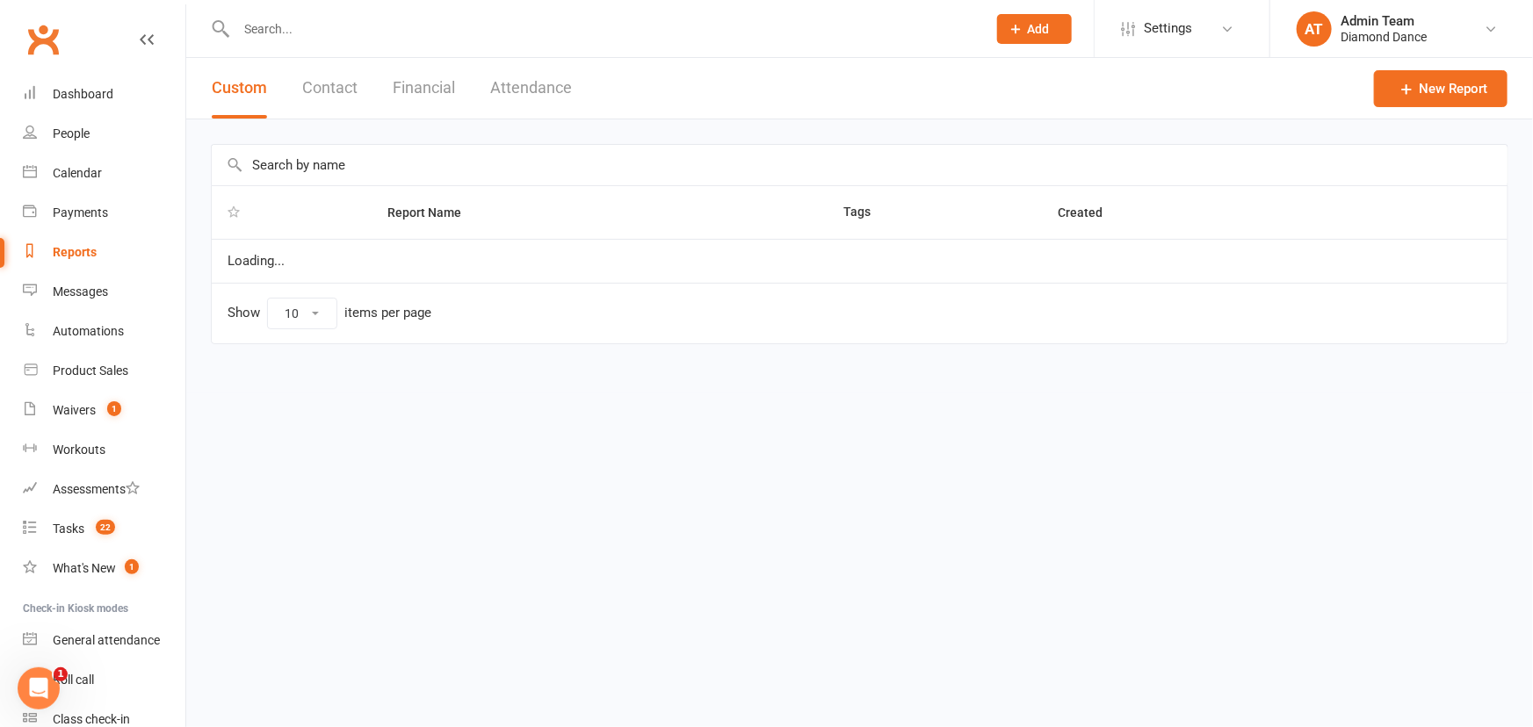
select select "100"
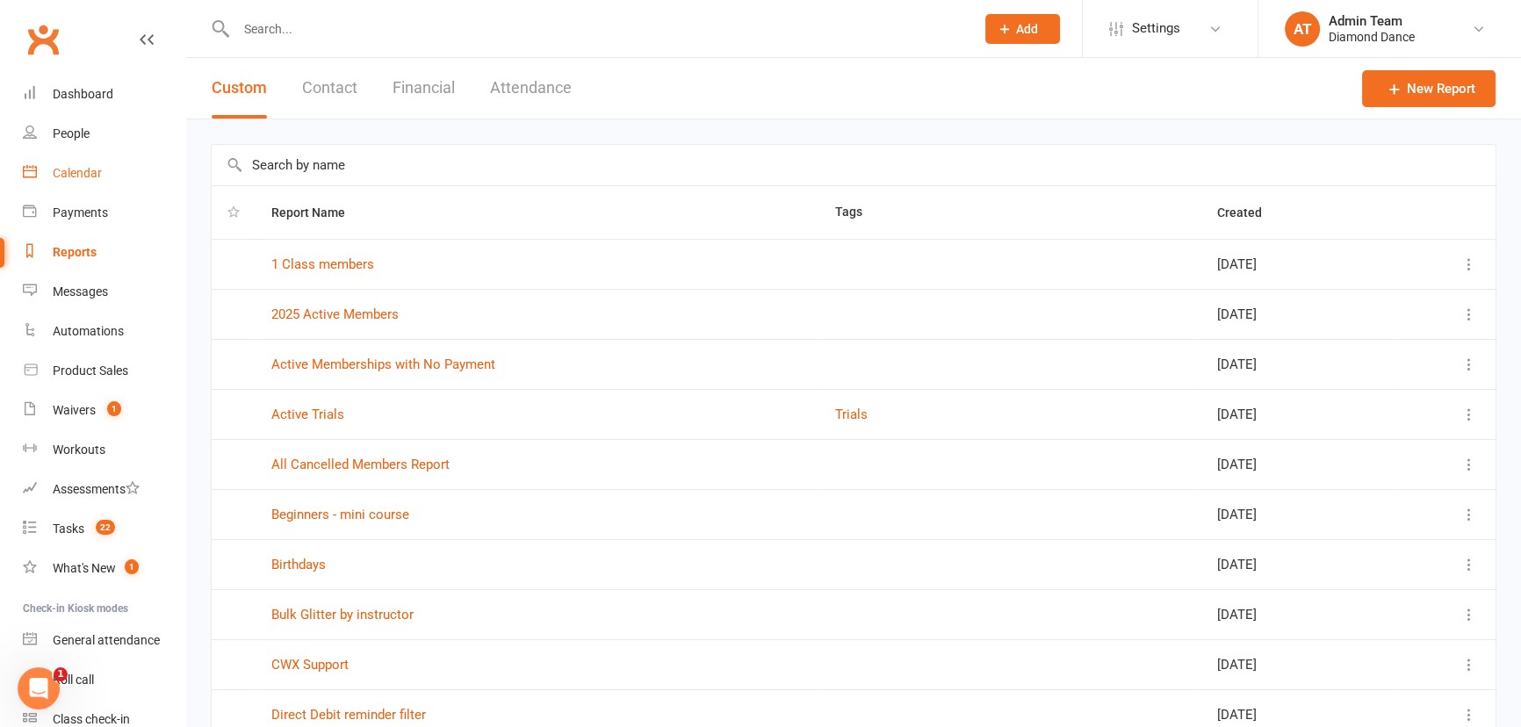
click at [79, 177] on div "Calendar" at bounding box center [77, 173] width 49 height 14
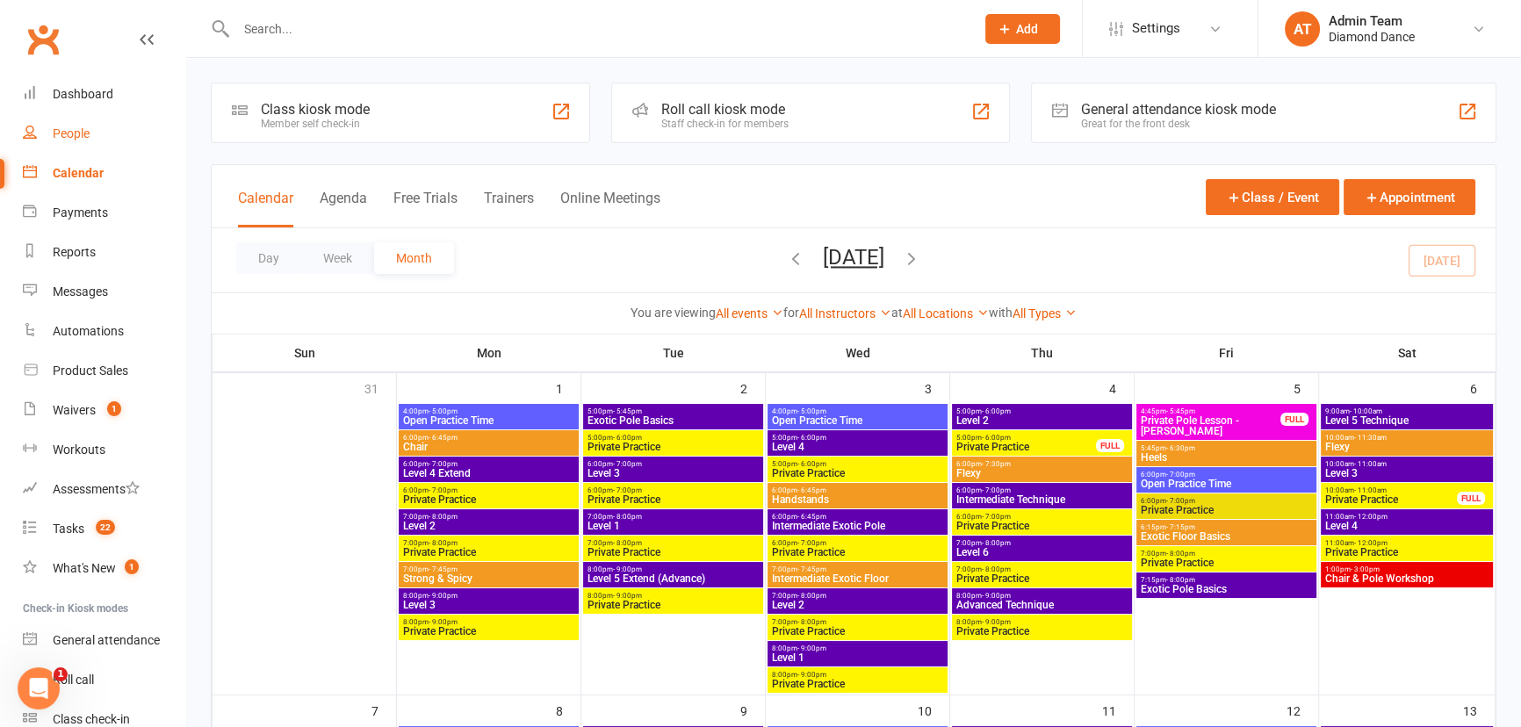
click at [76, 136] on div "People" at bounding box center [71, 133] width 37 height 14
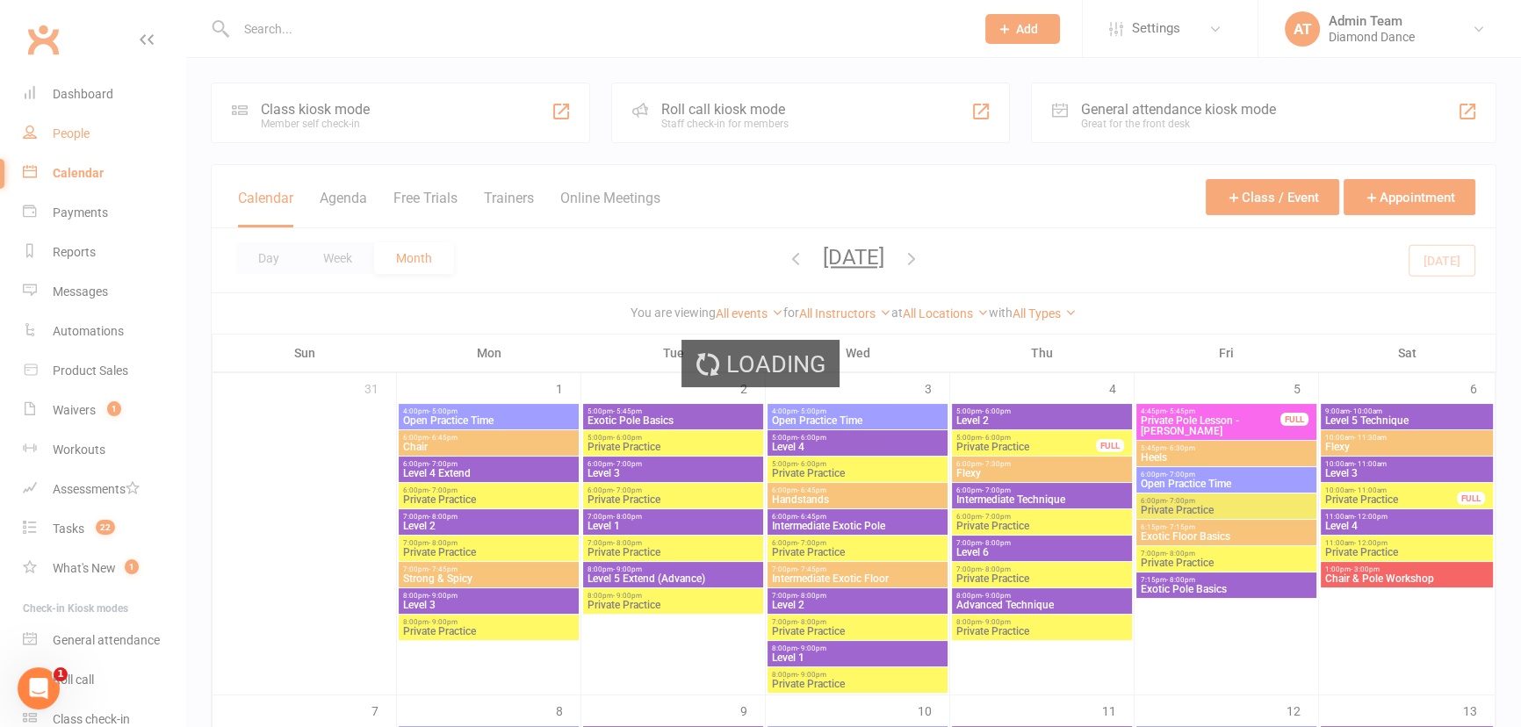
select select "100"
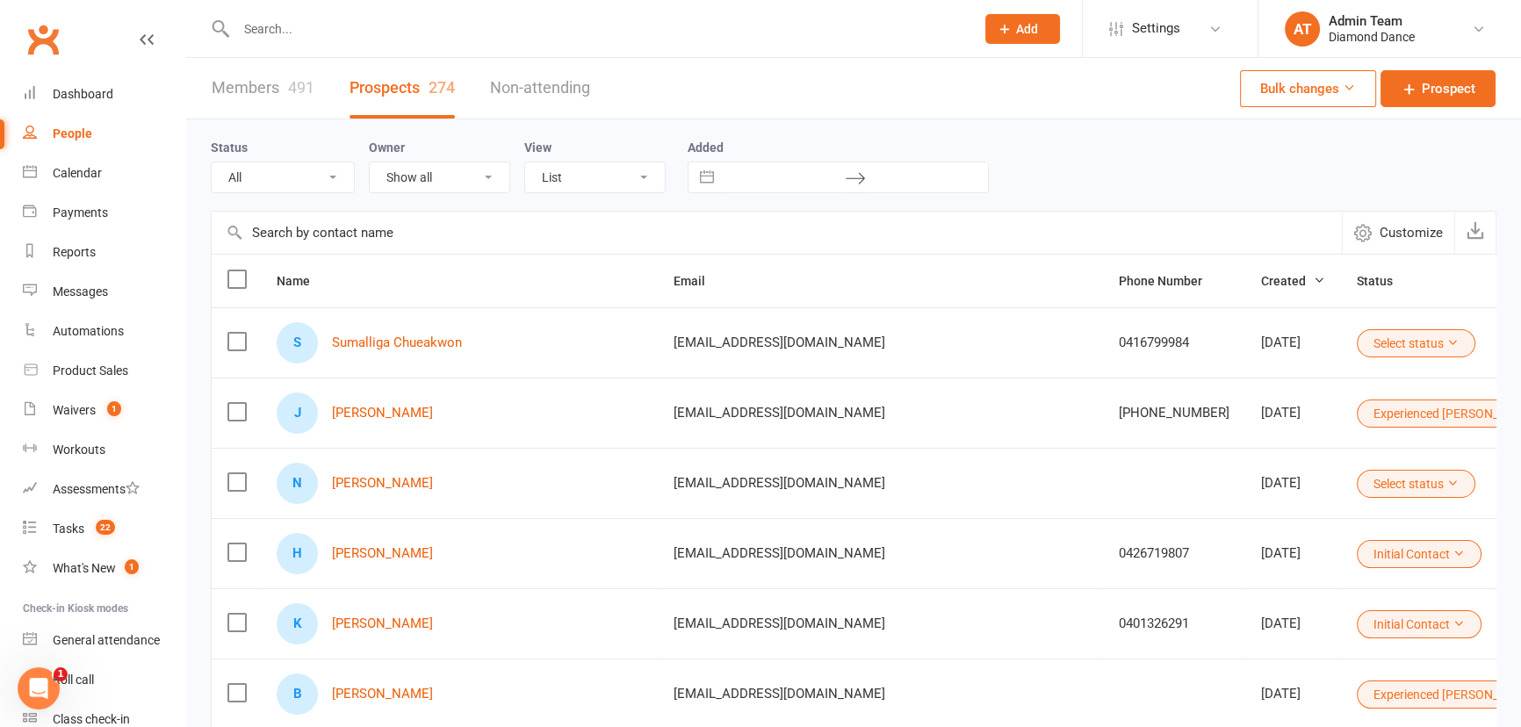
click at [1447, 336] on icon at bounding box center [1453, 342] width 12 height 12
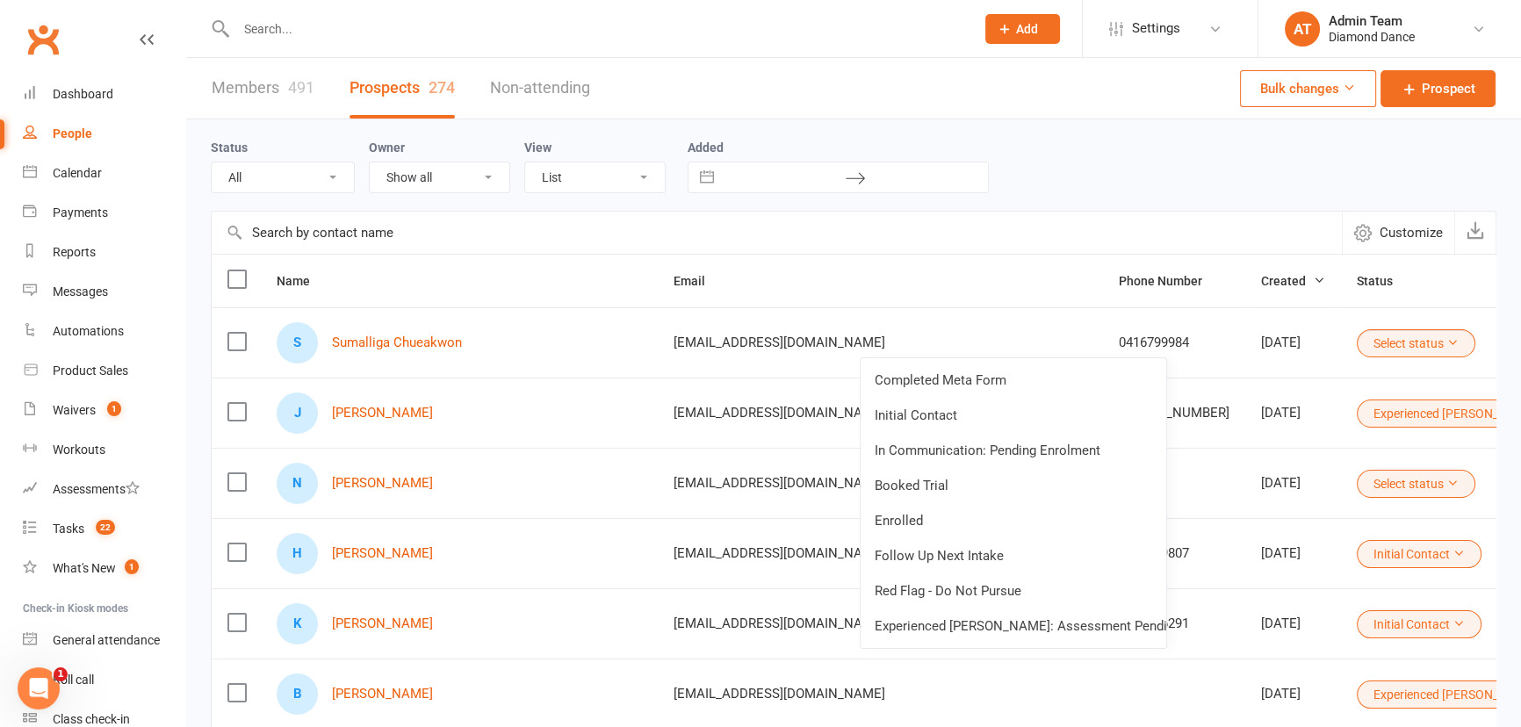
click at [1447, 336] on icon at bounding box center [1453, 342] width 12 height 12
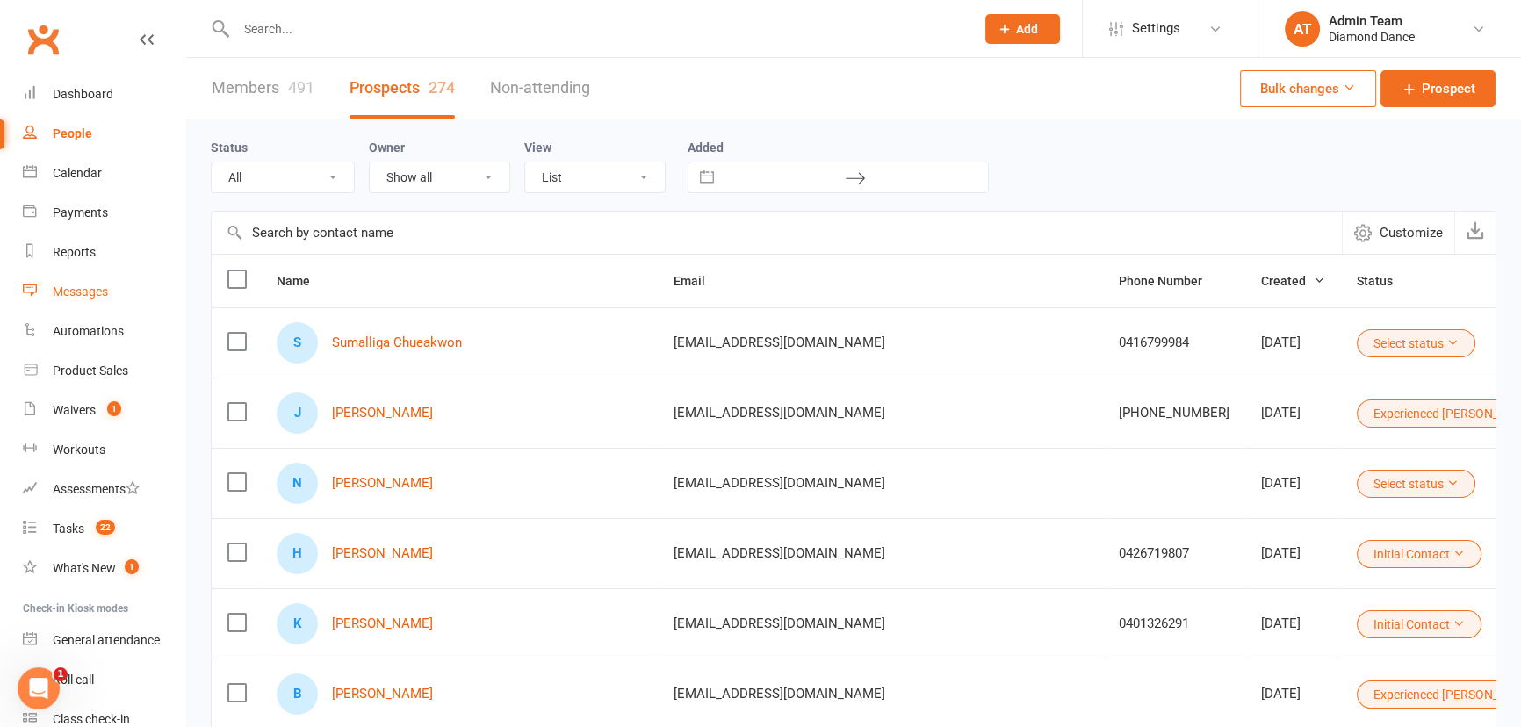
click at [76, 292] on div "Messages" at bounding box center [80, 292] width 55 height 14
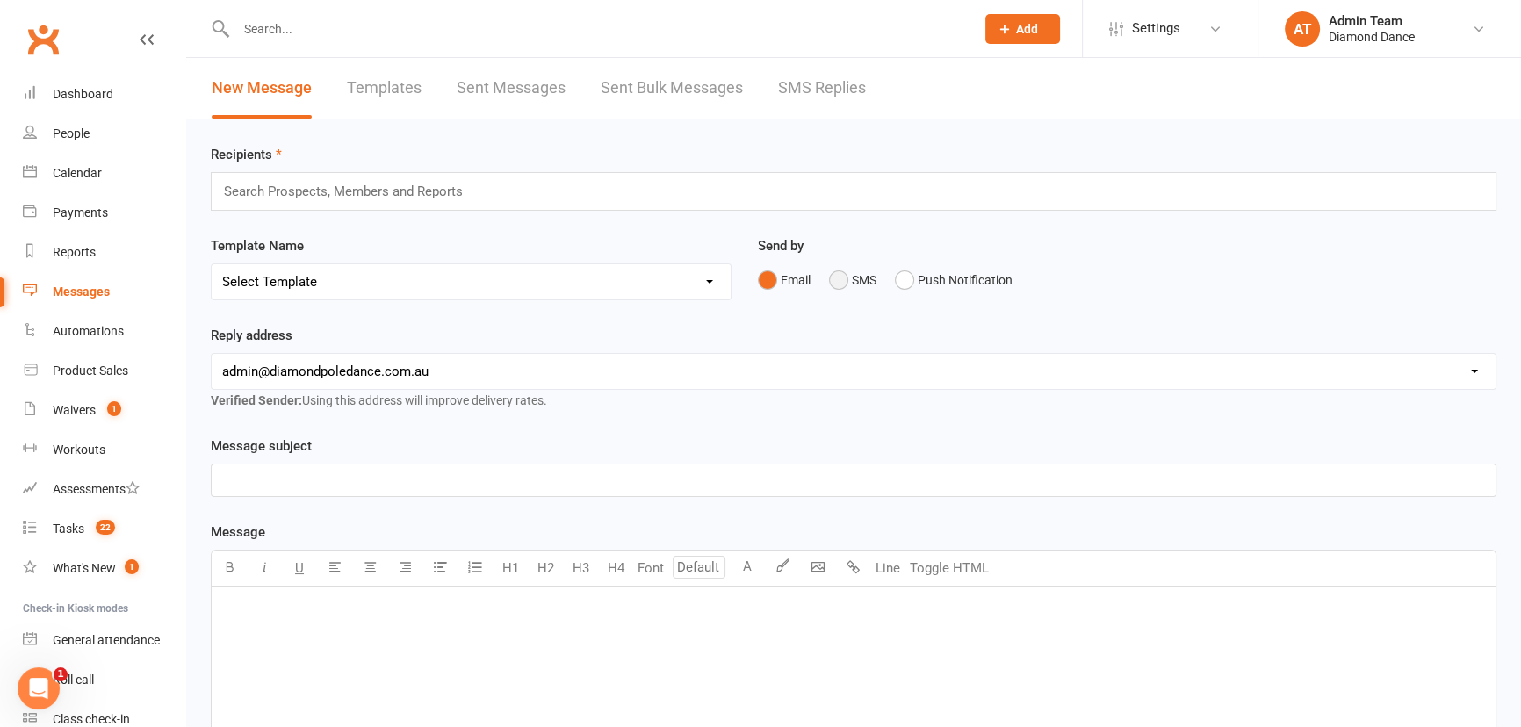
click at [845, 282] on button "SMS" at bounding box center [852, 280] width 47 height 33
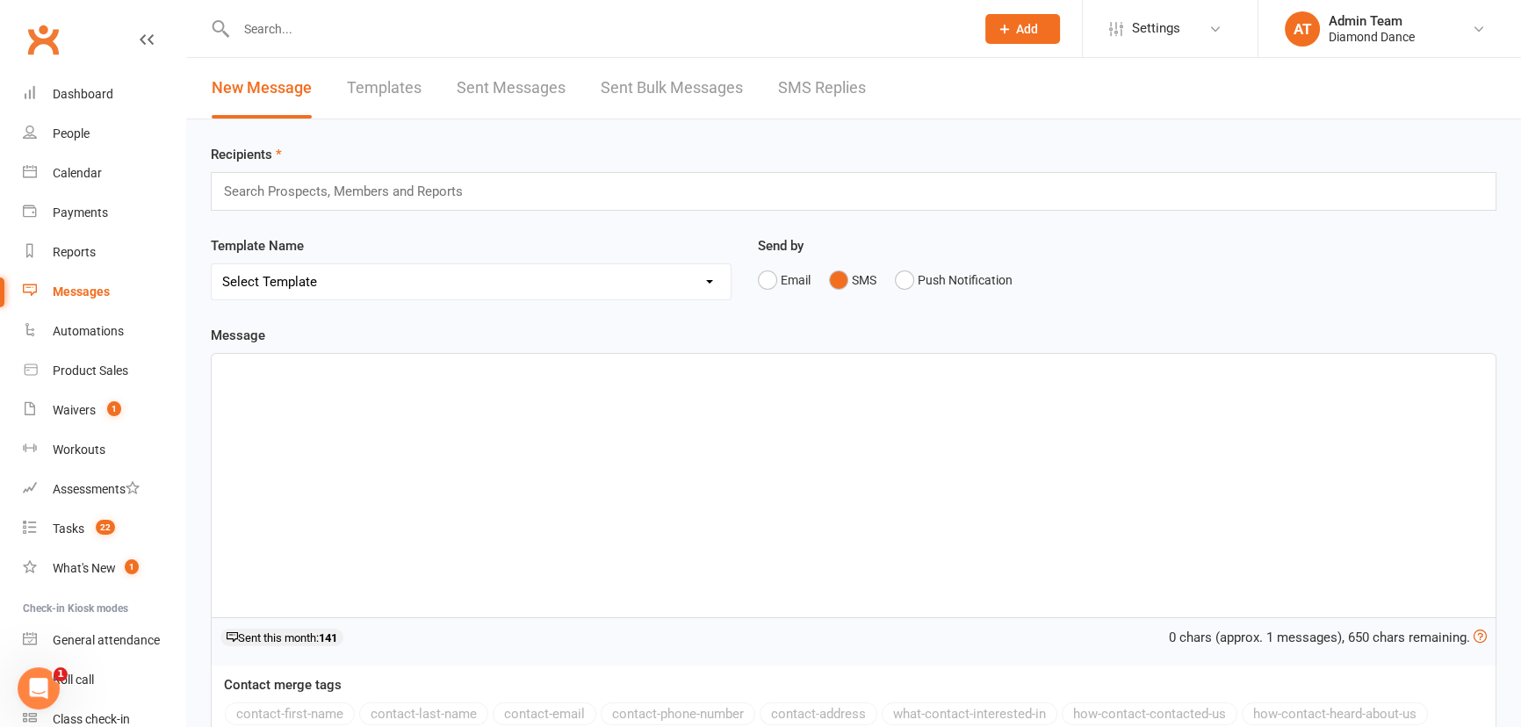
click at [690, 408] on div "﻿" at bounding box center [854, 486] width 1284 height 264
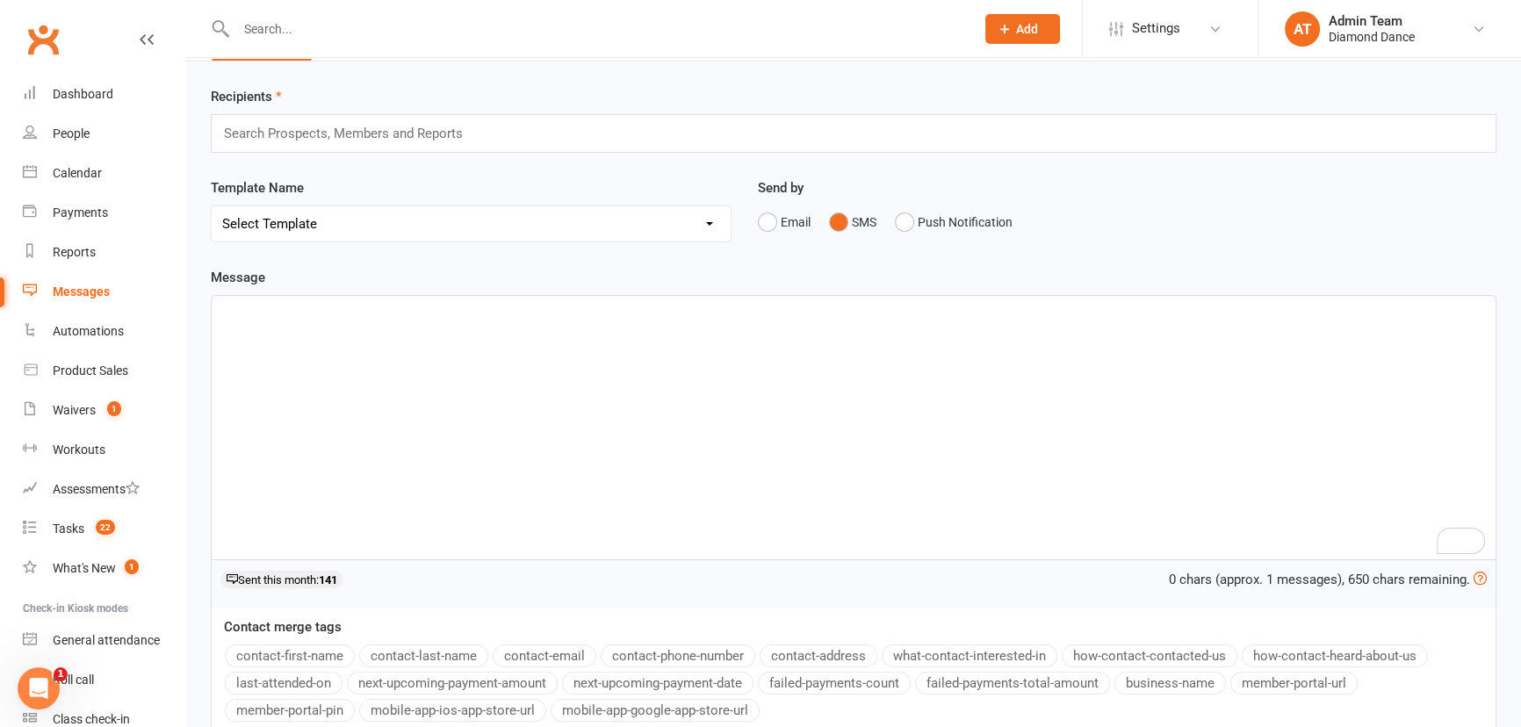
scroll to position [79, 0]
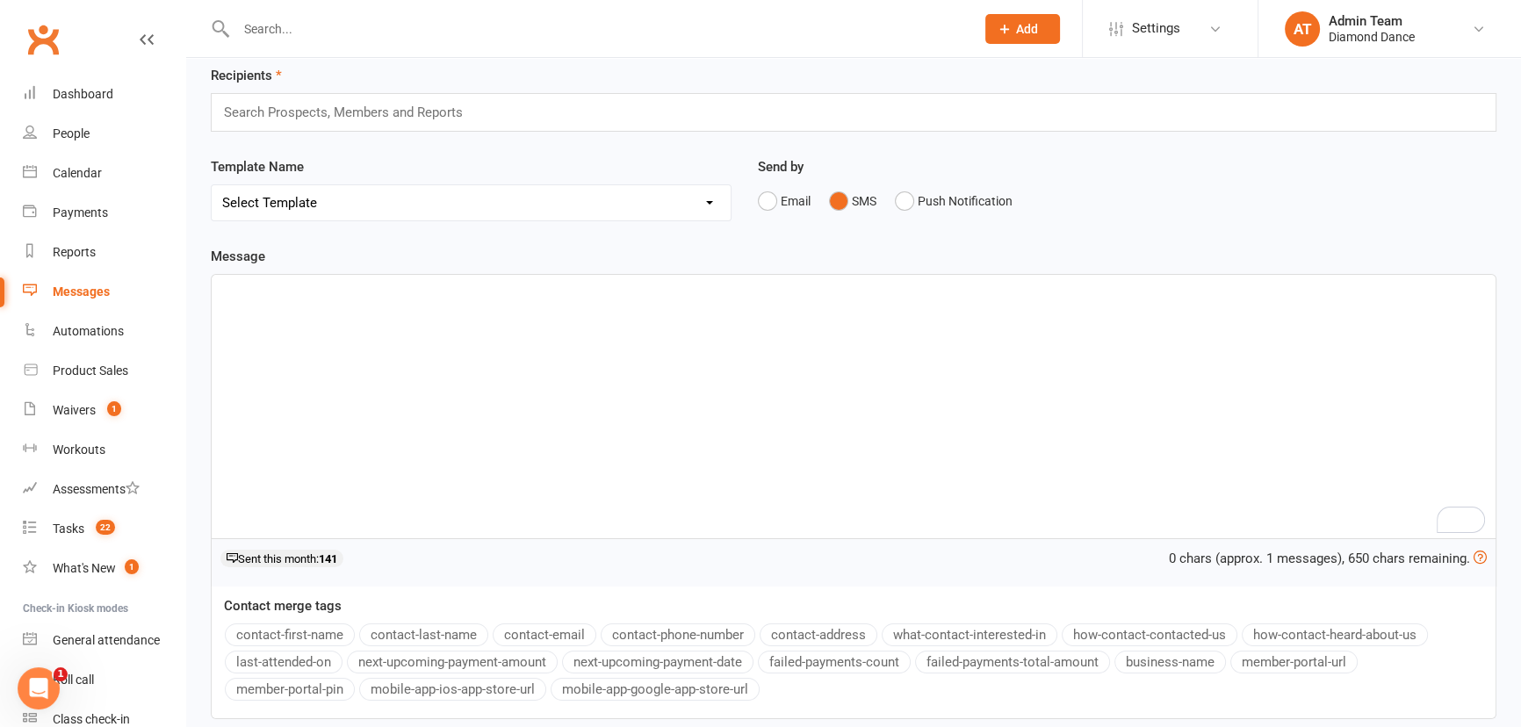
click at [314, 632] on button "contact-first-name" at bounding box center [290, 635] width 130 height 23
click at [465, 372] on div "﻿ ﻿ {contact-first-name} ... 🤗 ﻿ ﻿" at bounding box center [854, 407] width 1284 height 264
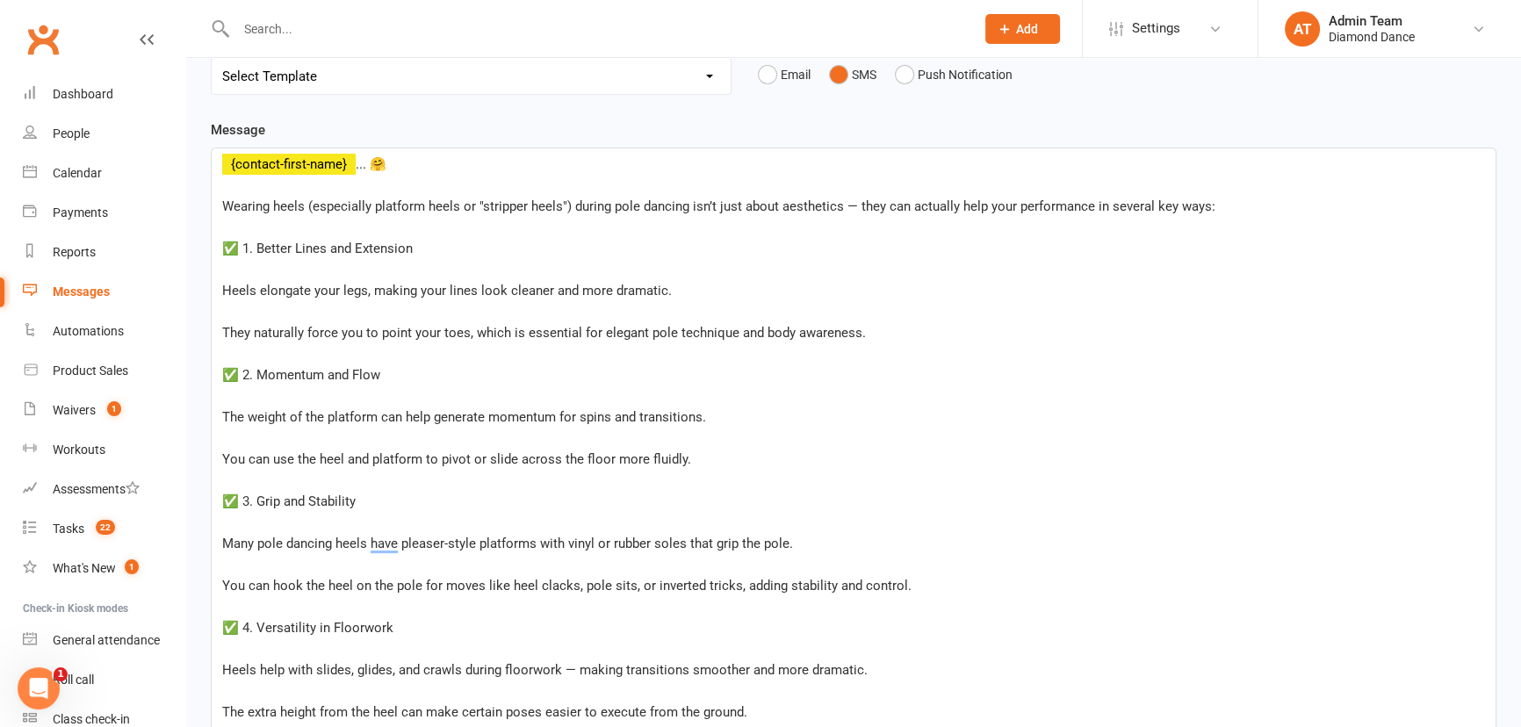
scroll to position [190, 0]
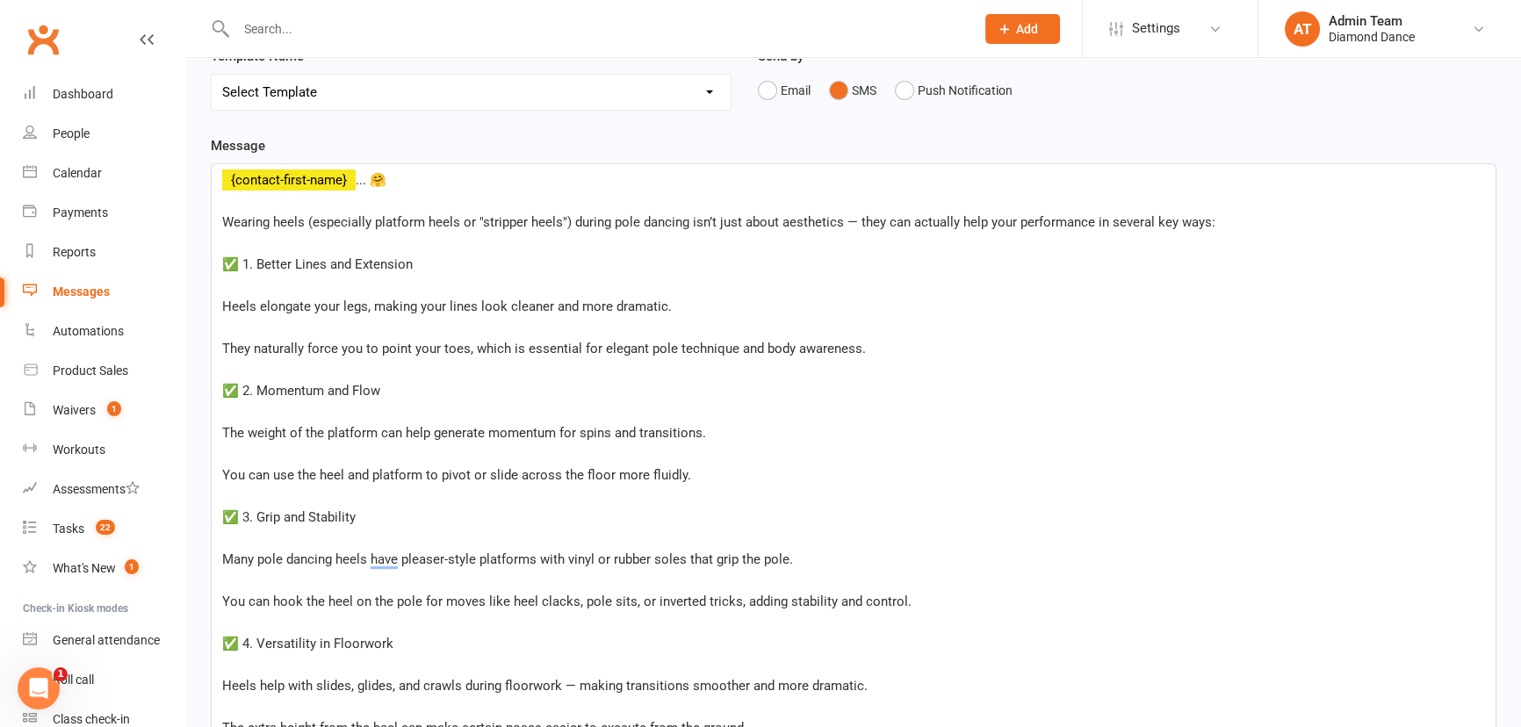
click at [419, 185] on p "﻿ ﻿ {contact-first-name} ... 🤗" at bounding box center [853, 180] width 1263 height 21
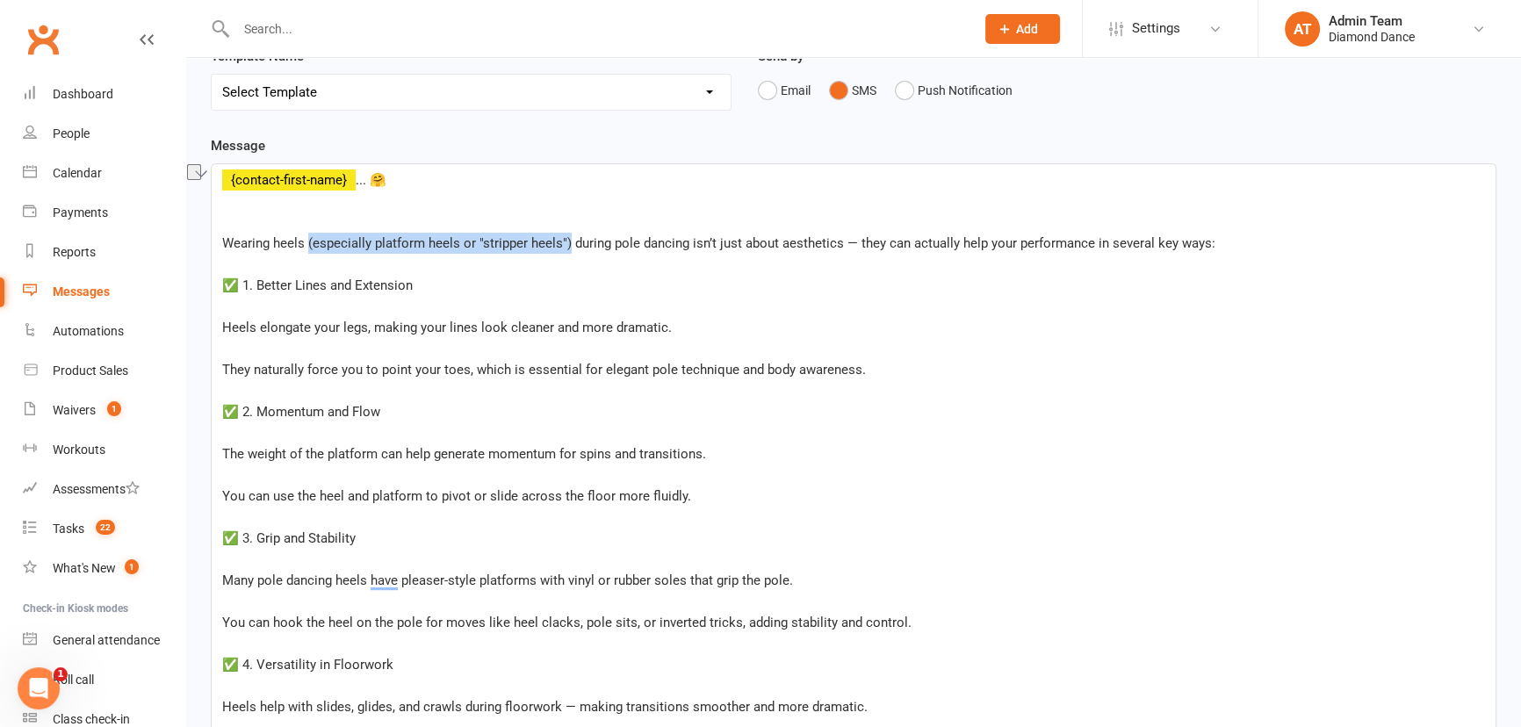
drag, startPoint x: 570, startPoint y: 242, endPoint x: 307, endPoint y: 234, distance: 262.8
click at [307, 235] on span "Wearing heels (especially platform heels or "stripper heels") during pole danci…" at bounding box center [718, 243] width 993 height 16
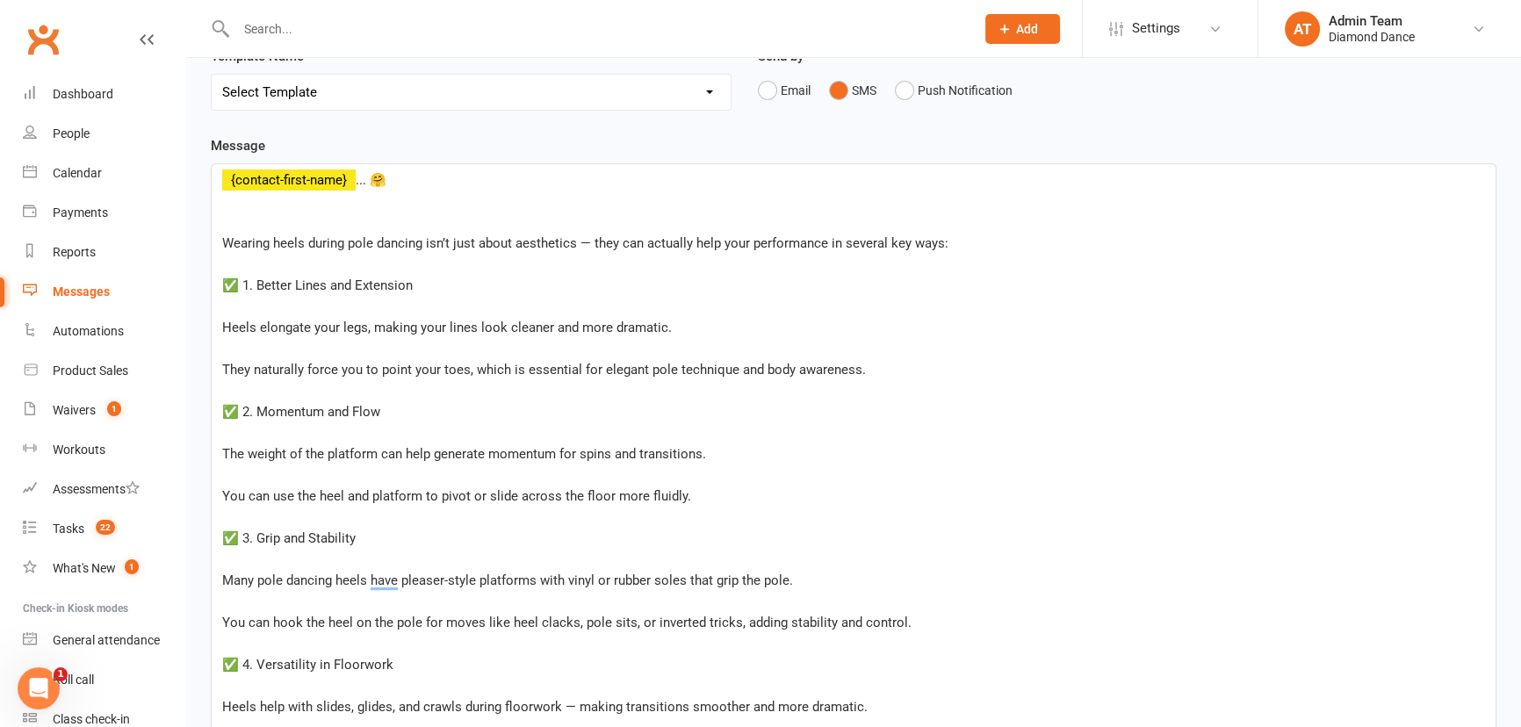
click at [588, 242] on span "Wearing heels during pole dancing isn’t just about aesthetics — they can actual…" at bounding box center [585, 243] width 726 height 16
click at [592, 237] on span "Wearing heels during pole dancing isn’t just about aesthetics... they can actua…" at bounding box center [583, 243] width 723 height 16
click at [959, 242] on p "Wearing heels during pole dancing isn’t just about aesthetics... They can actua…" at bounding box center [853, 243] width 1263 height 21
click at [943, 242] on span "Wearing heels during pole dancing isn’t just about aesthetics... They can actua…" at bounding box center [593, 243] width 743 height 16
drag, startPoint x: 255, startPoint y: 283, endPoint x: 220, endPoint y: 285, distance: 34.3
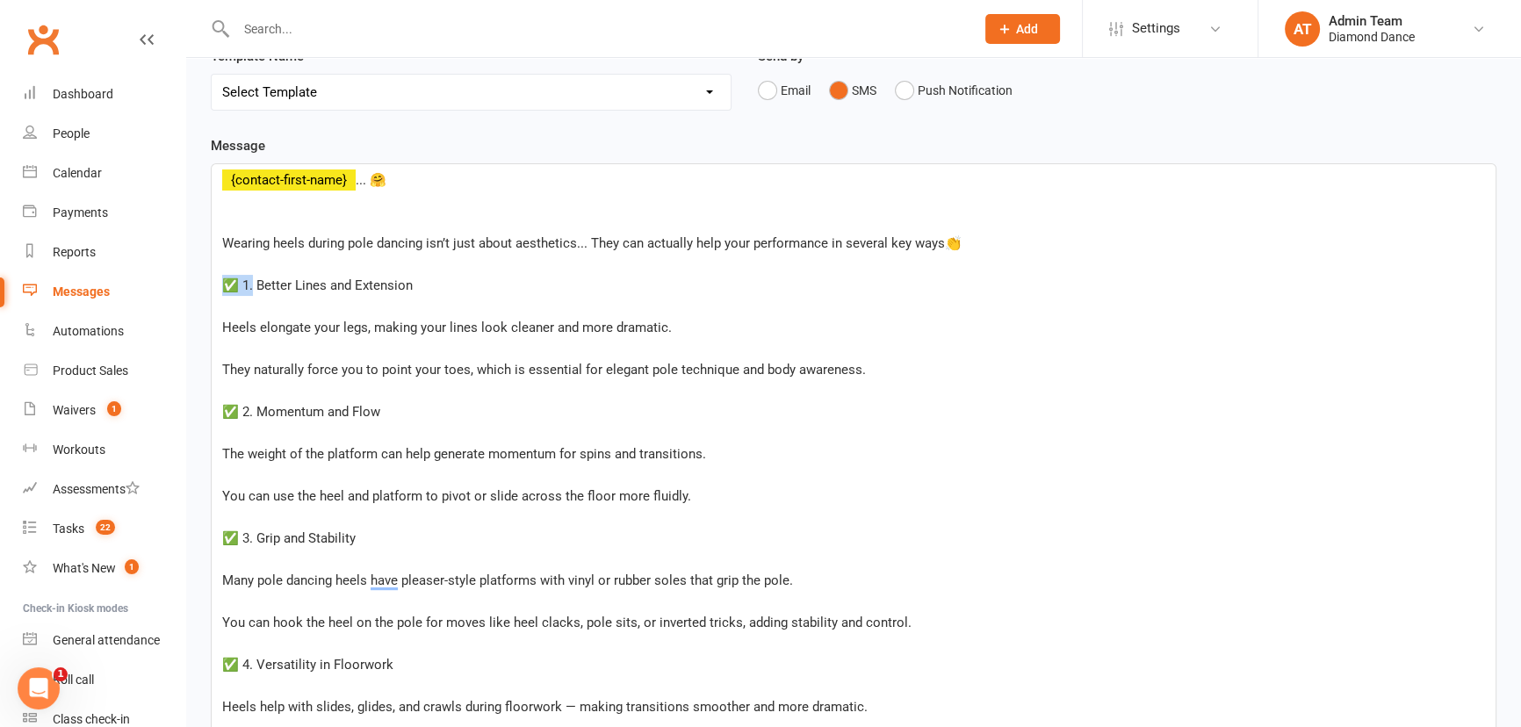
click at [220, 285] on div "﻿ ﻿ {contact-first-name} ... 🤗 ﻿ ﻿ Wearing heels during pole dancing isn’t just…" at bounding box center [854, 527] width 1284 height 727
drag, startPoint x: 257, startPoint y: 409, endPoint x: 220, endPoint y: 408, distance: 37.8
click at [220, 408] on div "﻿ ﻿ {contact-first-name} ... 🤗 ﻿ ﻿ Wearing heels during pole dancing isn’t just…" at bounding box center [854, 527] width 1284 height 727
drag, startPoint x: 253, startPoint y: 539, endPoint x: 199, endPoint y: 536, distance: 53.7
click at [199, 536] on div "Message ﻿ ﻿ {contact-first-name} ... 🤗 ﻿ ﻿ Wearing heels during pole dancing is…" at bounding box center [854, 616] width 1312 height 962
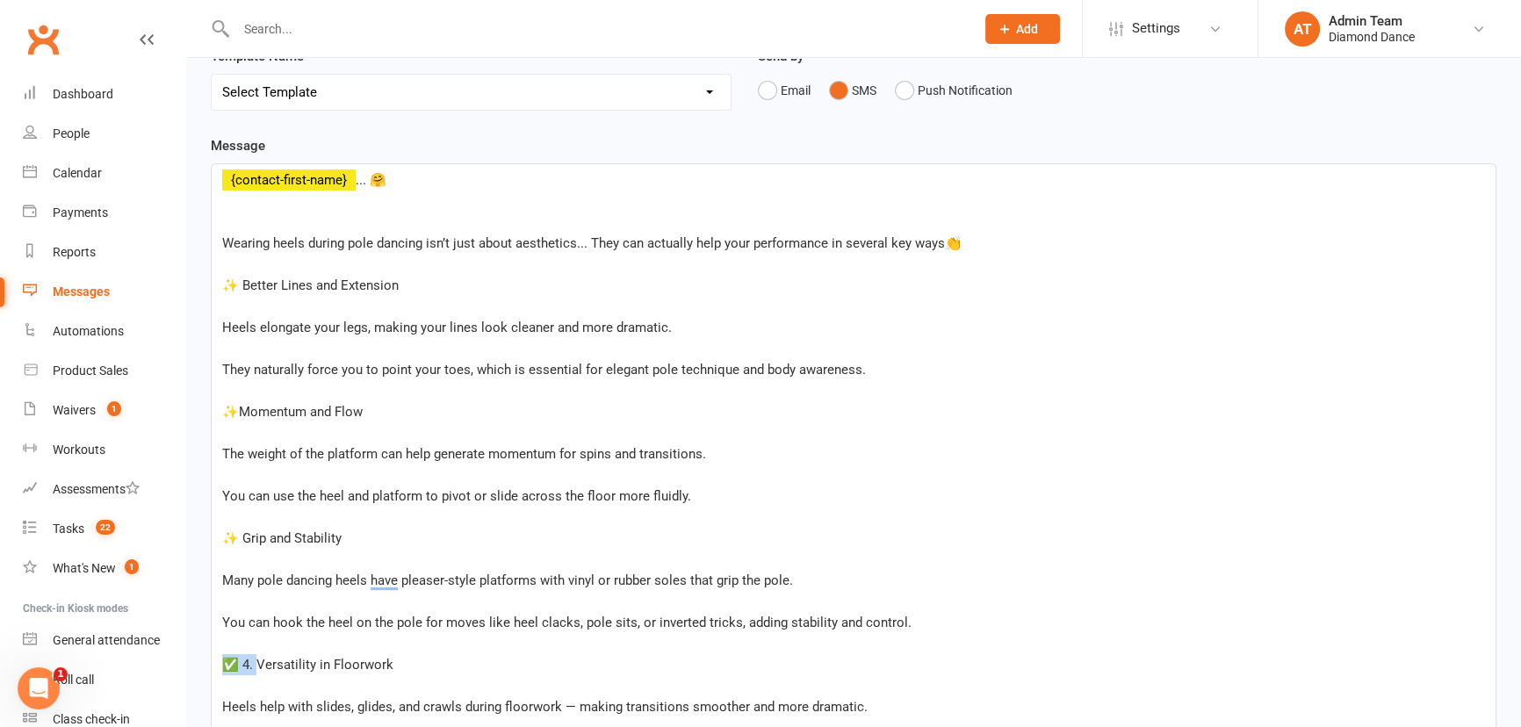
drag, startPoint x: 256, startPoint y: 662, endPoint x: 219, endPoint y: 653, distance: 37.9
click at [219, 653] on div "﻿ ﻿ {contact-first-name} ... 🤗 ﻿ ﻿ Wearing heels during pole dancing isn’t just…" at bounding box center [854, 527] width 1284 height 727
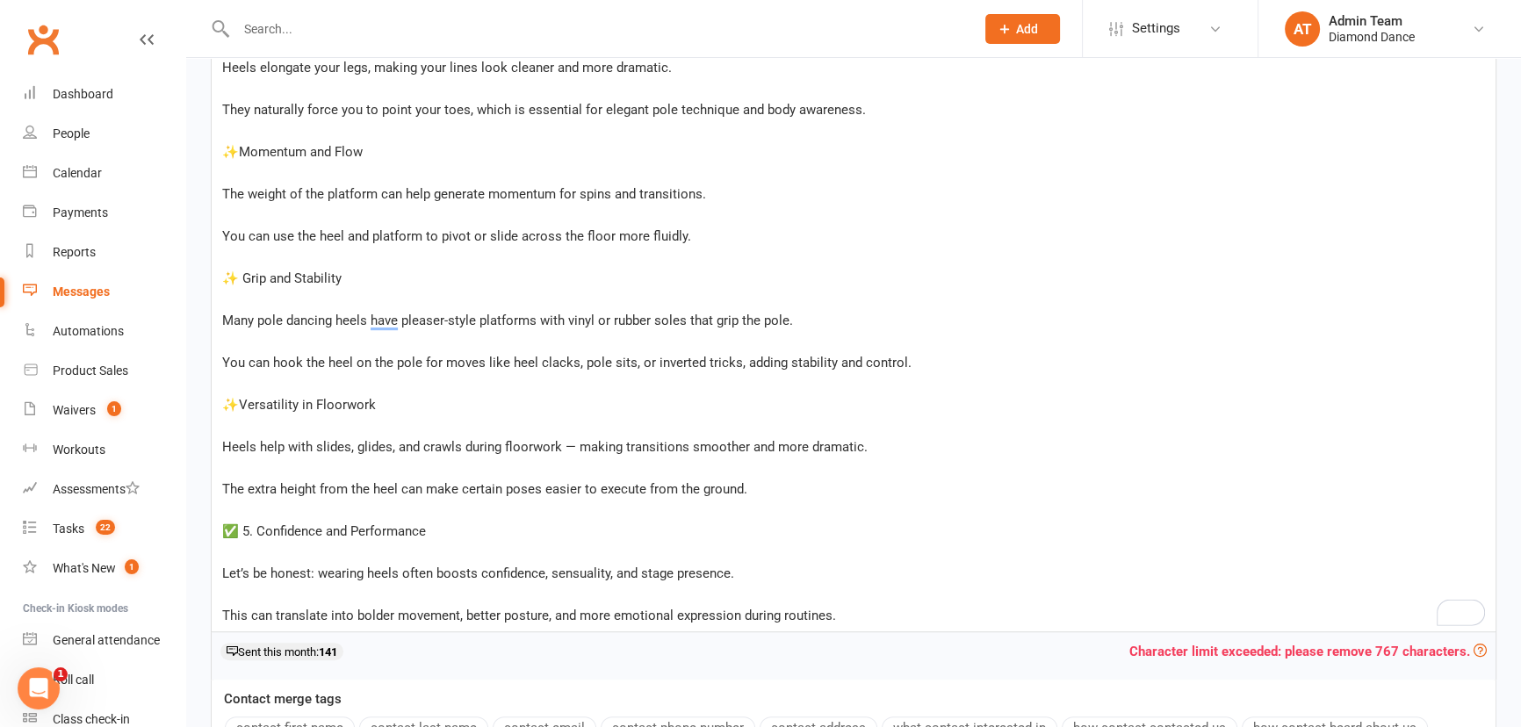
scroll to position [509, 0]
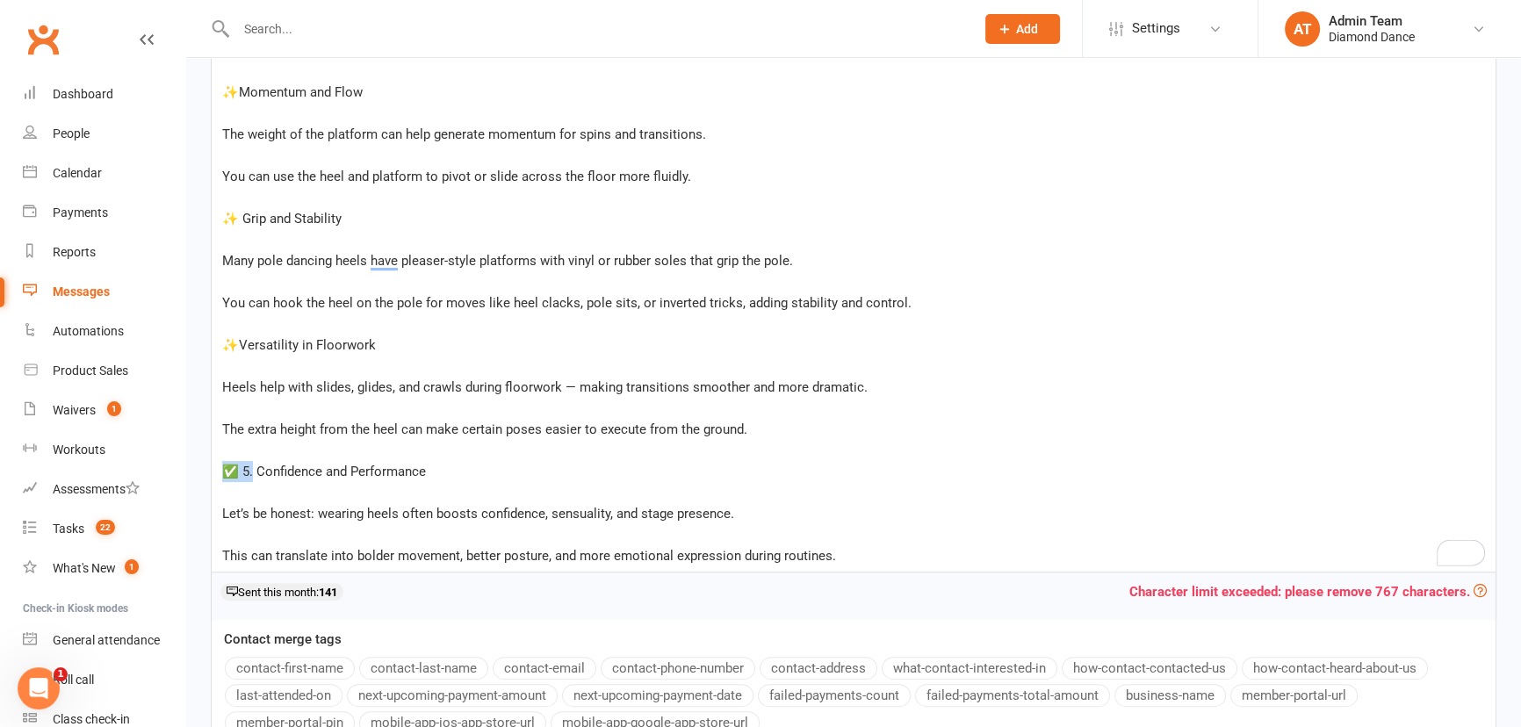
drag, startPoint x: 253, startPoint y: 473, endPoint x: 222, endPoint y: 473, distance: 30.7
click at [222, 473] on span "✅ 5. Confidence and Performance" at bounding box center [324, 472] width 204 height 16
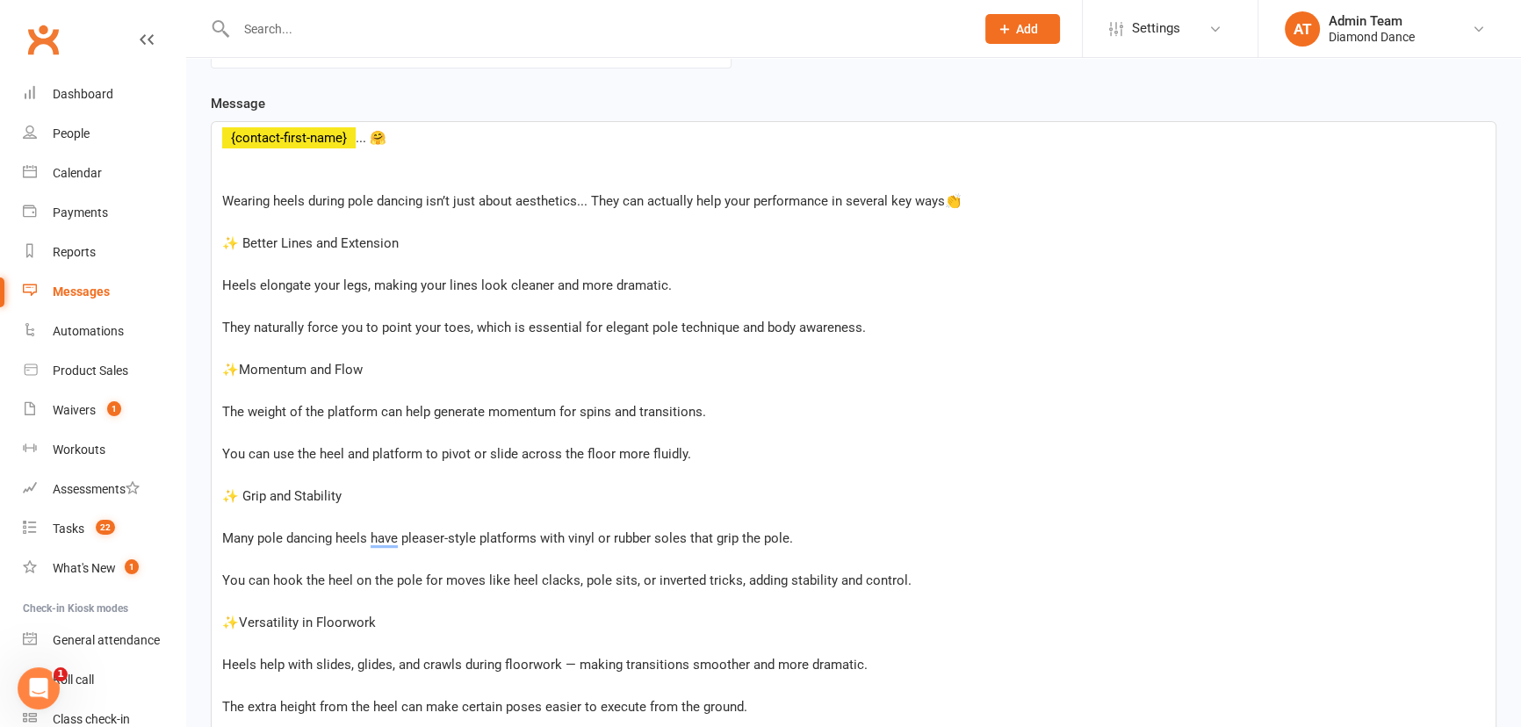
scroll to position [190, 0]
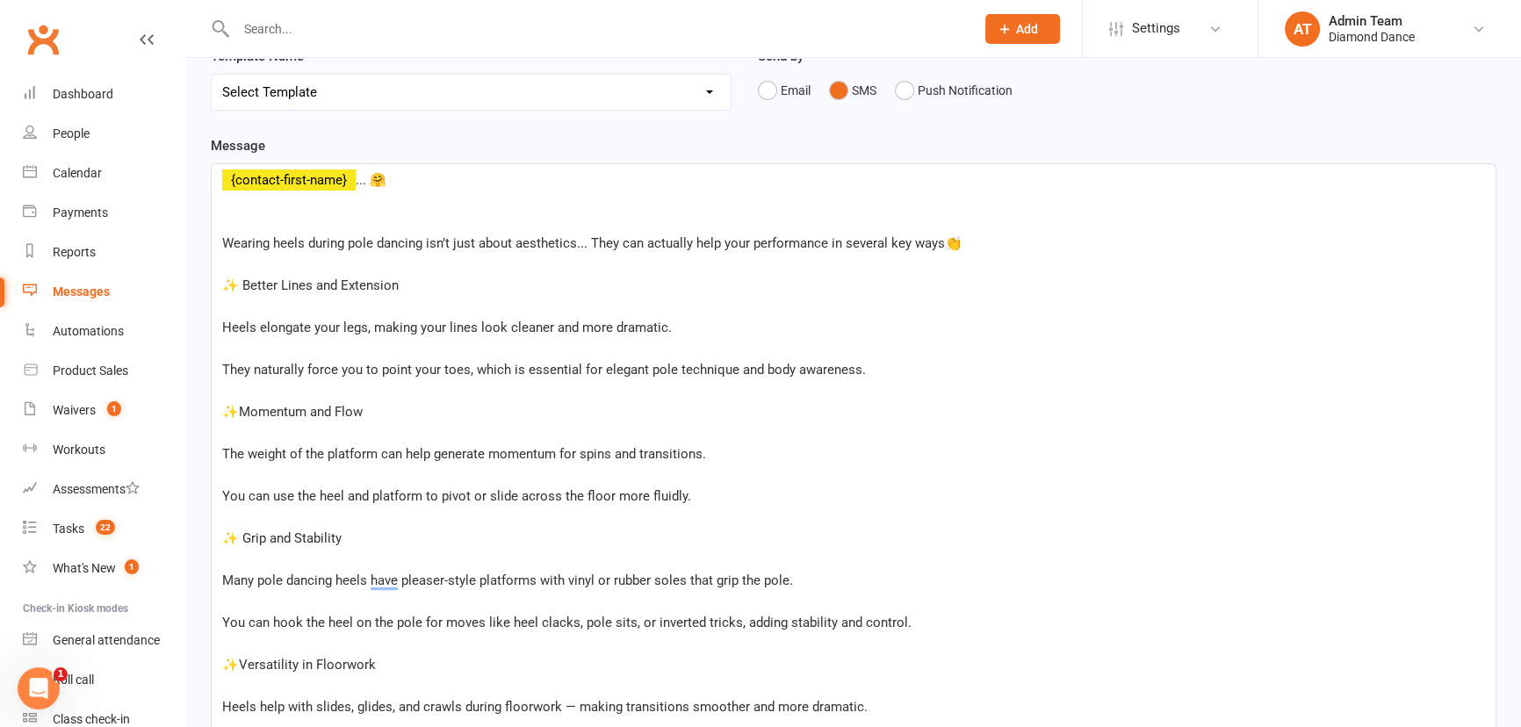
click at [222, 325] on span "Heels elongate your legs, making your lines look cleaner and more dramatic." at bounding box center [447, 328] width 450 height 16
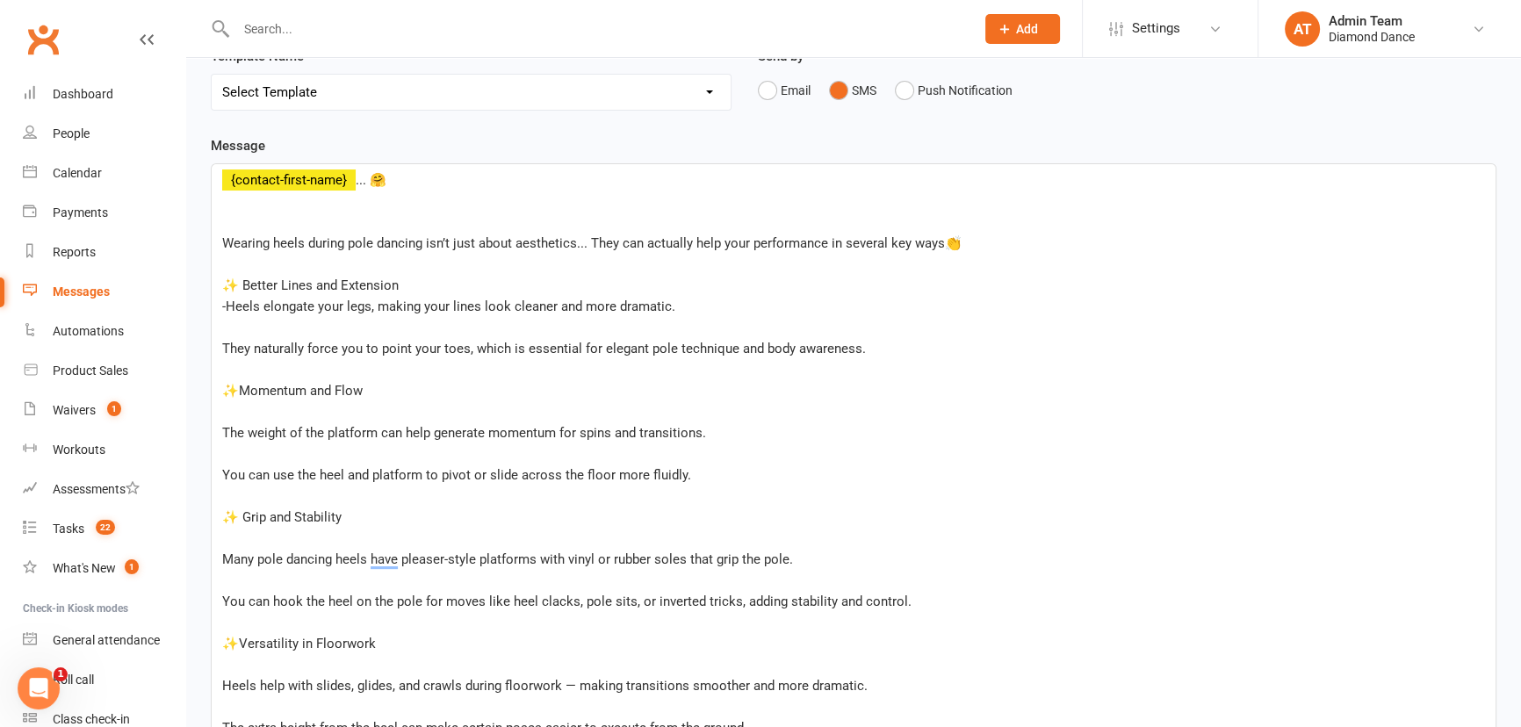
click at [223, 343] on span "They naturally force you to point your toes, which is essential for elegant pol…" at bounding box center [544, 349] width 644 height 16
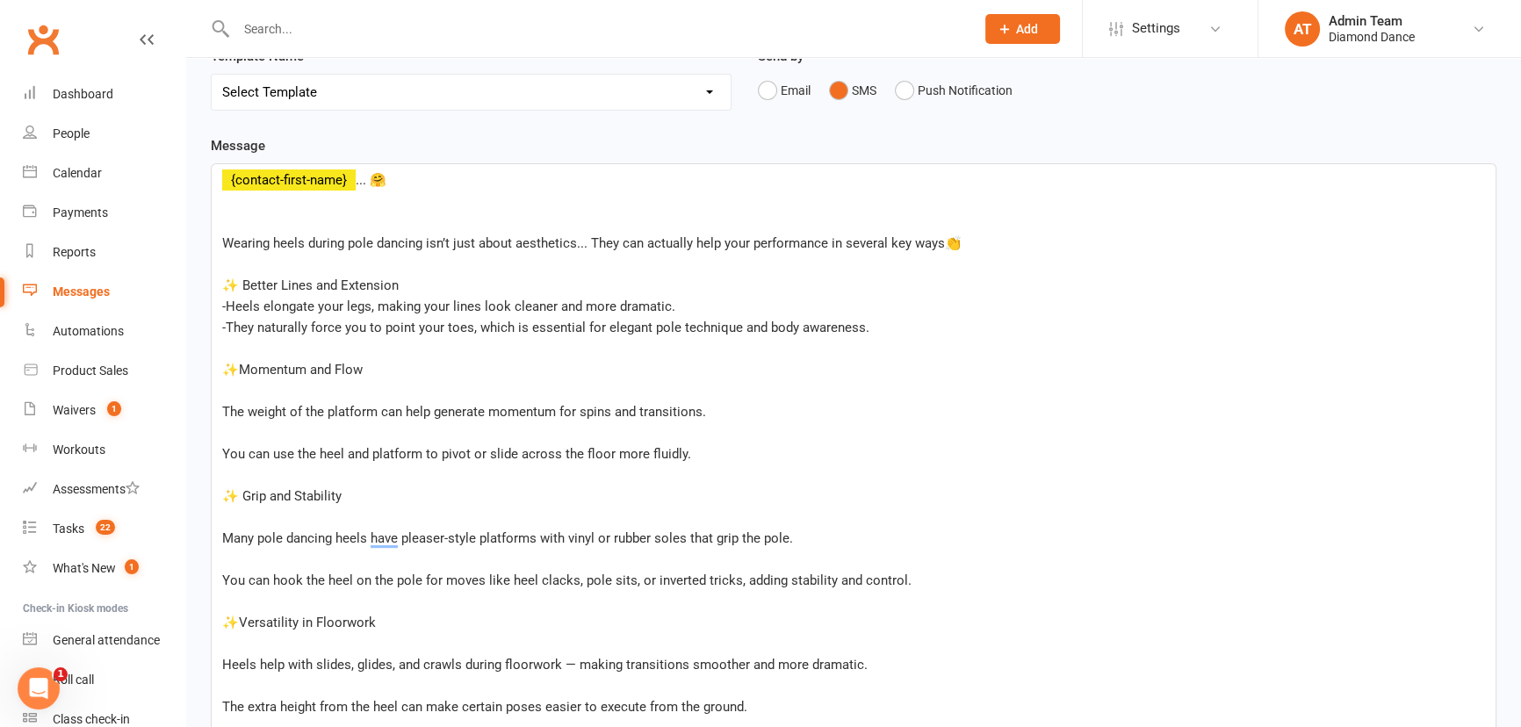
click at [444, 325] on span "-They naturally force you to point your toes, which is essential for elegant po…" at bounding box center [545, 328] width 647 height 16
click at [486, 321] on span "-They naturally force you to point your f*ckingtoes, which is essential for ele…" at bounding box center [566, 328] width 689 height 16
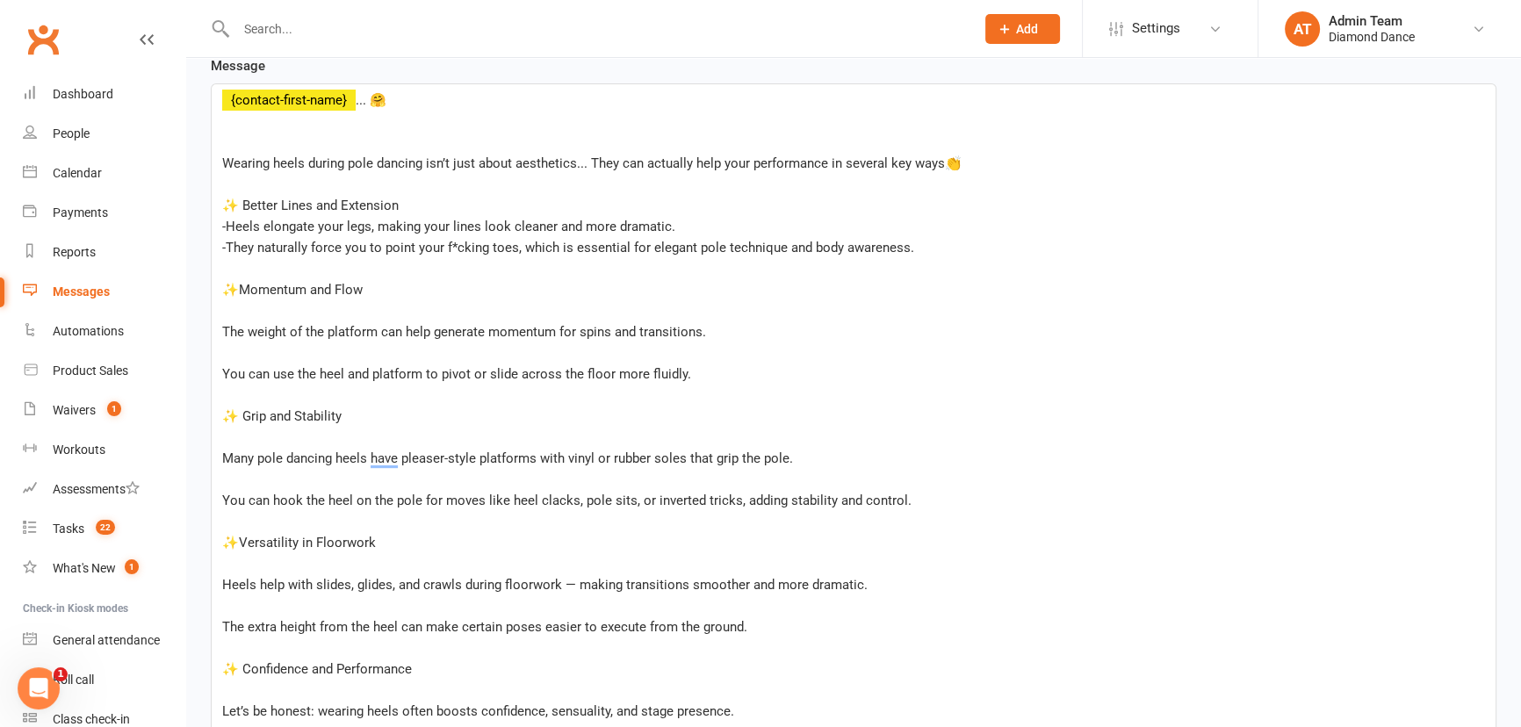
click at [222, 326] on span "The weight of the platform can help generate momentum for spins and transitions." at bounding box center [464, 332] width 484 height 16
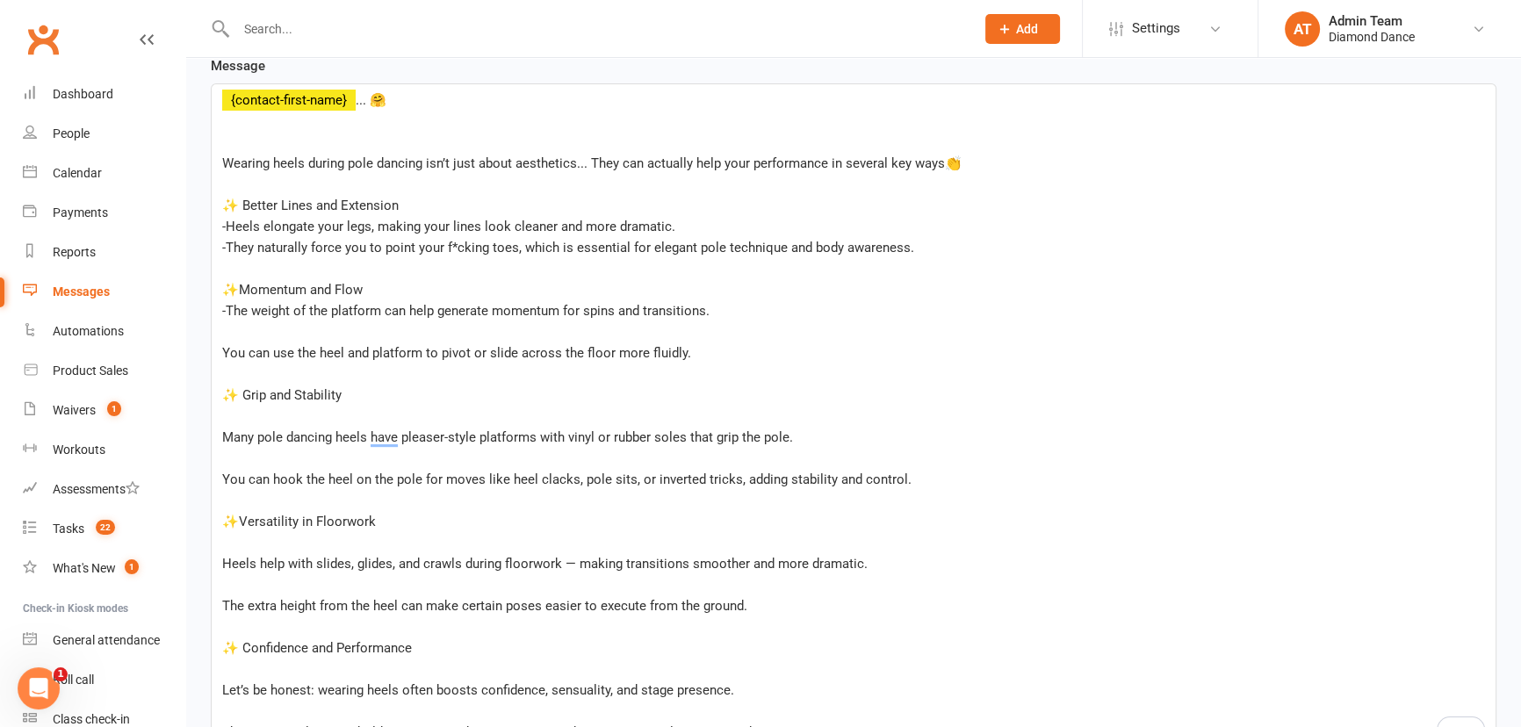
click at [222, 350] on span "You can use the heel and platform to pivot or slide across the floor more fluid…" at bounding box center [456, 353] width 469 height 16
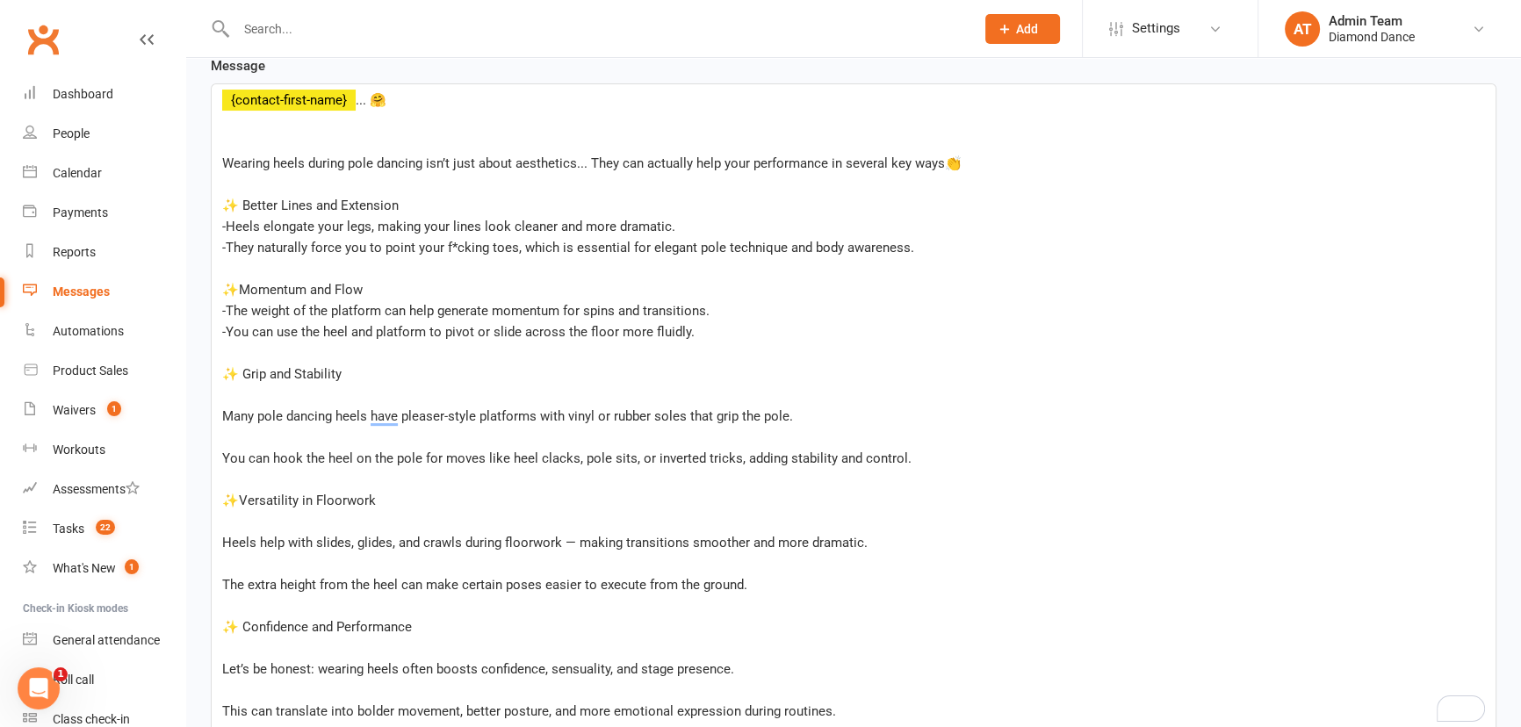
click at [222, 412] on span "Many pole dancing heels have pleaser-style platforms with vinyl or rubber soles…" at bounding box center [507, 416] width 571 height 16
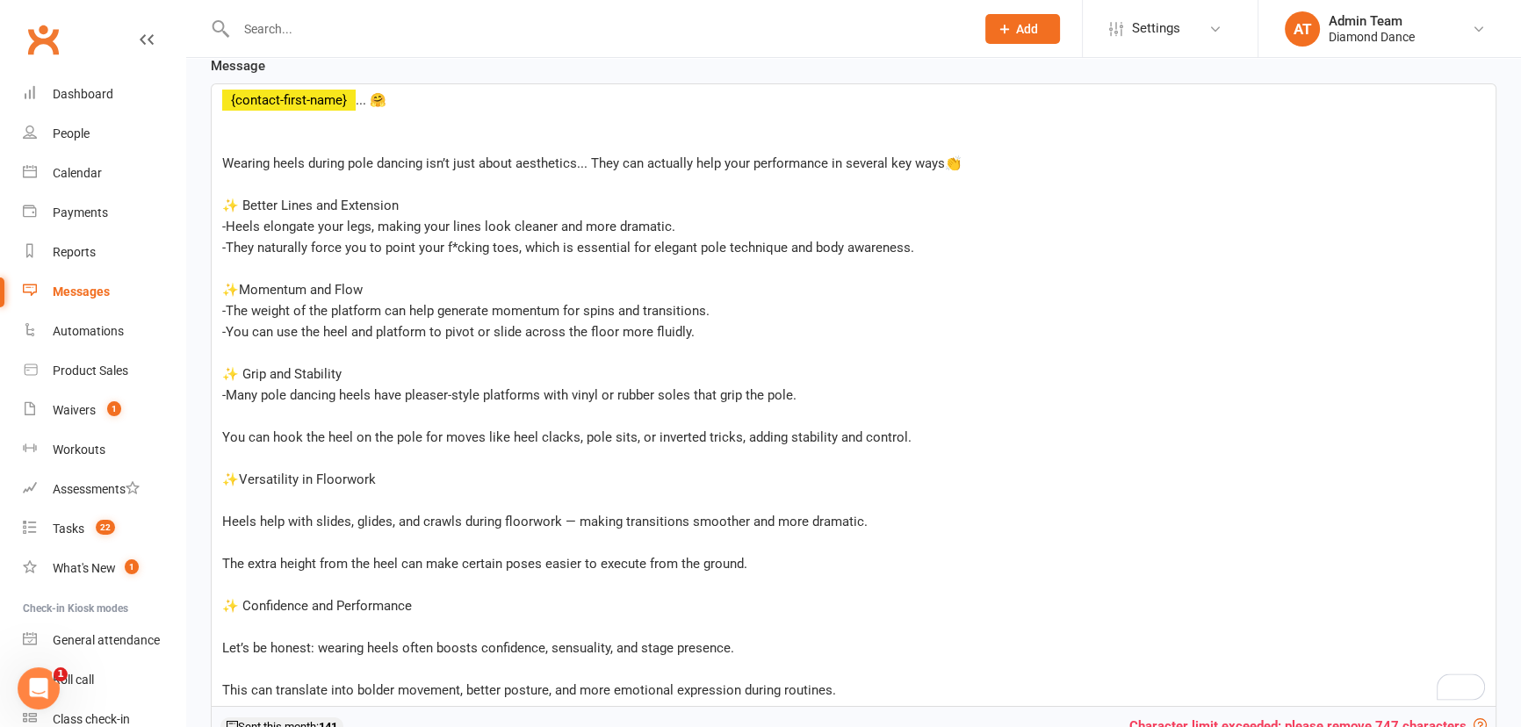
click at [220, 438] on div "﻿ ﻿ {contact-first-name} ... 🤗 ﻿ ﻿ Wearing heels during pole dancing isn’t just…" at bounding box center [854, 395] width 1284 height 622
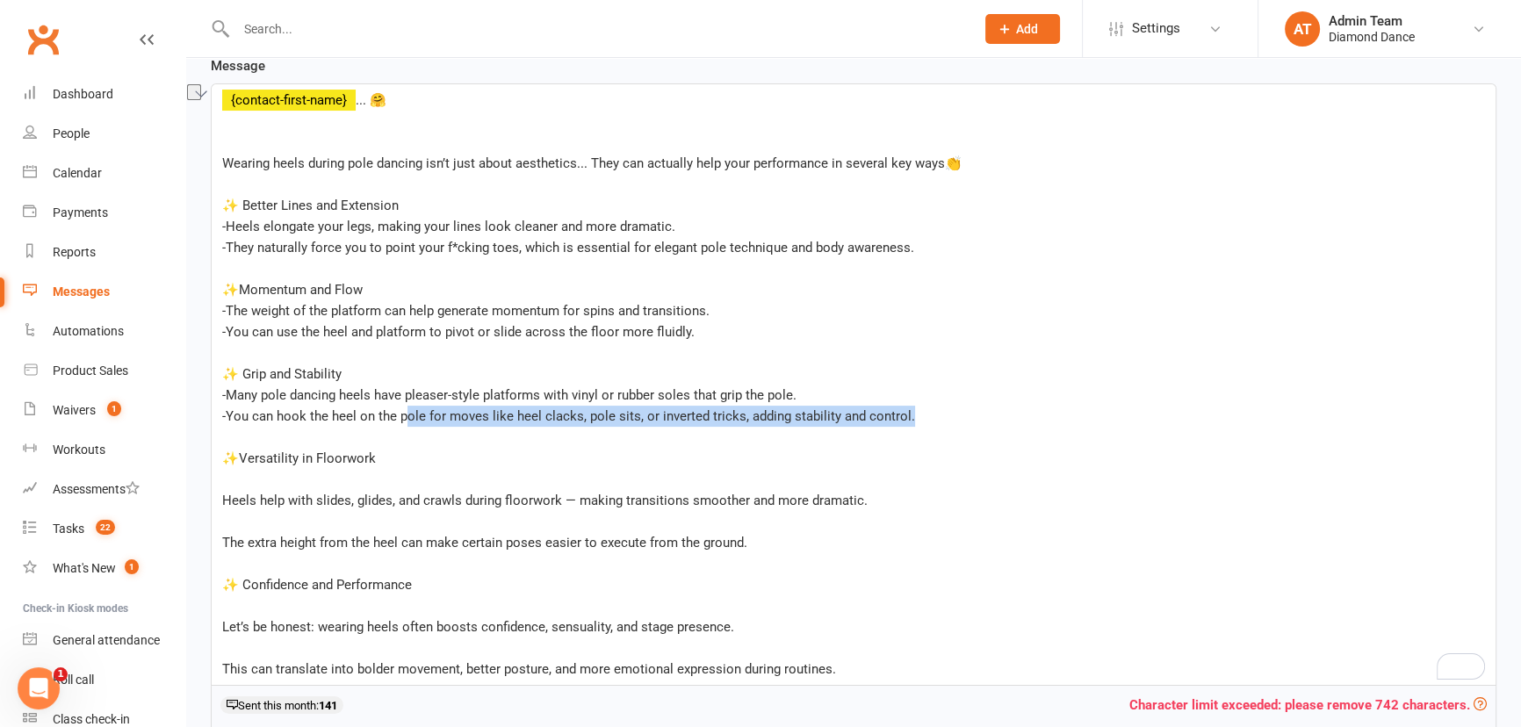
drag, startPoint x: 917, startPoint y: 417, endPoint x: 405, endPoint y: 415, distance: 512.1
click at [405, 415] on p "-You can hook the heel on the pole for moves like heel clacks, pole sits, or in…" at bounding box center [853, 416] width 1263 height 21
click at [436, 422] on span "-You can hook the heel on the pole for moves like heel clacks, pole sits, or in…" at bounding box center [568, 416] width 693 height 16
drag, startPoint x: 915, startPoint y: 415, endPoint x: 394, endPoint y: 420, distance: 520.9
click at [394, 420] on p "-You can hook the heel on the pole for moves like heel clacks, pole sits, or in…" at bounding box center [853, 416] width 1263 height 21
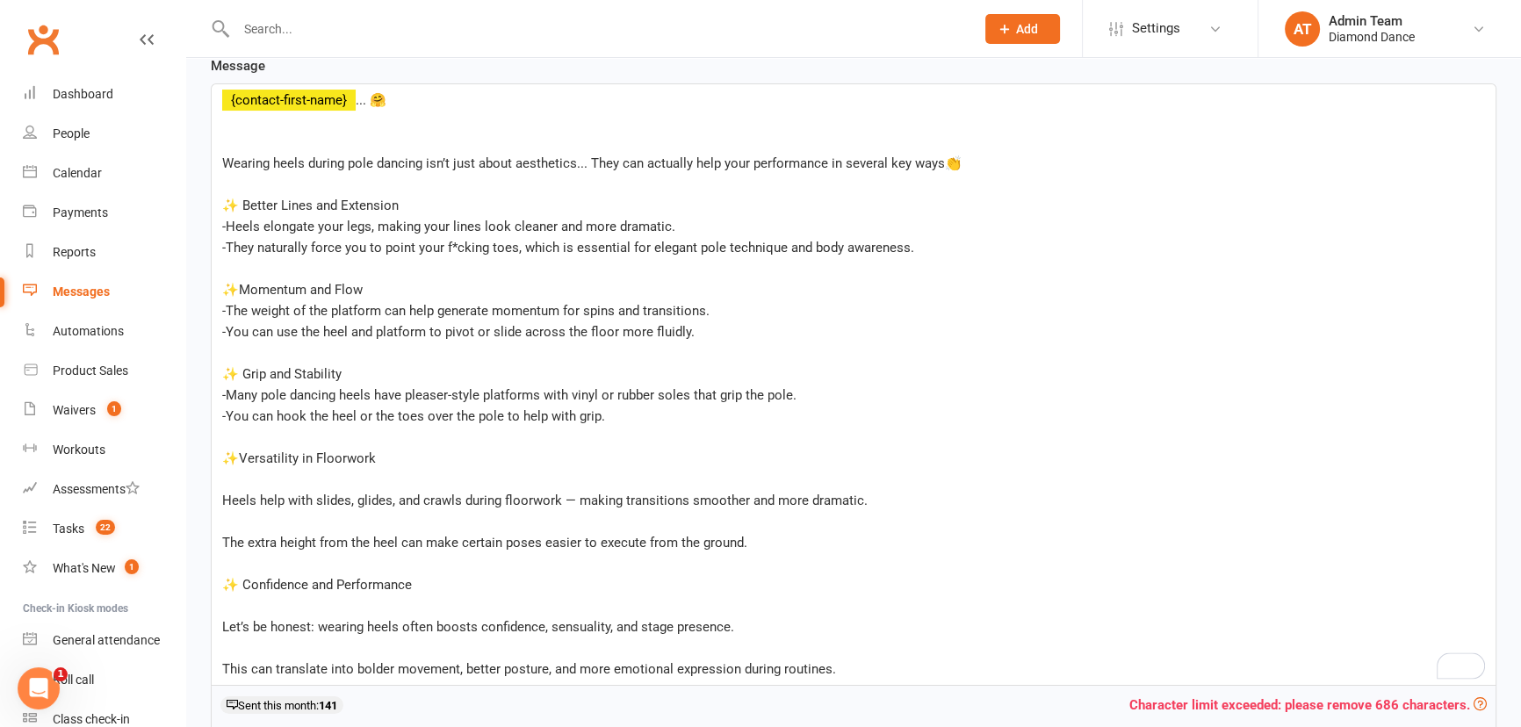
click at [222, 497] on span "Heels help with slides, glides, and crawls during floorwork — making transition…" at bounding box center [545, 501] width 646 height 16
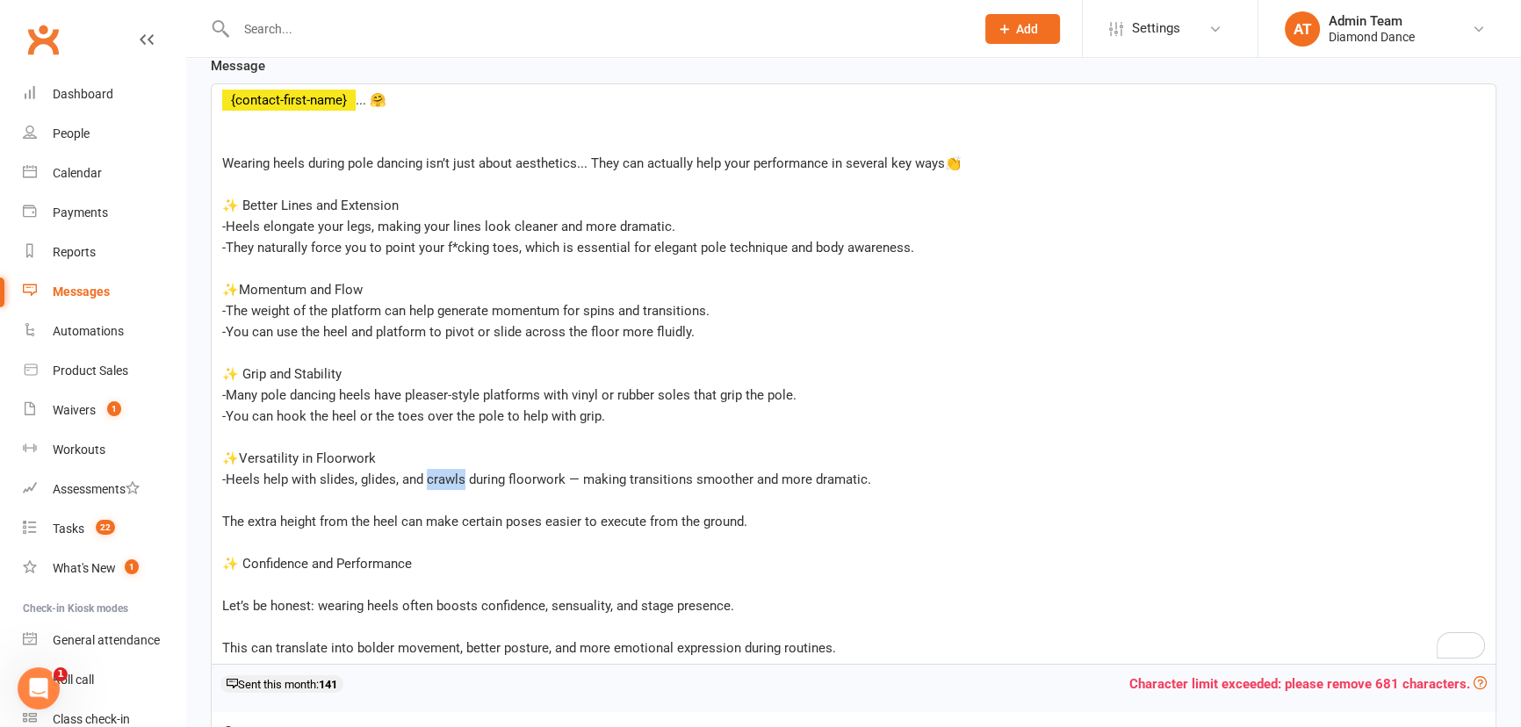
drag, startPoint x: 463, startPoint y: 479, endPoint x: 424, endPoint y: 480, distance: 38.7
click at [424, 480] on span "-Heels help with slides, glides, and crawls during floorwork — making transitio…" at bounding box center [546, 480] width 649 height 16
drag, startPoint x: 423, startPoint y: 474, endPoint x: 397, endPoint y: 473, distance: 26.4
click at [397, 473] on span "-Heels help with slides, glides, and during floorwork — making transitions smoo…" at bounding box center [527, 480] width 610 height 16
click at [357, 478] on span "-Heels help with slides, glides during floorwork — making transitions smoother …" at bounding box center [512, 480] width 580 height 16
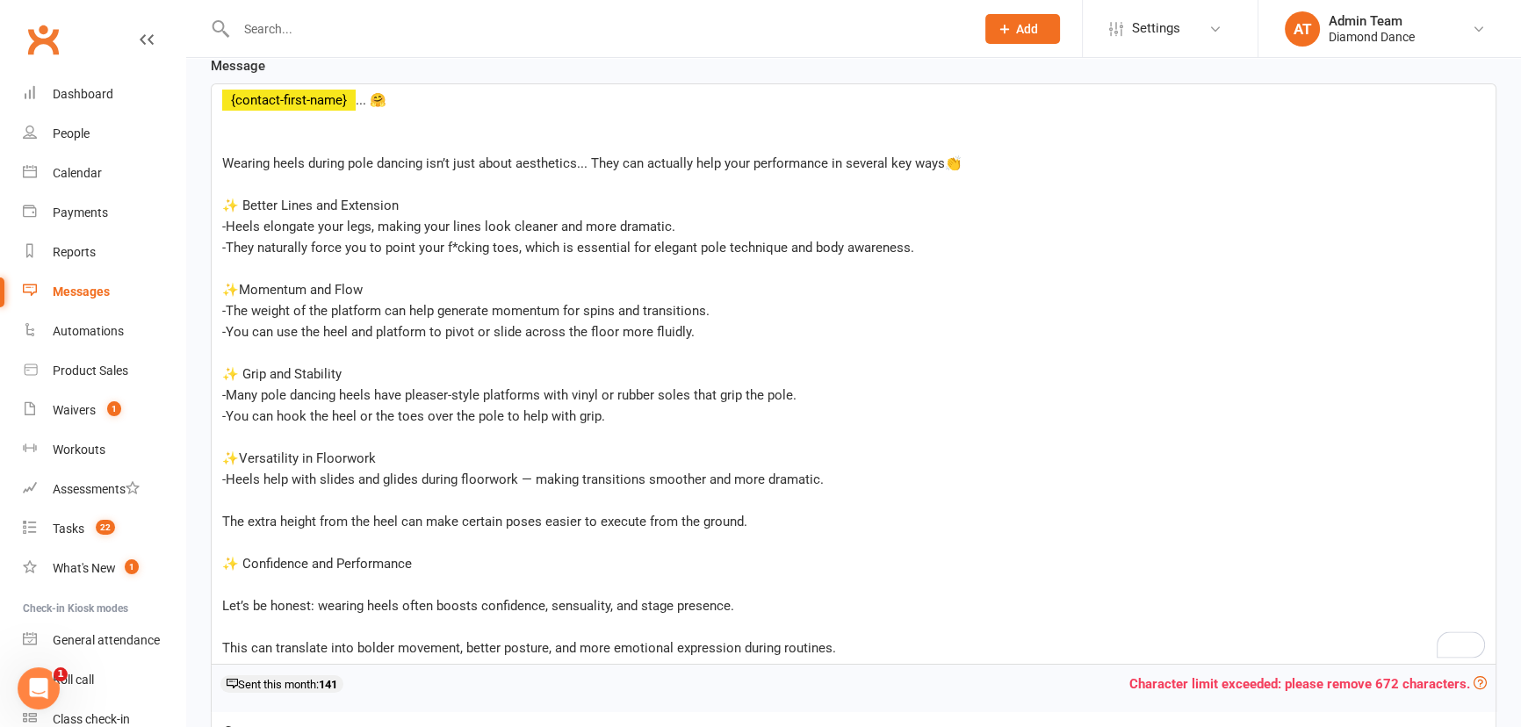
click at [534, 479] on span "-Heels help with slides and glides during floorwork — making transitions smooth…" at bounding box center [523, 480] width 602 height 16
click at [223, 520] on span "The extra height from the heel can make certain poses easier to execute from th…" at bounding box center [484, 522] width 525 height 16
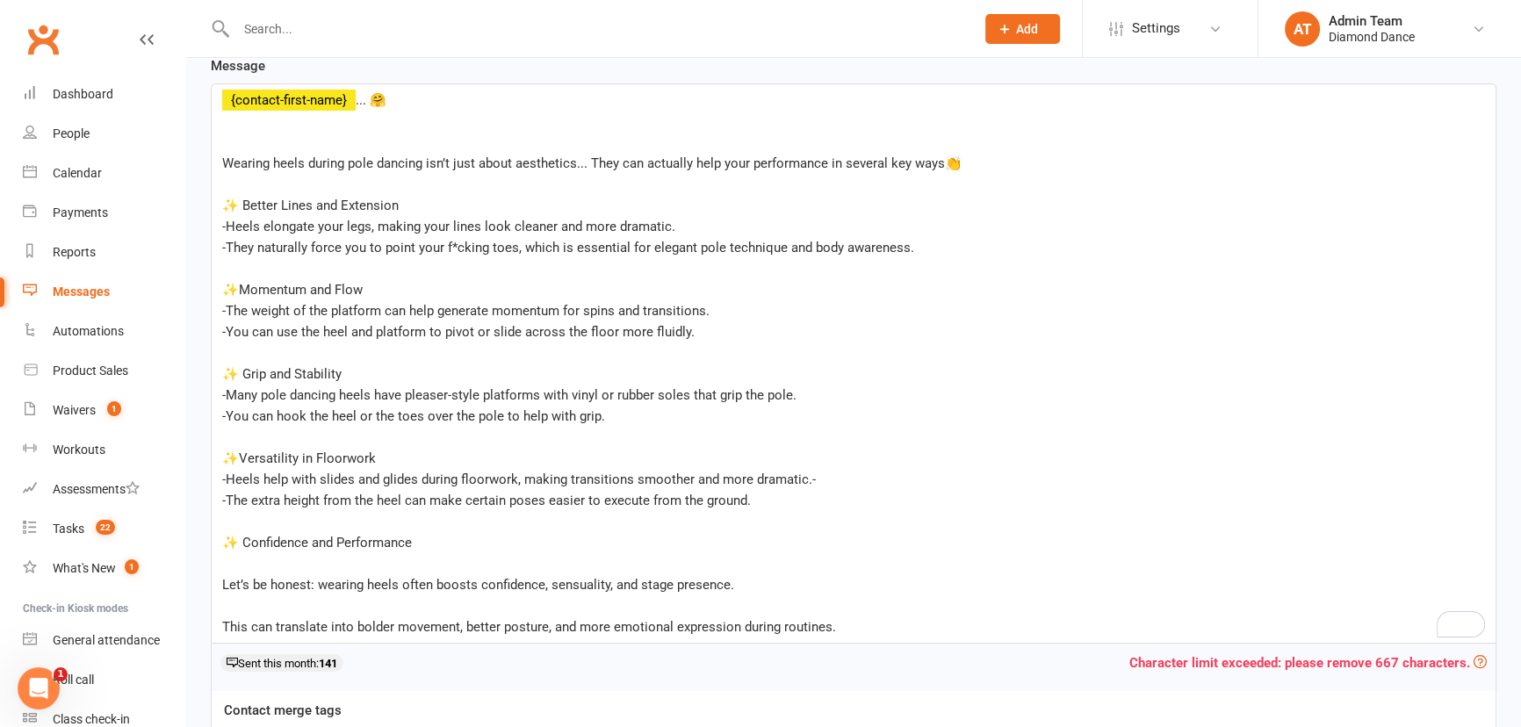
click at [222, 577] on span "Let’s be honest: wearing heels often boosts confidence, sensuality, and stage p…" at bounding box center [478, 585] width 512 height 16
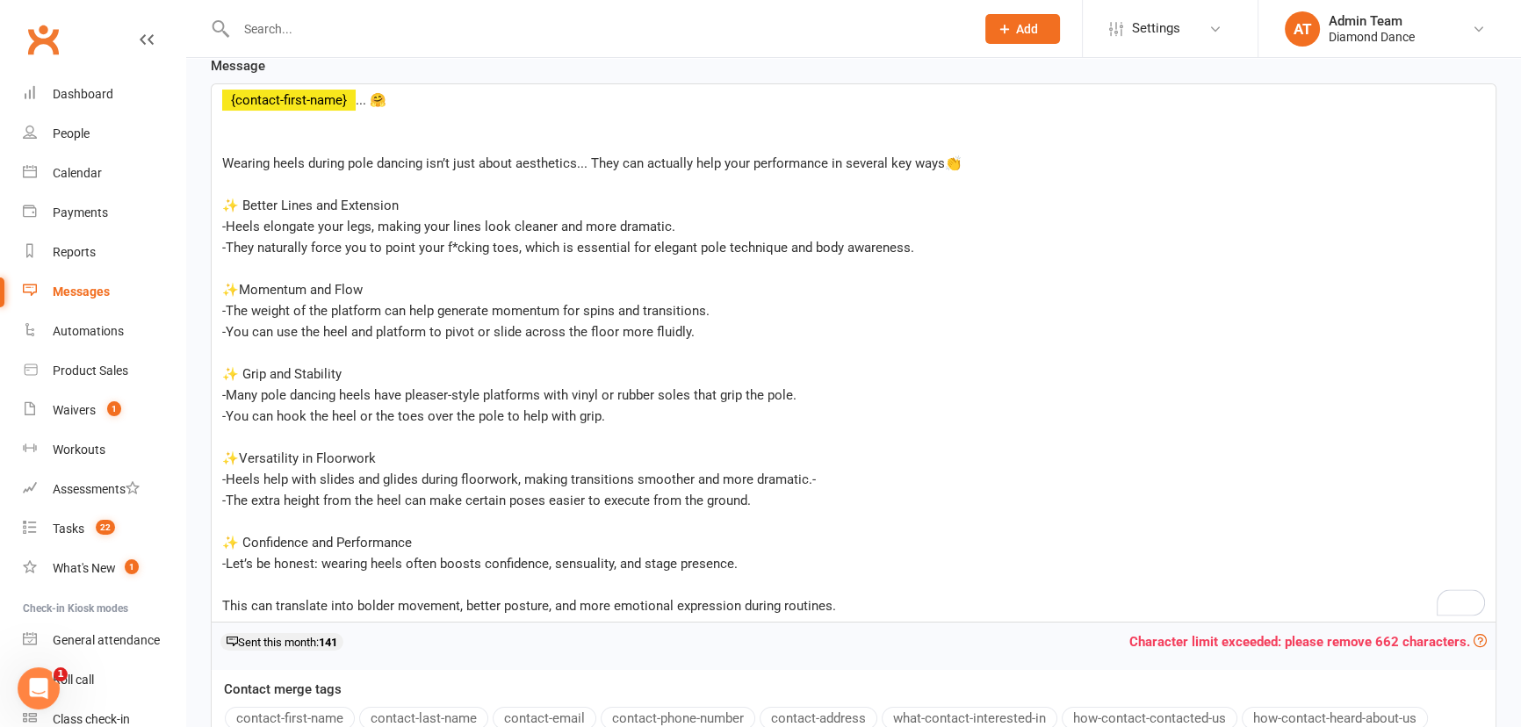
click at [223, 604] on span "This can translate into bolder movement, better posture, and more emotional exp…" at bounding box center [529, 606] width 614 height 16
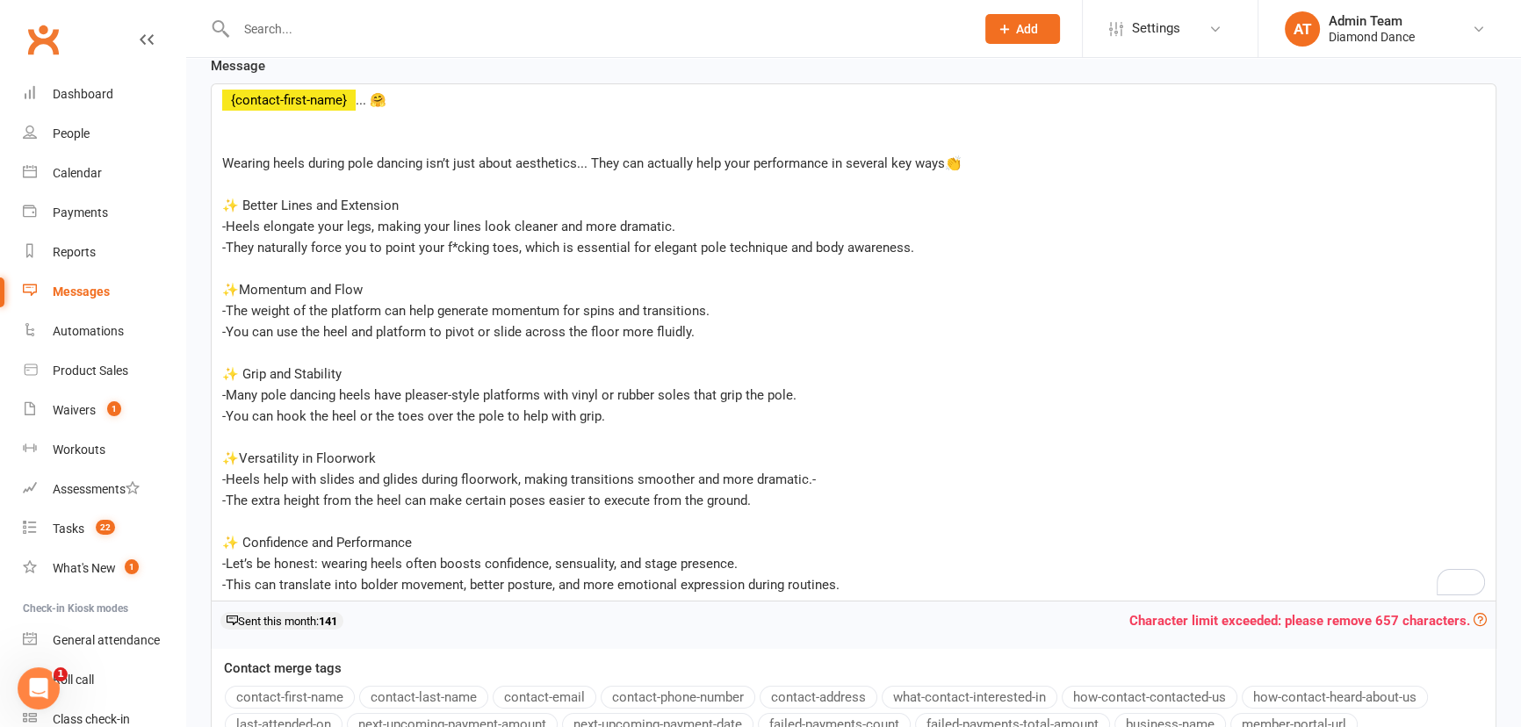
click at [845, 585] on p "-This can translate into bolder movement, better posture, and more emotional ex…" at bounding box center [853, 584] width 1263 height 21
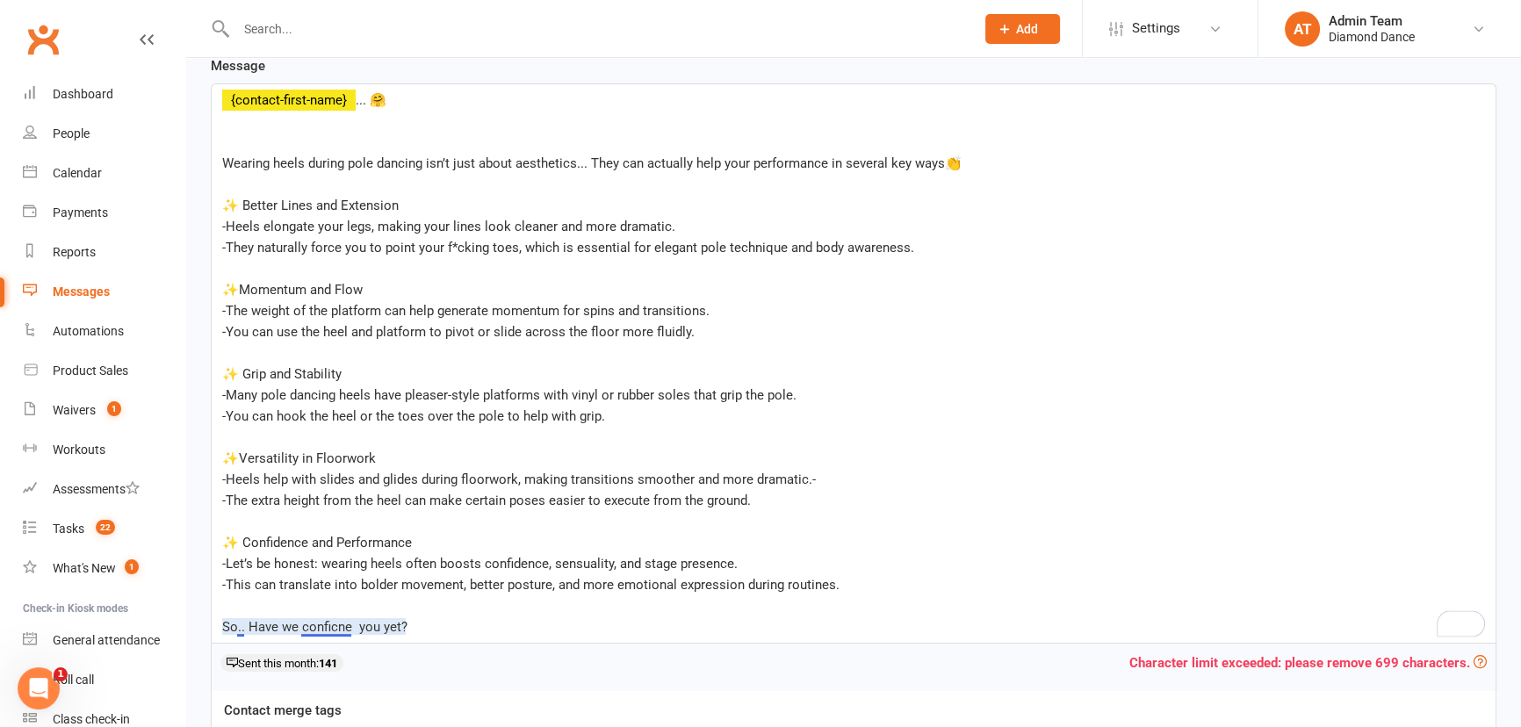
click at [316, 633] on p "So.. Have we conficne you yet?" at bounding box center [853, 627] width 1263 height 21
click at [327, 630] on span "So.. Have we conficne you yet?" at bounding box center [314, 627] width 185 height 16
click at [350, 623] on span "So.. Have we conficne you yet?" at bounding box center [314, 627] width 185 height 16
click at [334, 630] on span "So.. Have we conficne you yet?" at bounding box center [313, 627] width 182 height 16
click at [331, 624] on span "So.. Have we conficne you yet?" at bounding box center [313, 627] width 182 height 16
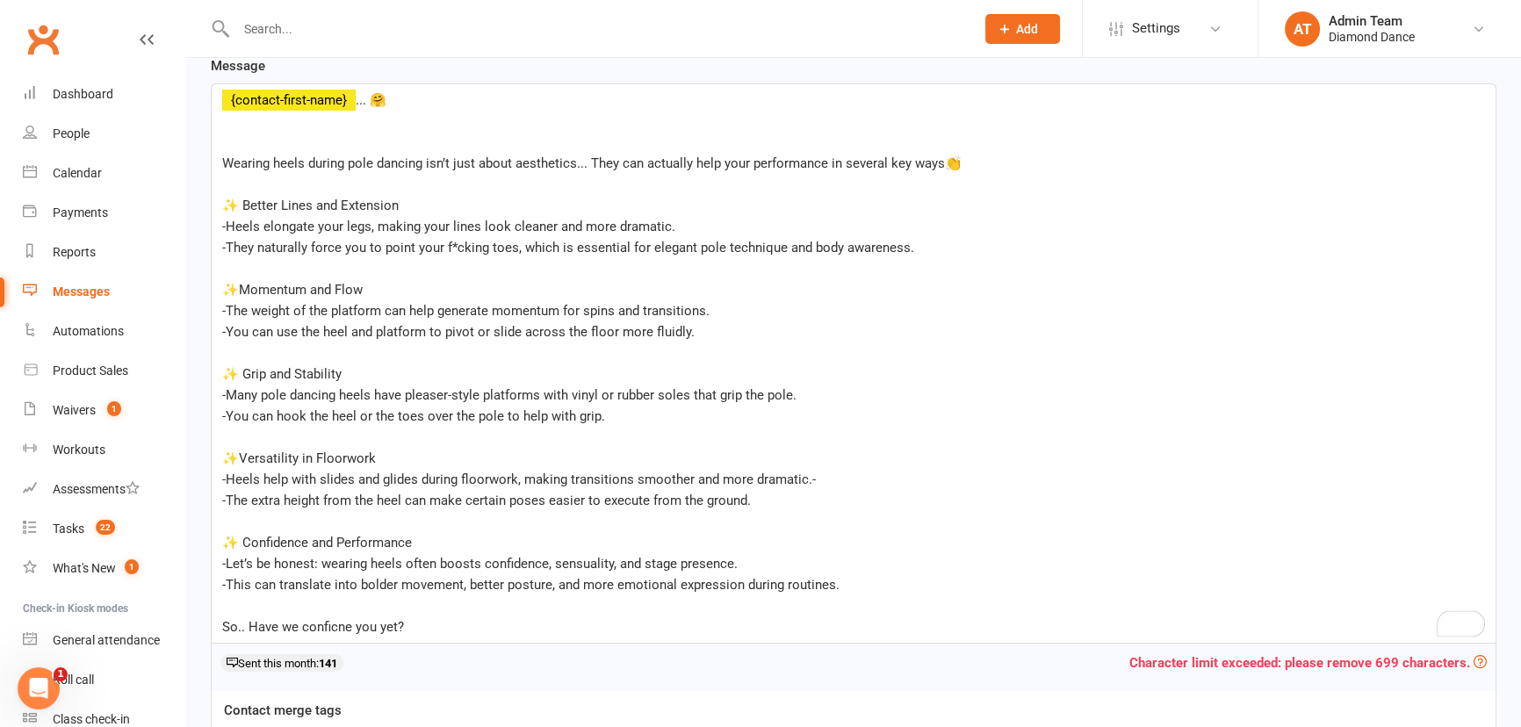
click at [364, 562] on span "-Let’s be honest: wearing heels often boosts confidence, sensuality, and stage …" at bounding box center [480, 564] width 516 height 16
click at [426, 629] on p "So.. Have we conficne you yet?" at bounding box center [853, 627] width 1263 height 21
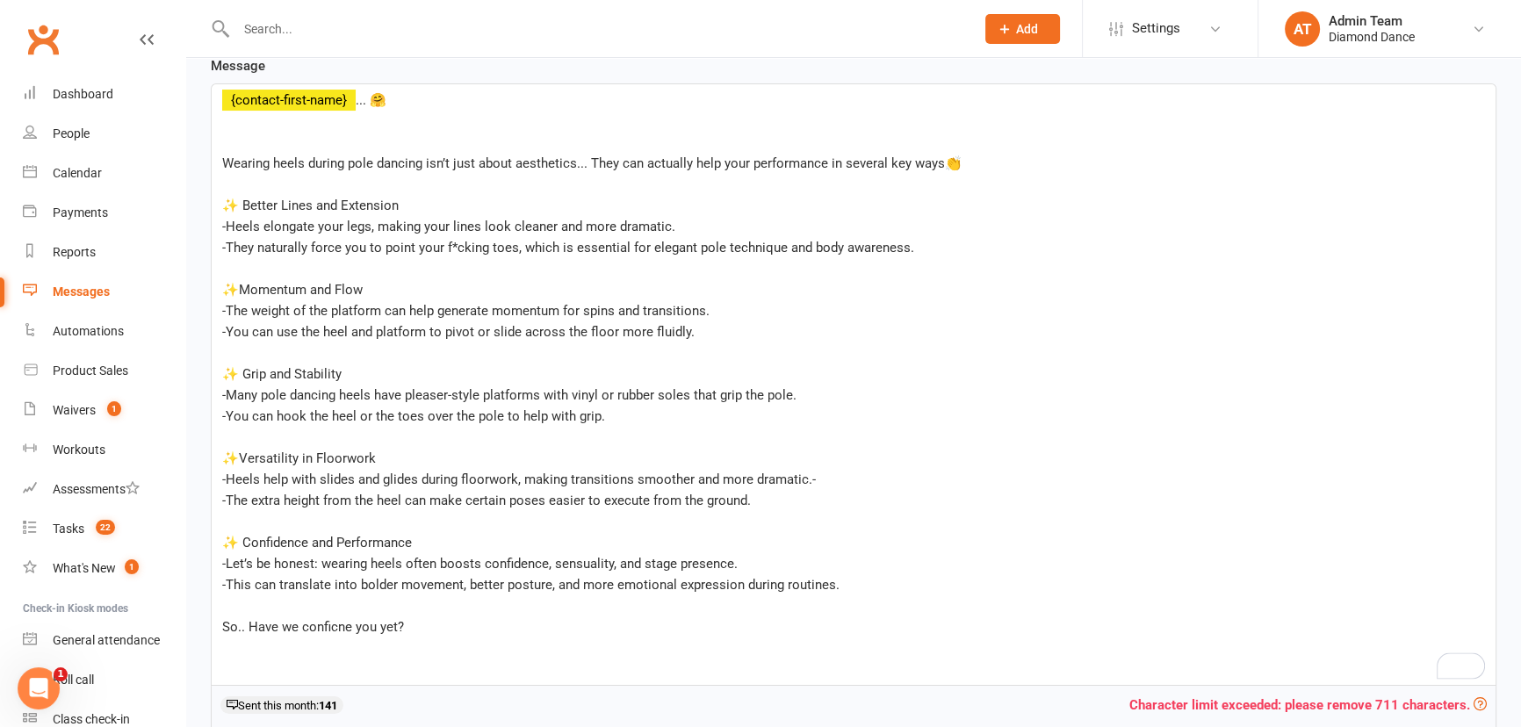
click at [350, 627] on span "So.. Have we conficne you yet?" at bounding box center [313, 627] width 182 height 16
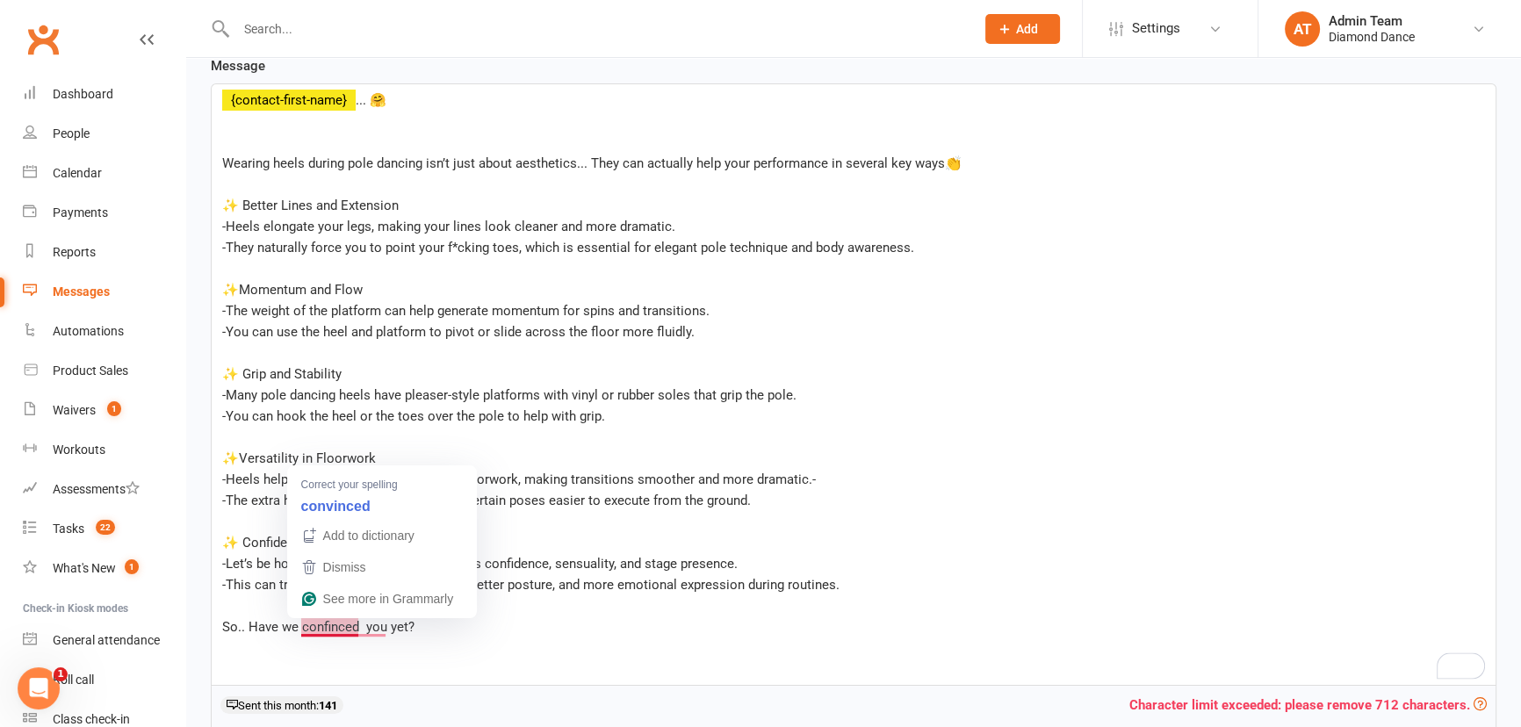
click at [337, 624] on span "So.. Have we confinced you yet?" at bounding box center [318, 627] width 192 height 16
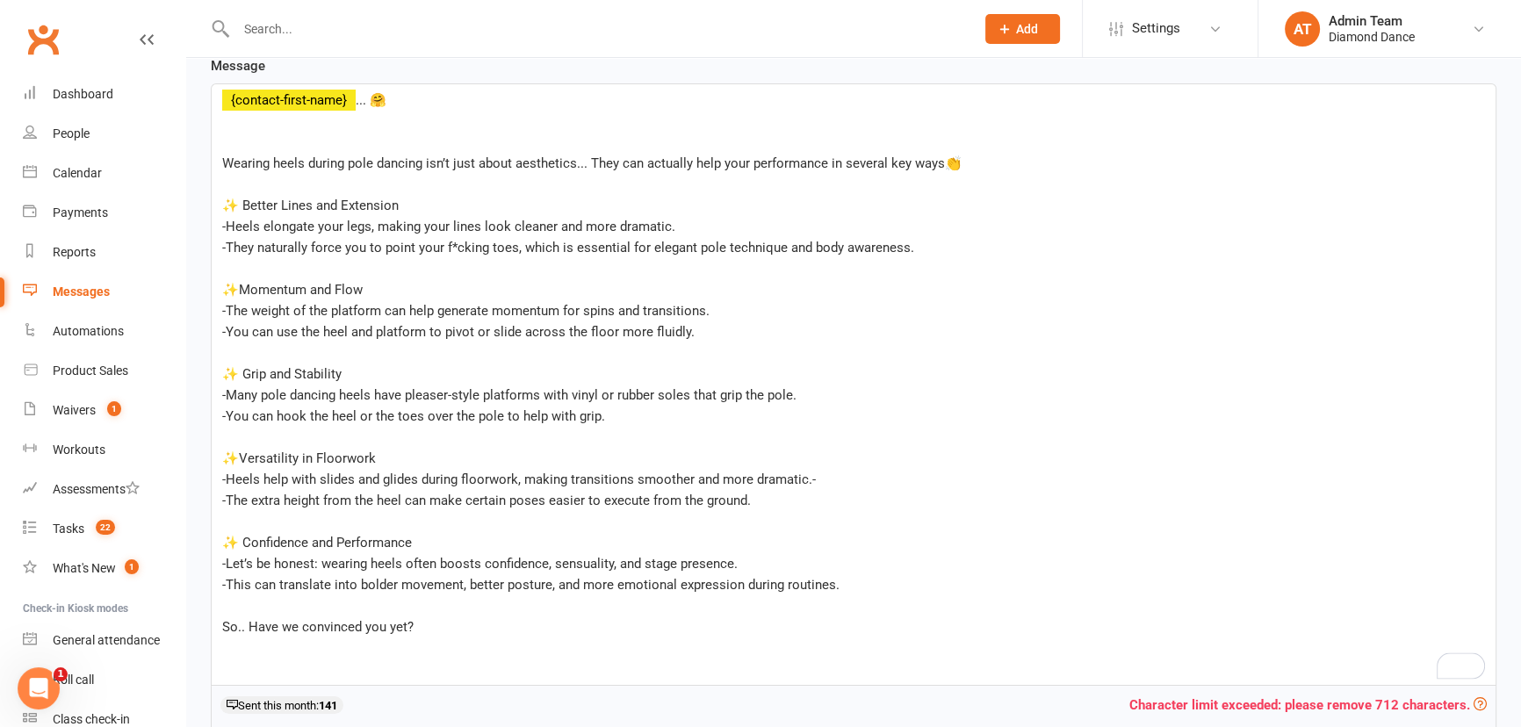
click at [241, 627] on span "So.. Have we convinced you yet?" at bounding box center [317, 627] width 191 height 16
